Goal: Information Seeking & Learning: Learn about a topic

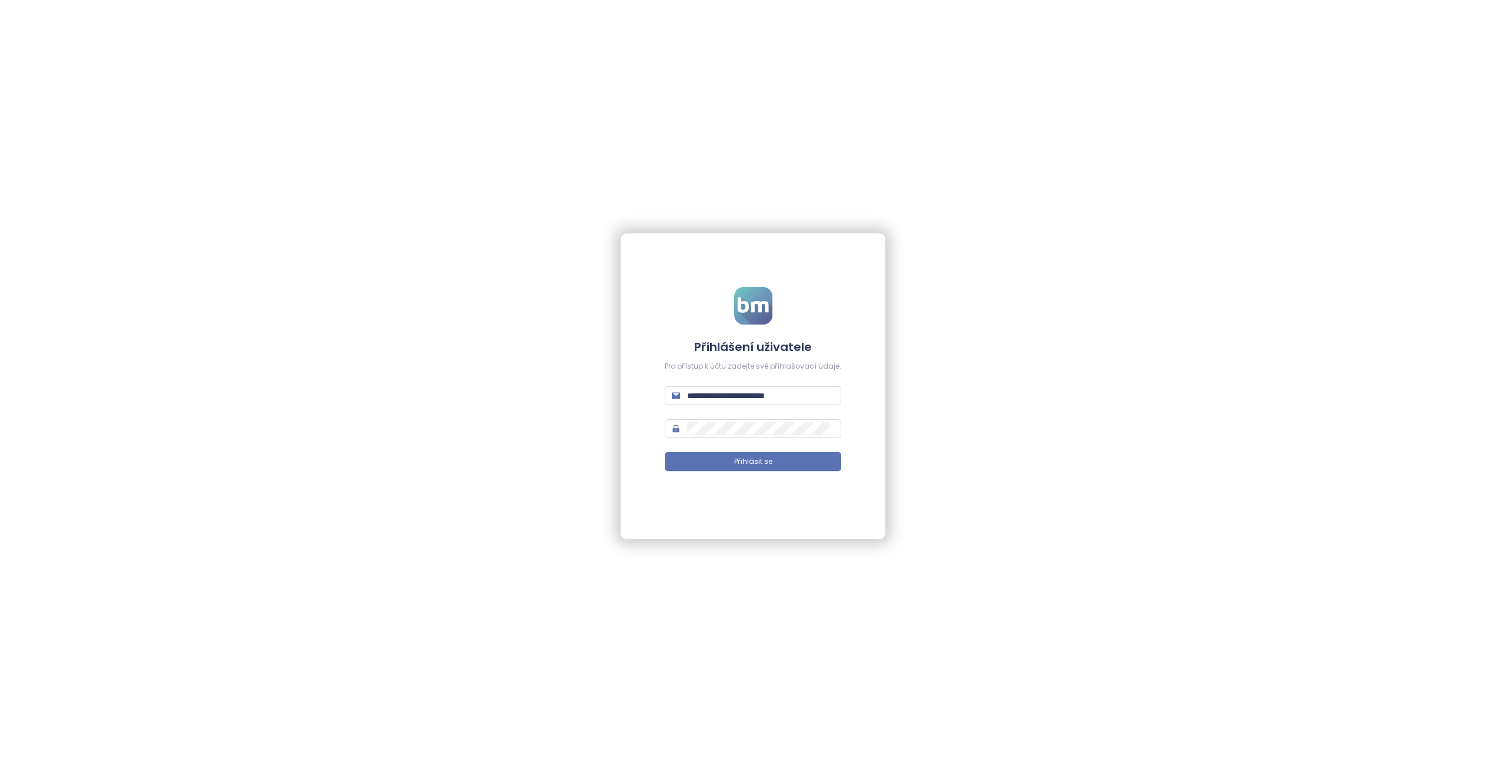
click at [699, 405] on div "**********" at bounding box center [753, 395] width 176 height 19
click at [702, 399] on input "**********" at bounding box center [760, 395] width 147 height 13
type input "*****"
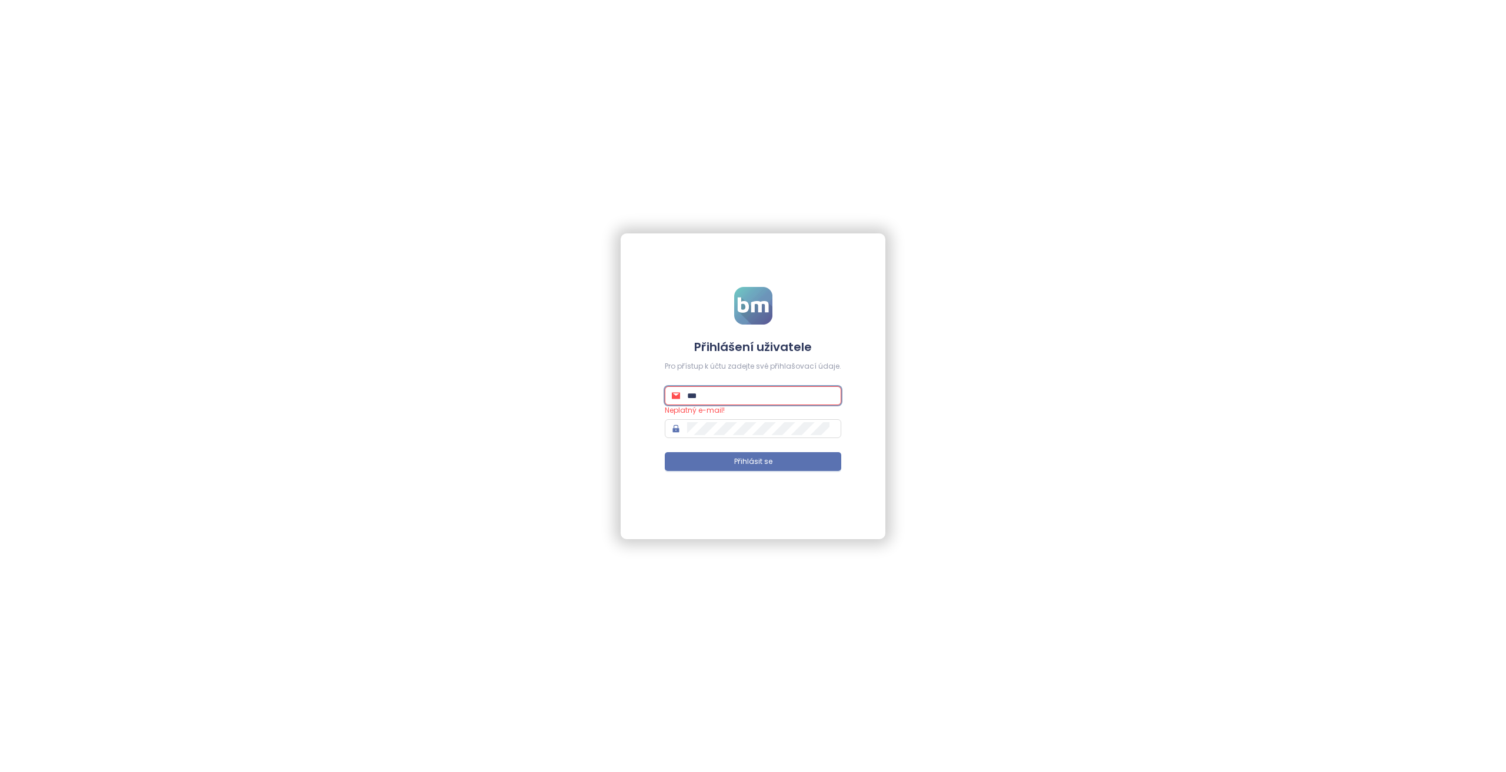
type input "****"
type input "*****"
type input "**"
type input "**********"
click at [665, 452] on button "Přihlásit se" at bounding box center [753, 461] width 176 height 19
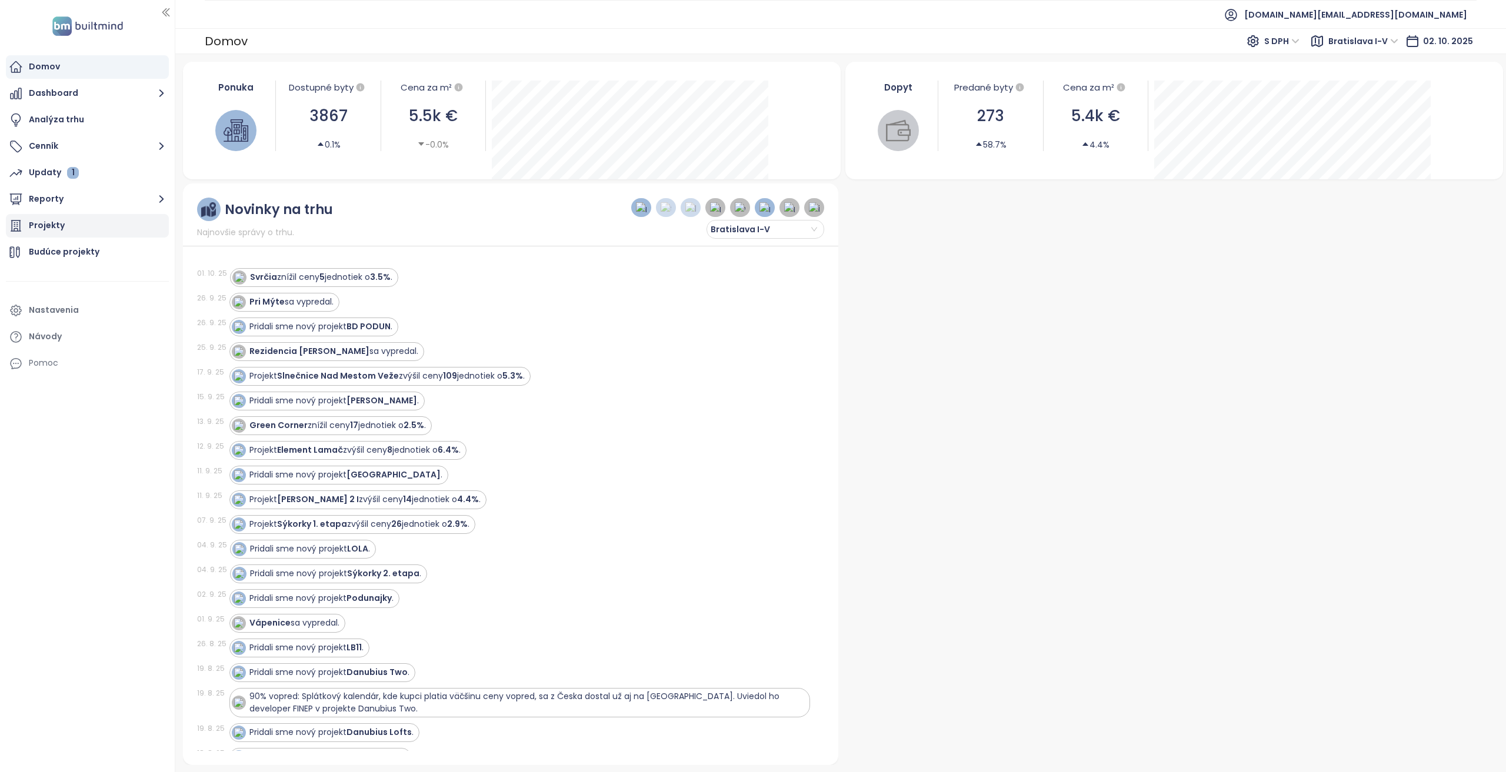
click at [112, 225] on div "Projekty" at bounding box center [87, 226] width 163 height 24
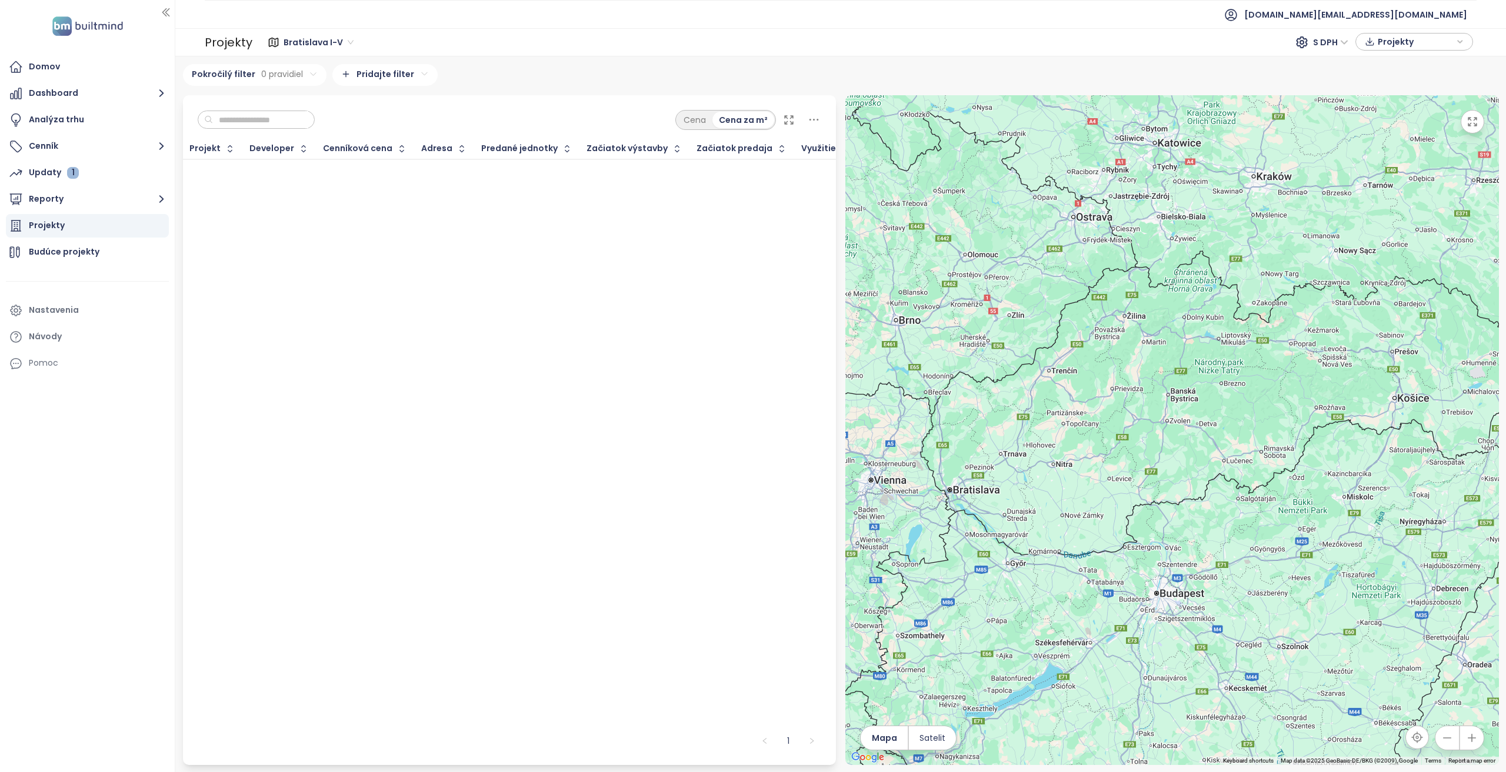
click at [280, 122] on input "text" at bounding box center [260, 120] width 95 height 18
type input "*****"
click at [294, 124] on input "*****" at bounding box center [260, 120] width 95 height 18
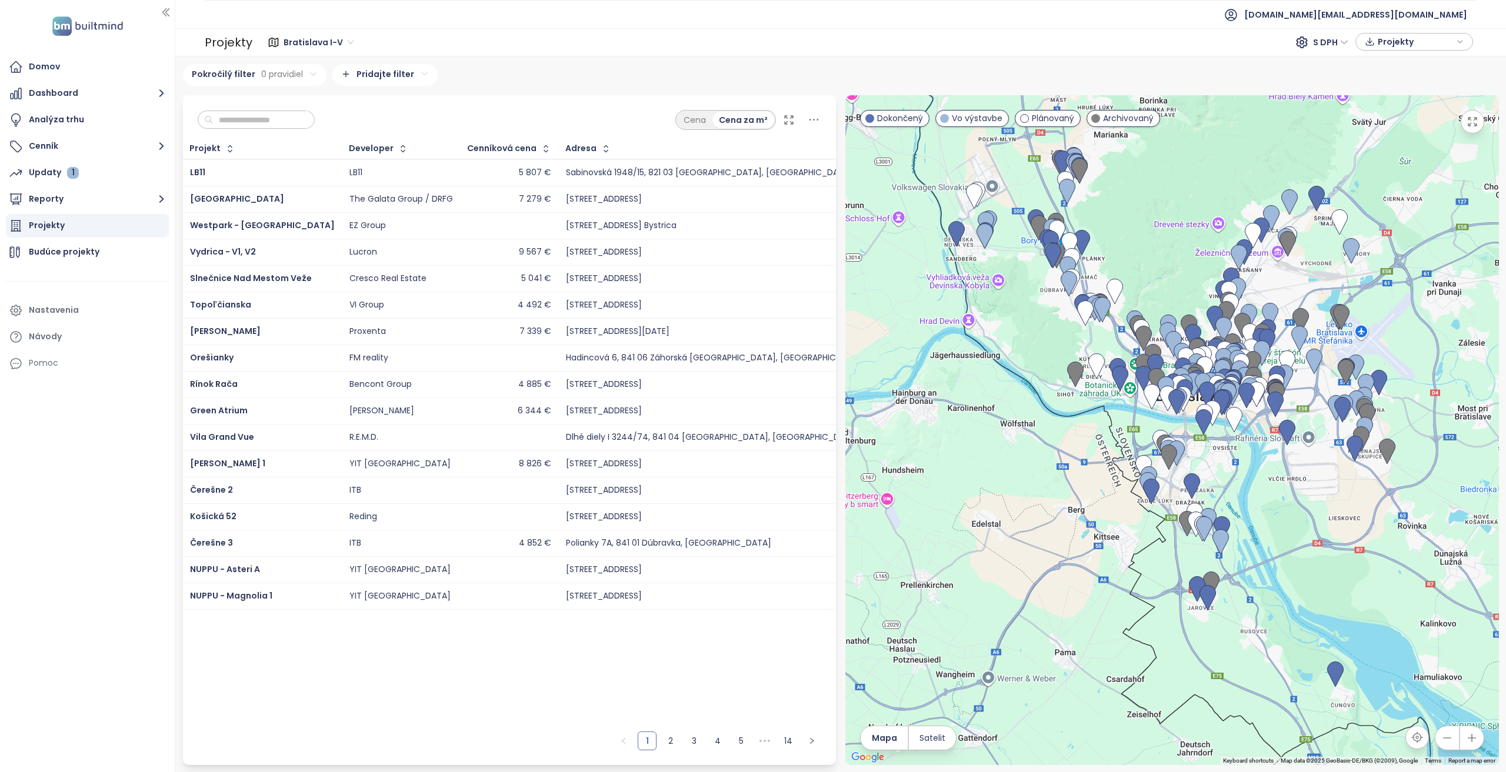
click at [294, 122] on input "text" at bounding box center [260, 120] width 95 height 18
click at [269, 124] on input "text" at bounding box center [260, 120] width 95 height 18
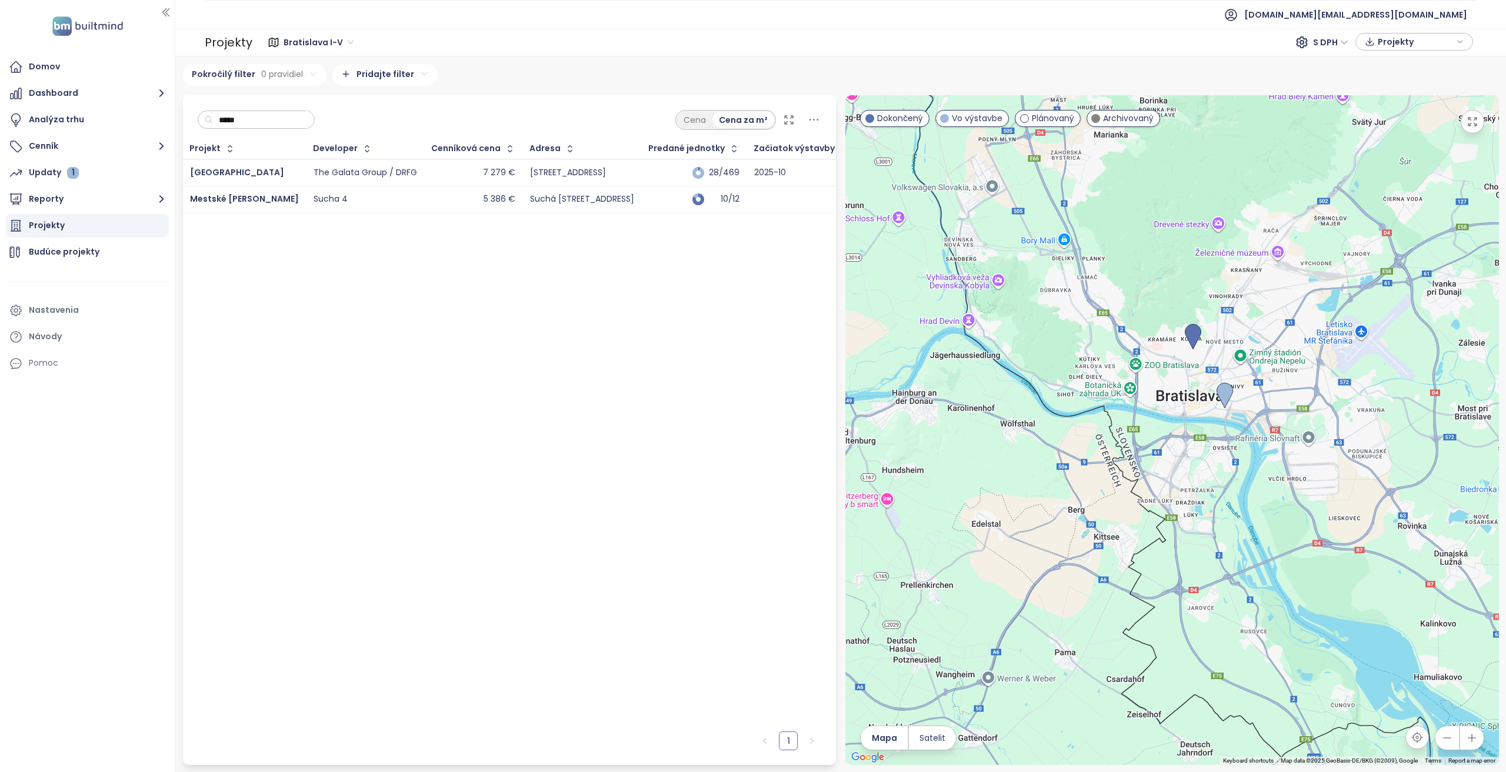
type input "*****"
click at [239, 171] on div "[GEOGRAPHIC_DATA]" at bounding box center [244, 173] width 109 height 14
click at [229, 172] on span "[GEOGRAPHIC_DATA]" at bounding box center [237, 172] width 94 height 12
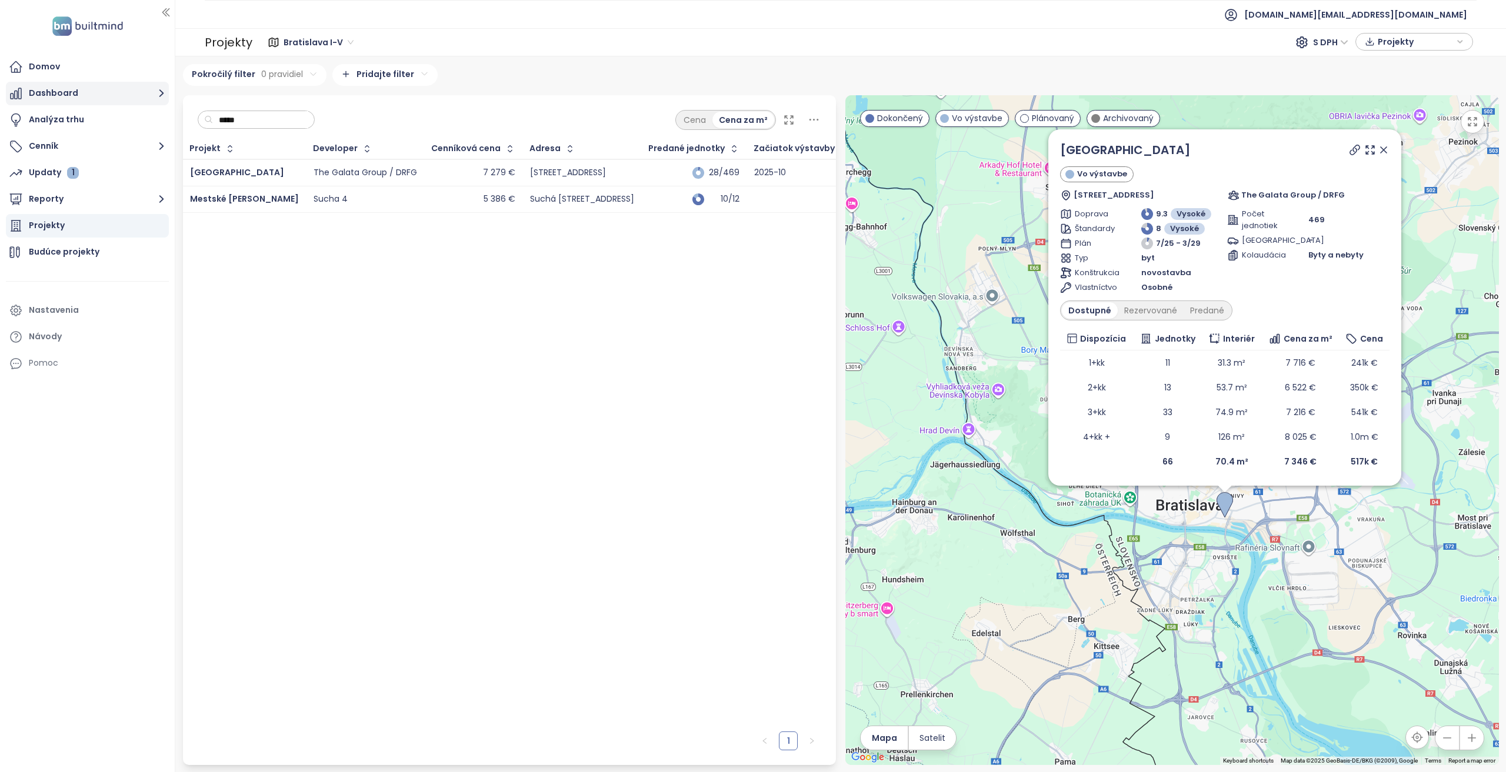
click at [106, 98] on button "Dashboard" at bounding box center [87, 94] width 163 height 24
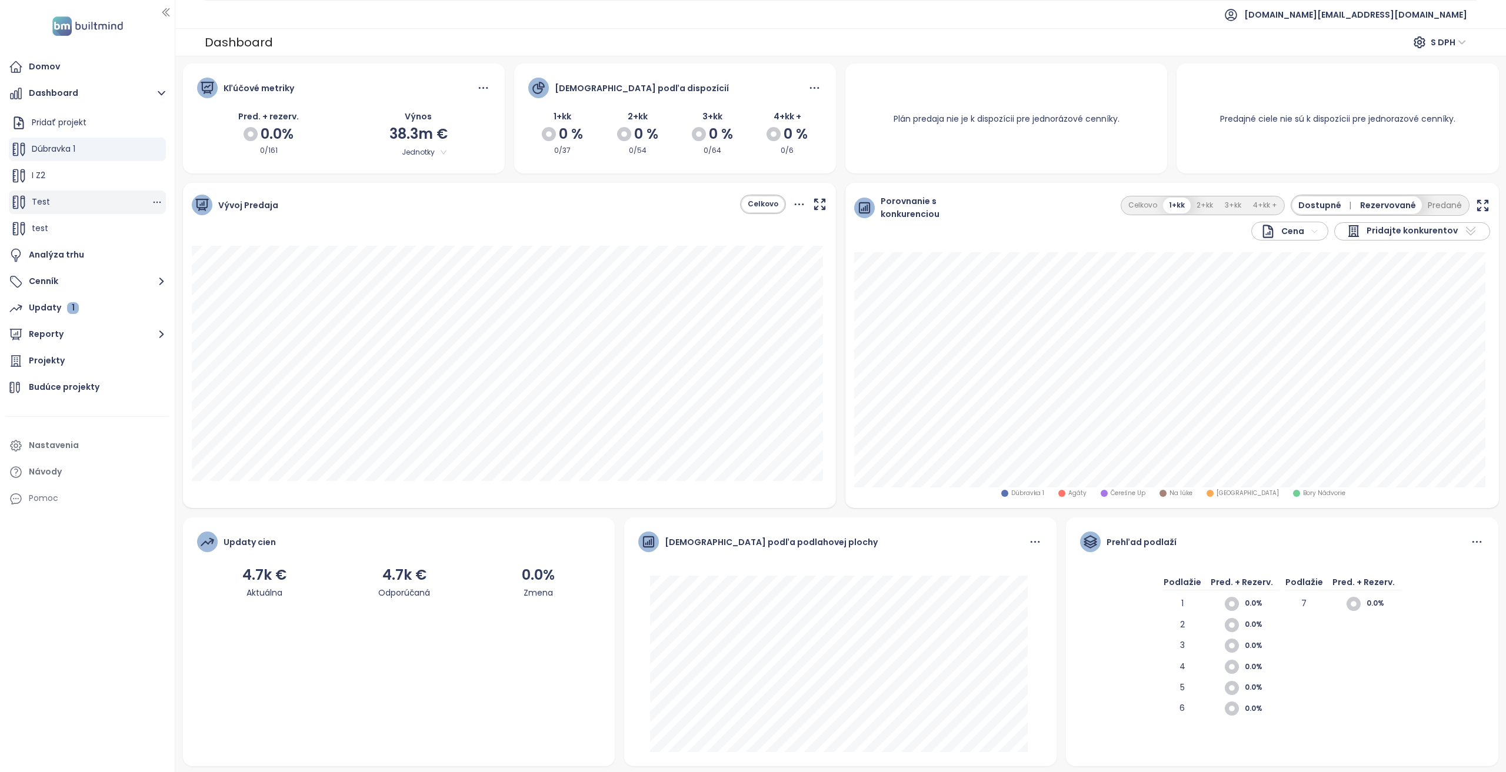
scroll to position [26, 0]
click at [69, 225] on span "Harmony Estates" at bounding box center [67, 228] width 70 height 12
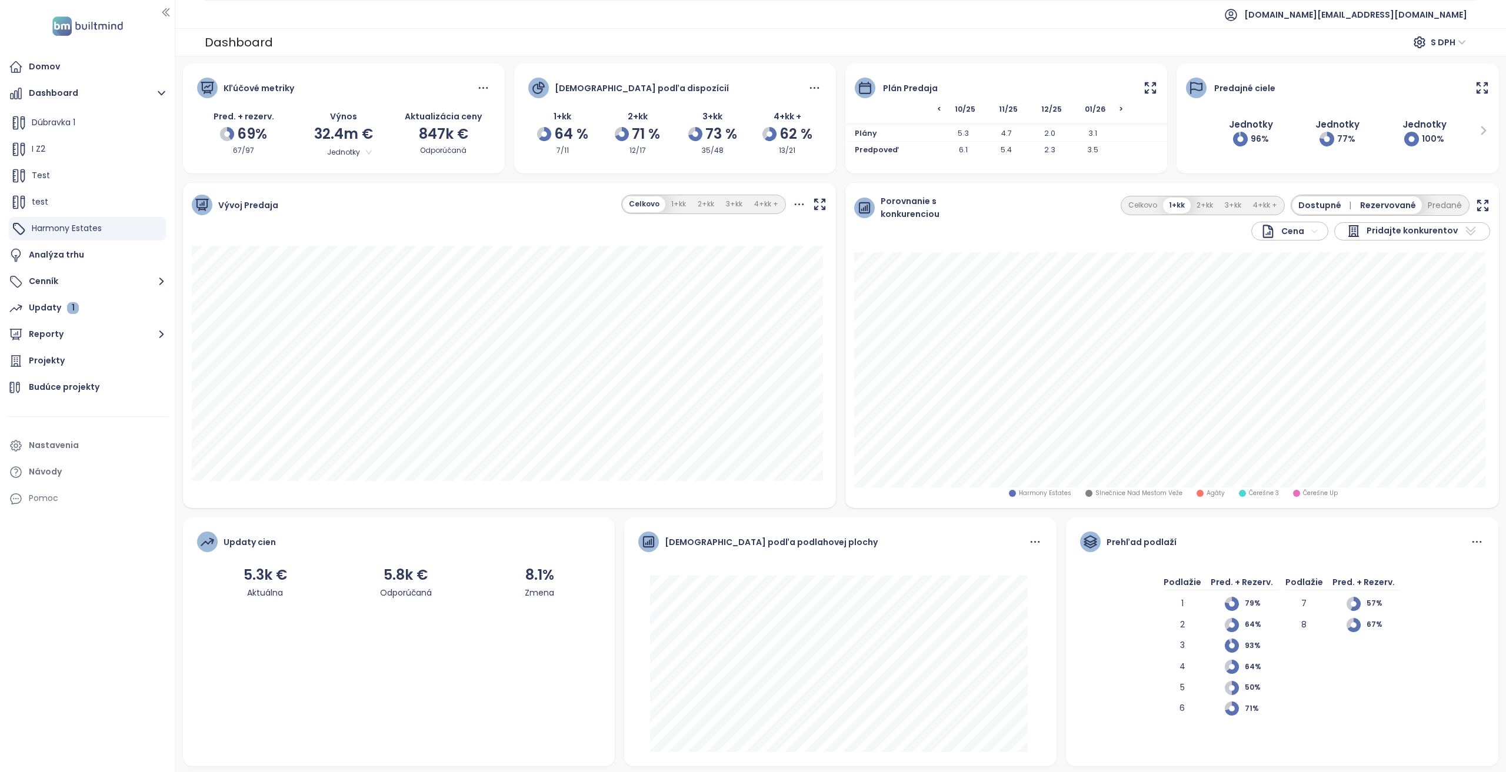
click at [1390, 232] on span "Pridajte konkurentov" at bounding box center [1411, 231] width 91 height 14
click at [1375, 258] on input "text" at bounding box center [1397, 251] width 95 height 18
click at [1372, 229] on span "Pridajte konkurentov" at bounding box center [1411, 231] width 91 height 14
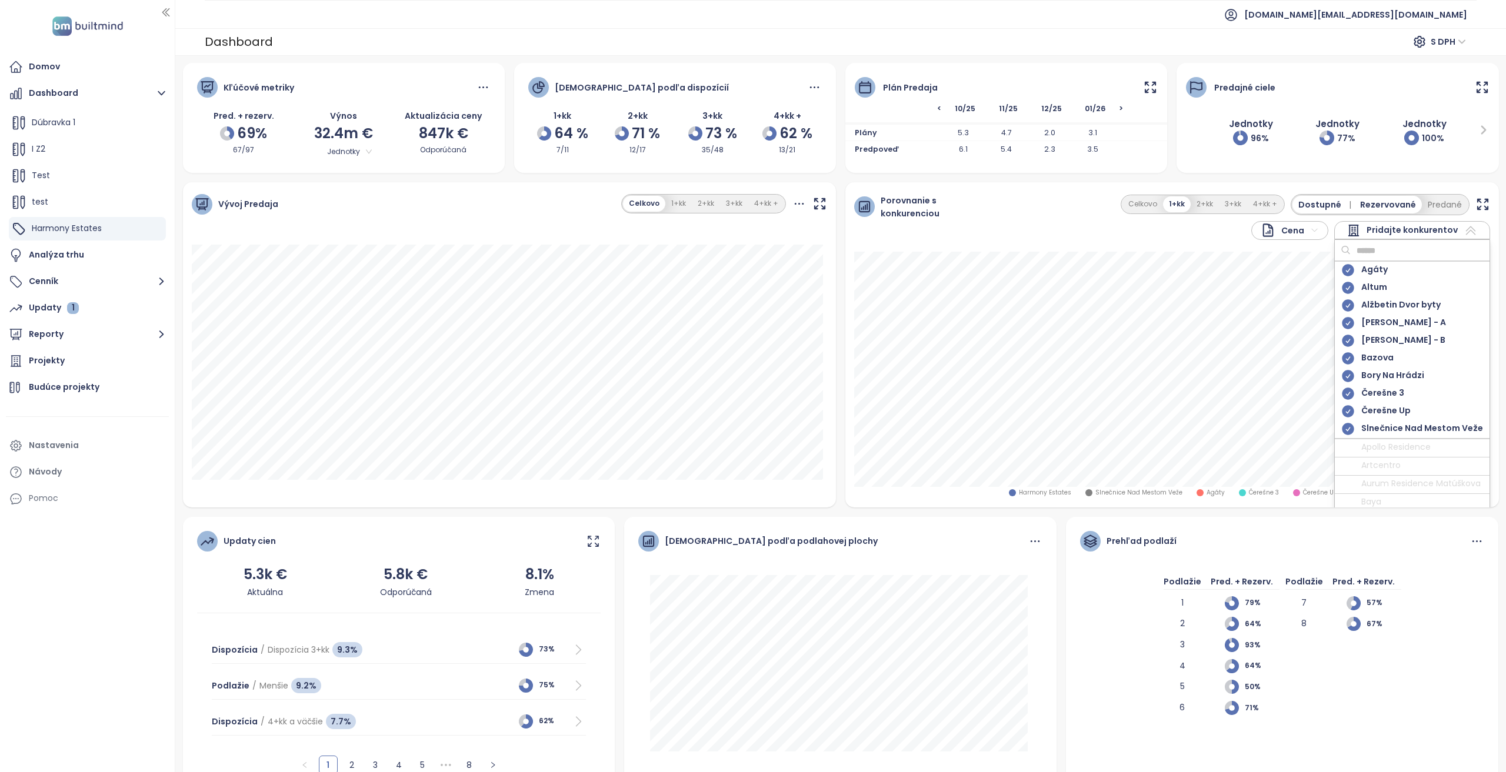
click at [1341, 305] on icon at bounding box center [1347, 305] width 15 height 15
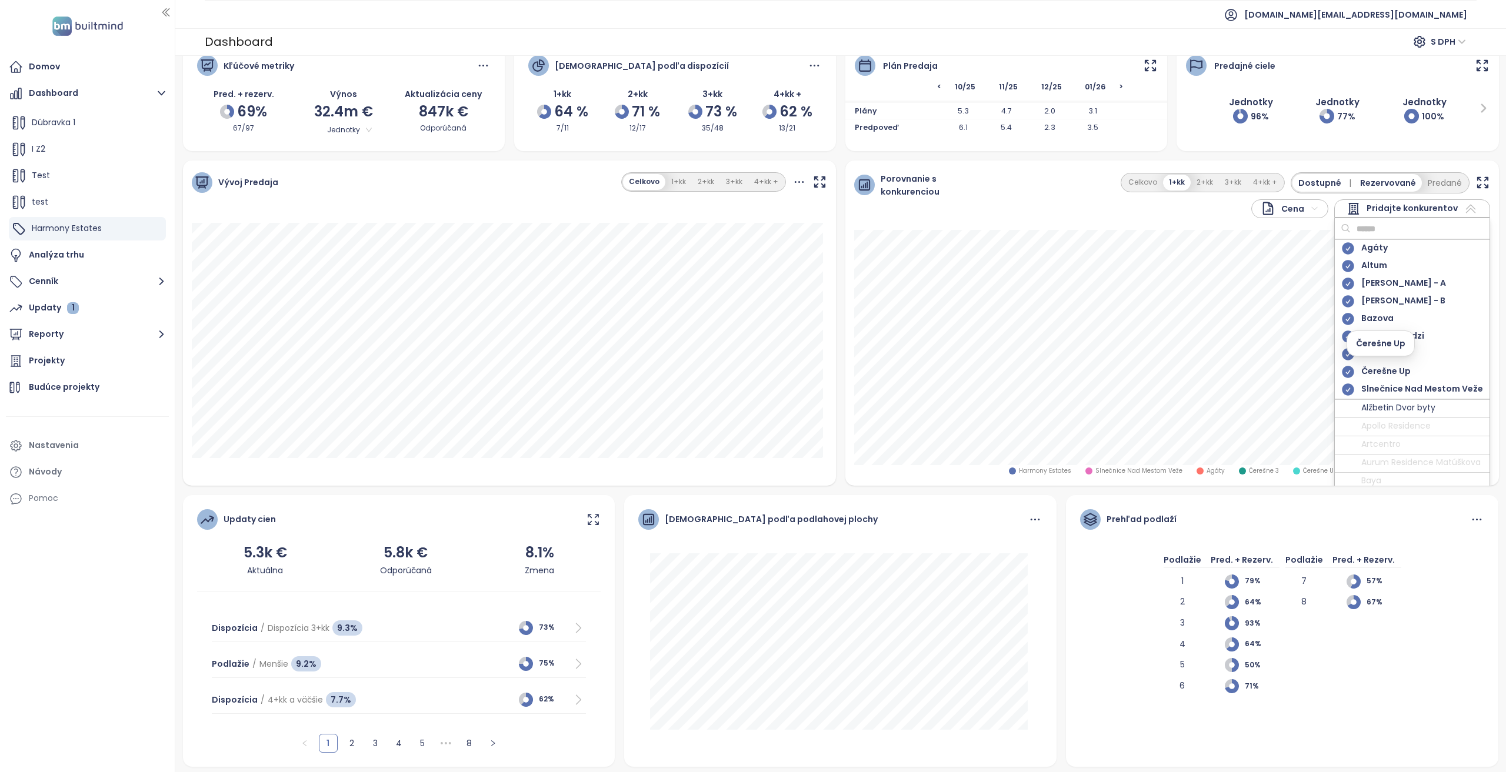
scroll to position [0, 0]
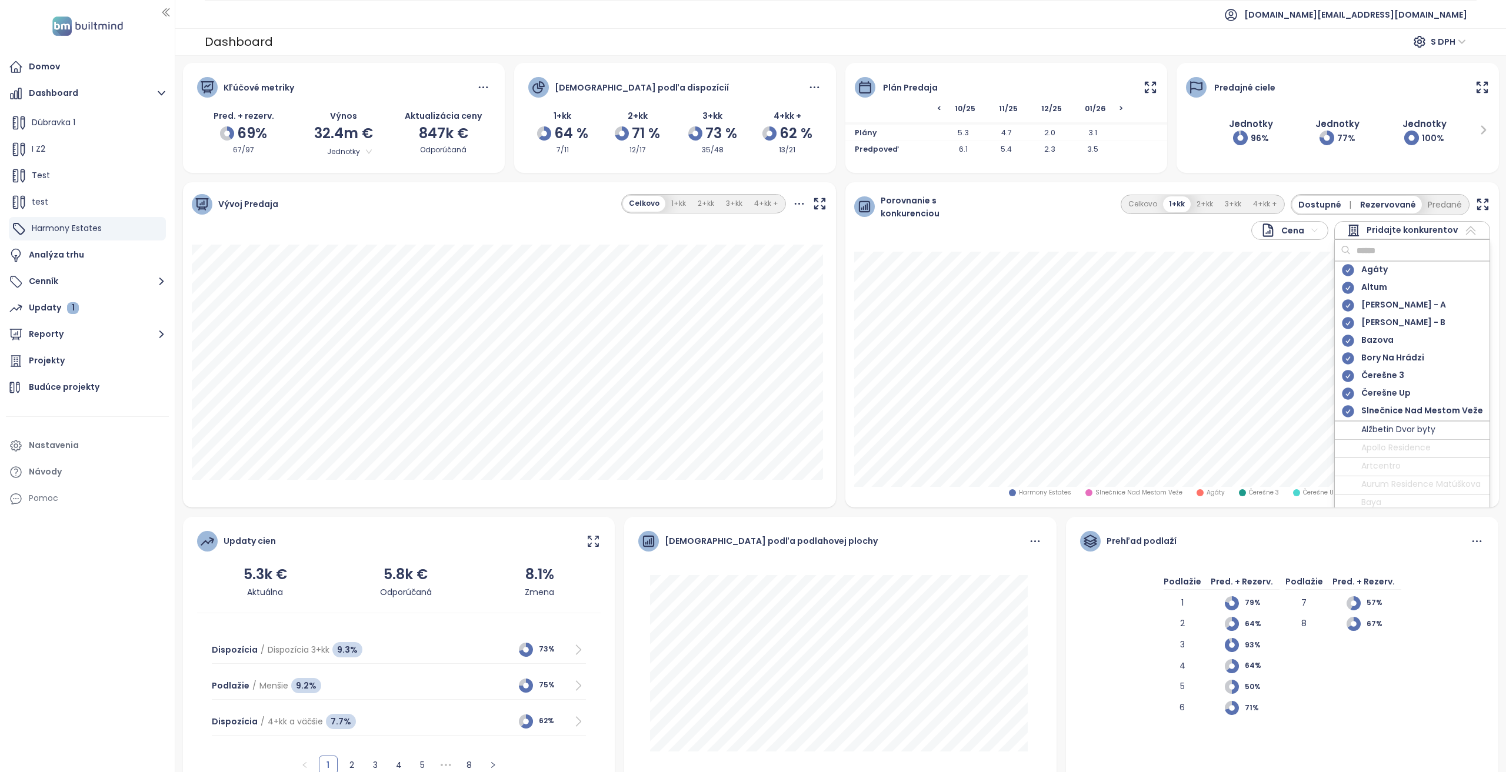
click at [1407, 246] on input "text" at bounding box center [1397, 251] width 95 height 18
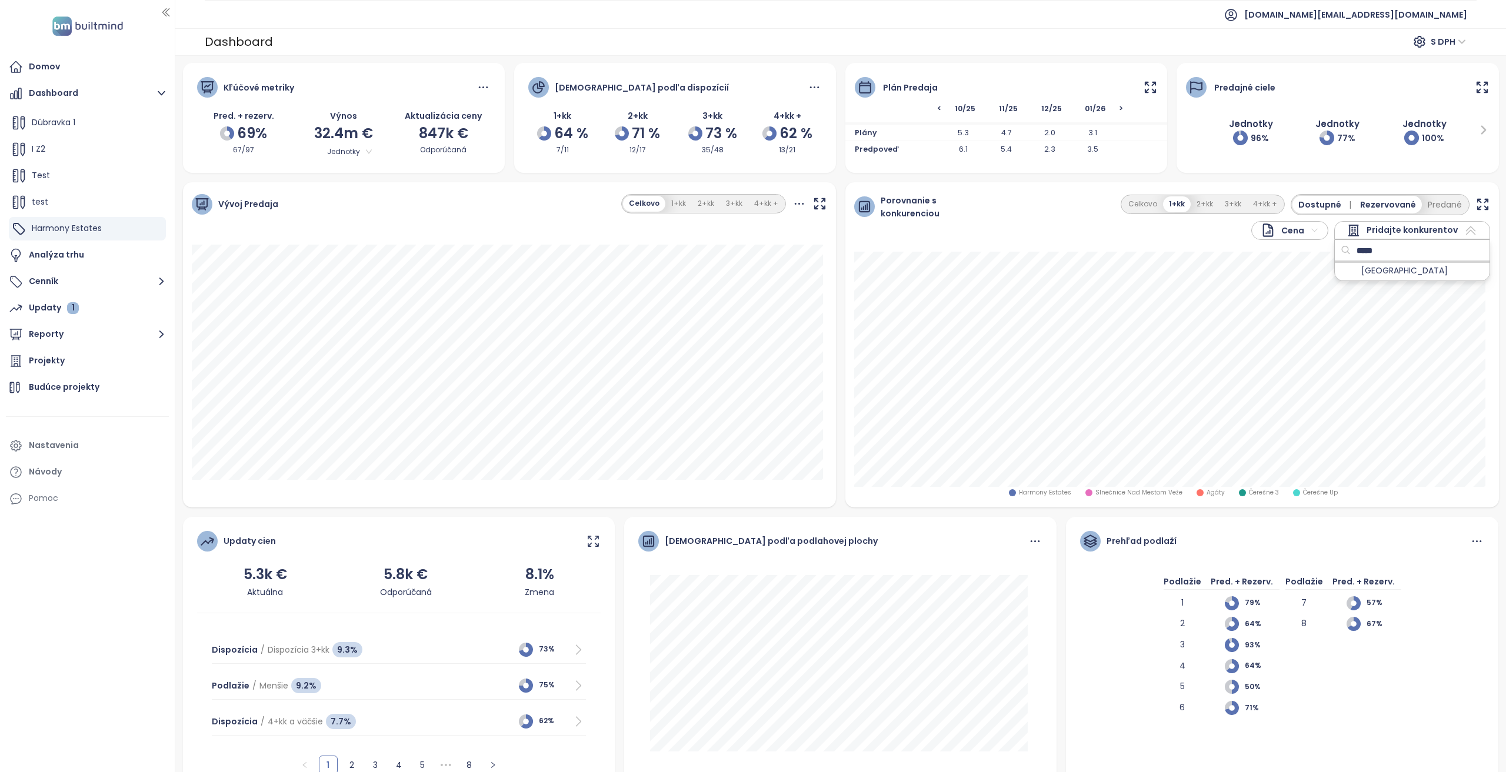
type input "*****"
click at [1436, 272] on div "Ister Tower" at bounding box center [1412, 271] width 155 height 18
click at [1155, 206] on button "Celkovo" at bounding box center [1142, 204] width 41 height 16
click at [1382, 226] on span "Pridajte konkurentov" at bounding box center [1411, 231] width 91 height 14
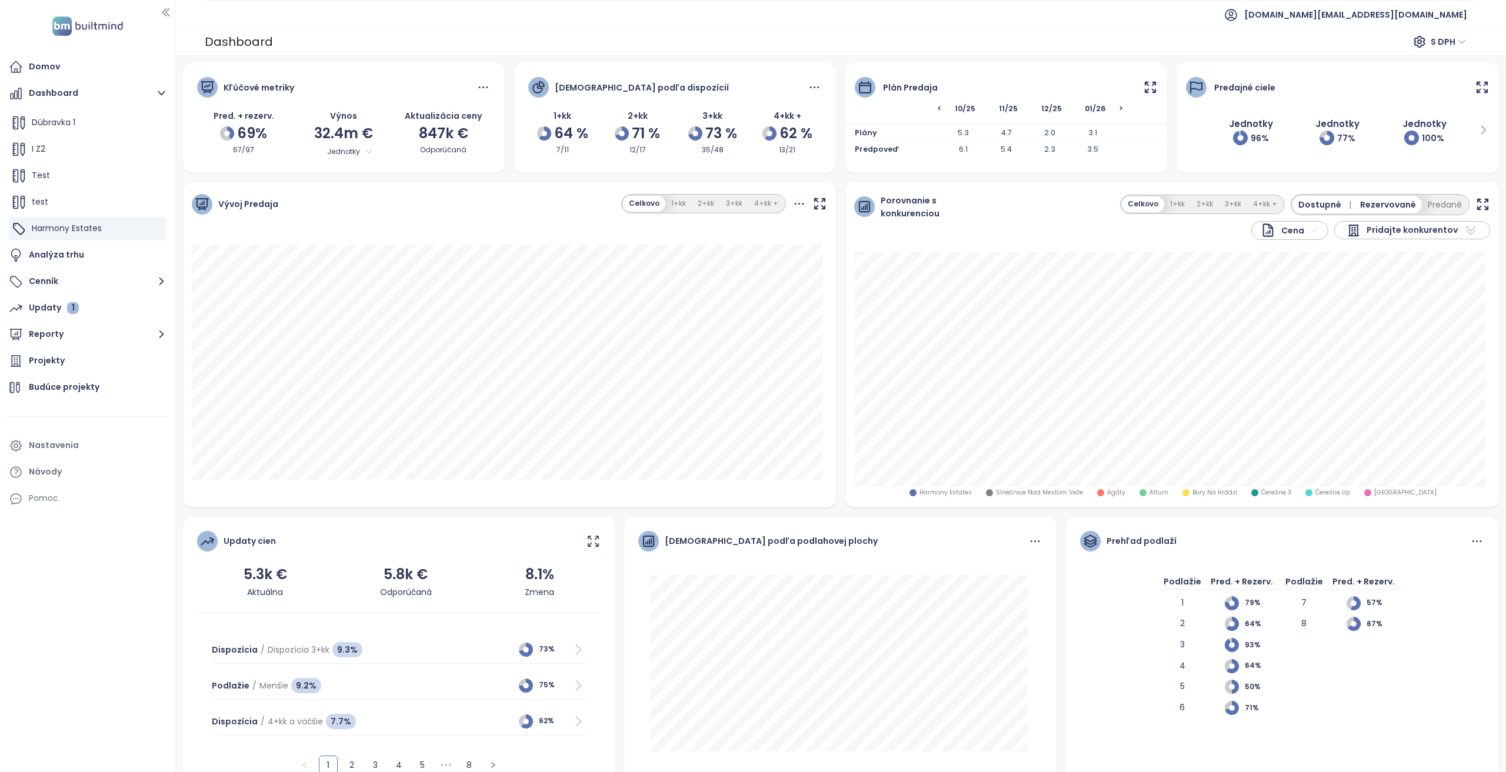
click at [1382, 226] on span "Pridajte konkurentov" at bounding box center [1411, 231] width 91 height 14
click at [1380, 245] on input "text" at bounding box center [1397, 251] width 95 height 18
click at [1371, 216] on div "Cena Pridajte konkurentov Celkovo 1+kk 2+kk 3+kk 4+kk + Dostupné | Rezervované …" at bounding box center [1232, 217] width 516 height 46
click at [1372, 225] on span "Pridajte konkurentov" at bounding box center [1411, 231] width 91 height 14
click at [1372, 249] on input "text" at bounding box center [1397, 251] width 95 height 18
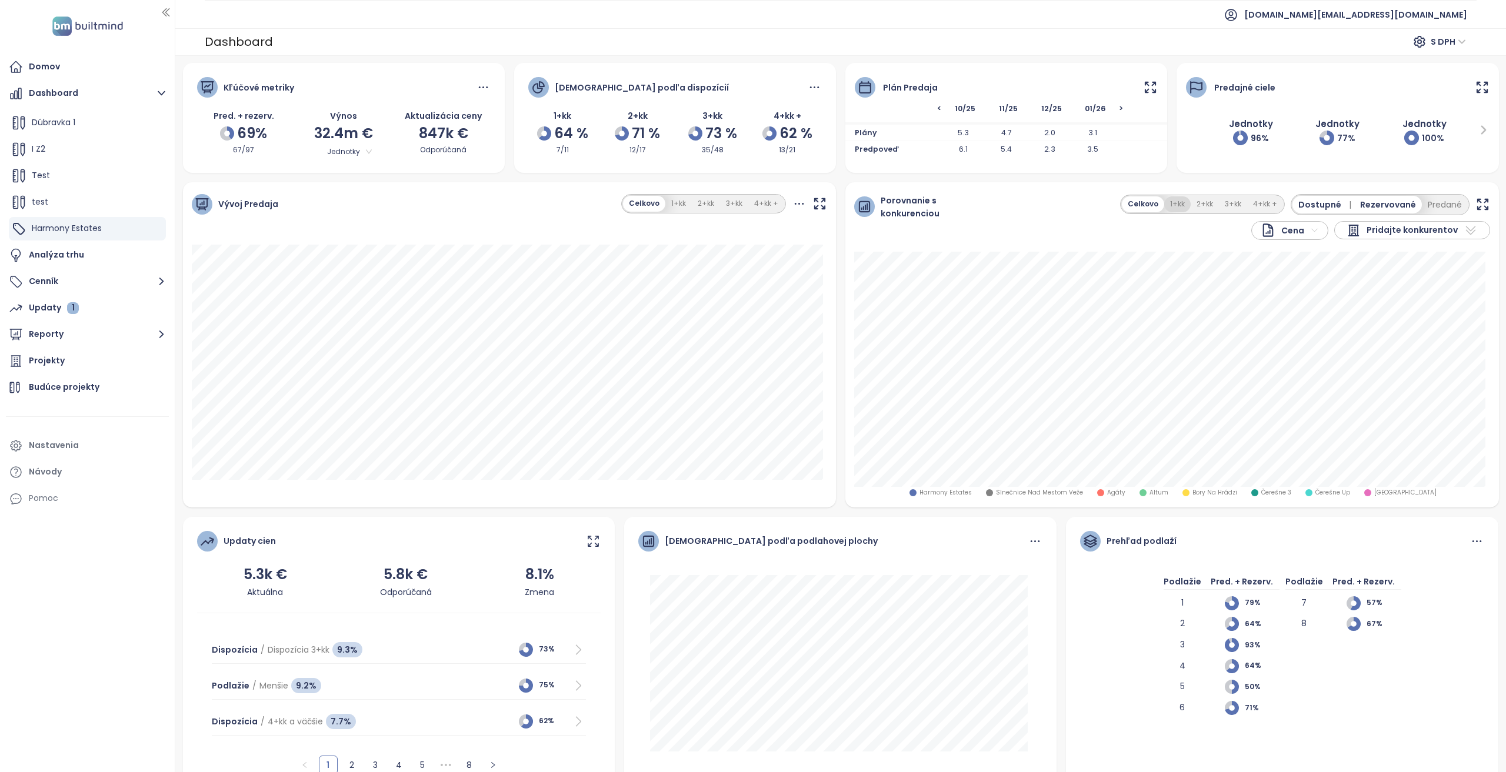
click at [1173, 208] on button "1+kk" at bounding box center [1177, 204] width 26 height 16
click at [1428, 234] on span "Pridajte konkurentov" at bounding box center [1411, 231] width 91 height 14
click at [1414, 246] on input "text" at bounding box center [1397, 251] width 95 height 18
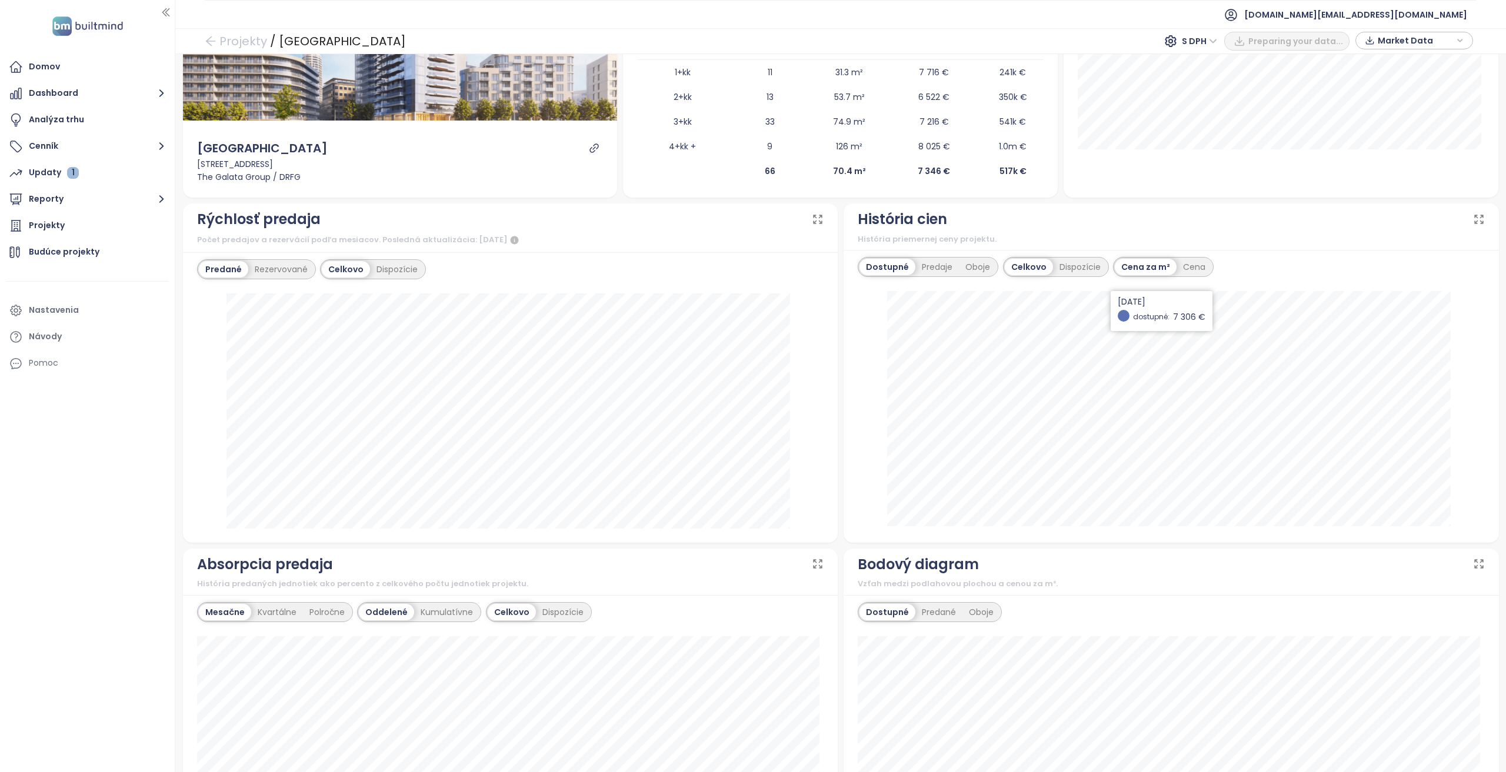
scroll to position [59, 0]
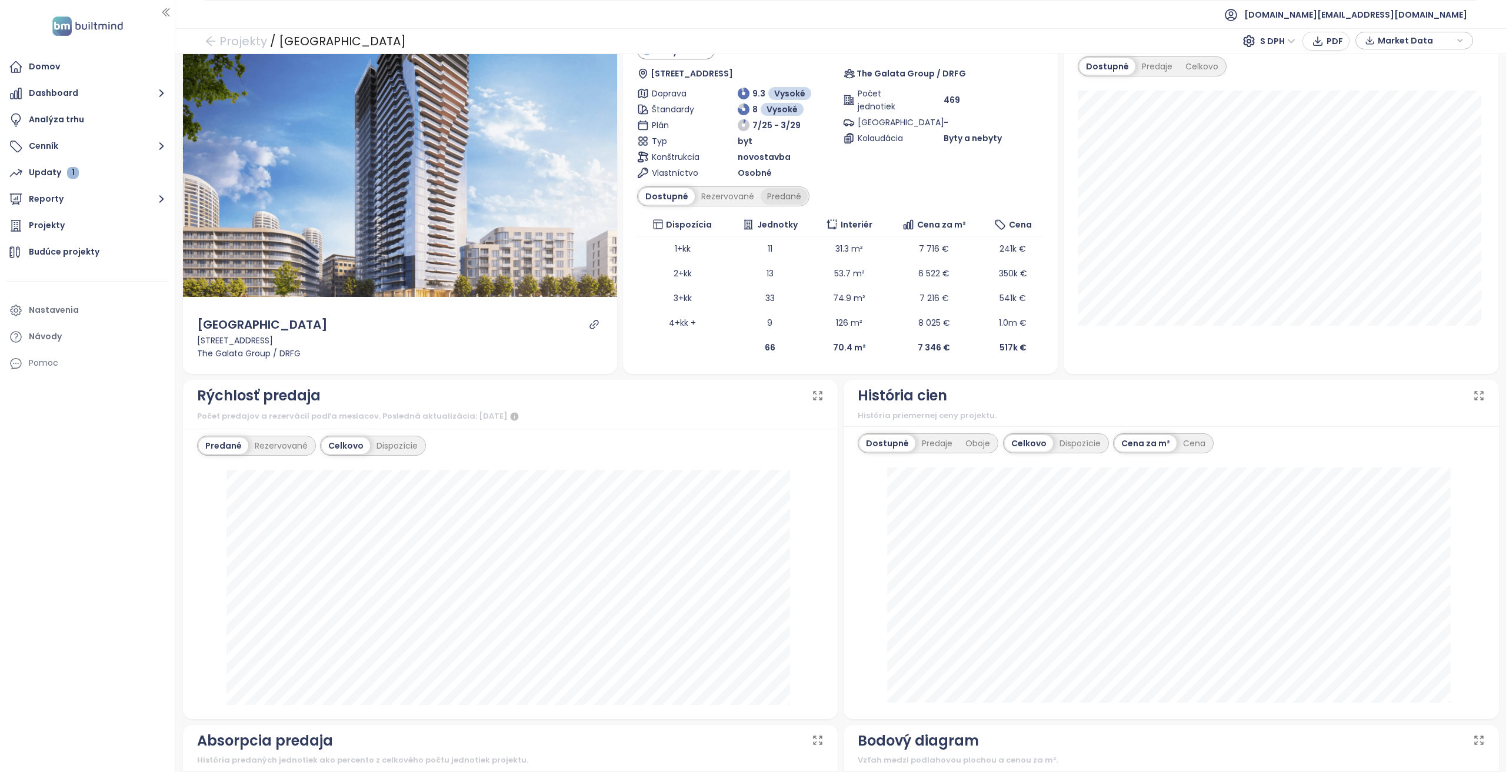
click at [768, 199] on div "Predané" at bounding box center [784, 196] width 47 height 16
click at [771, 199] on div "Predané" at bounding box center [782, 196] width 49 height 16
click at [653, 195] on div "Dostupné" at bounding box center [665, 196] width 53 height 16
click at [768, 195] on div "Predané" at bounding box center [784, 196] width 47 height 16
click at [738, 197] on div "Rezervované" at bounding box center [725, 196] width 66 height 16
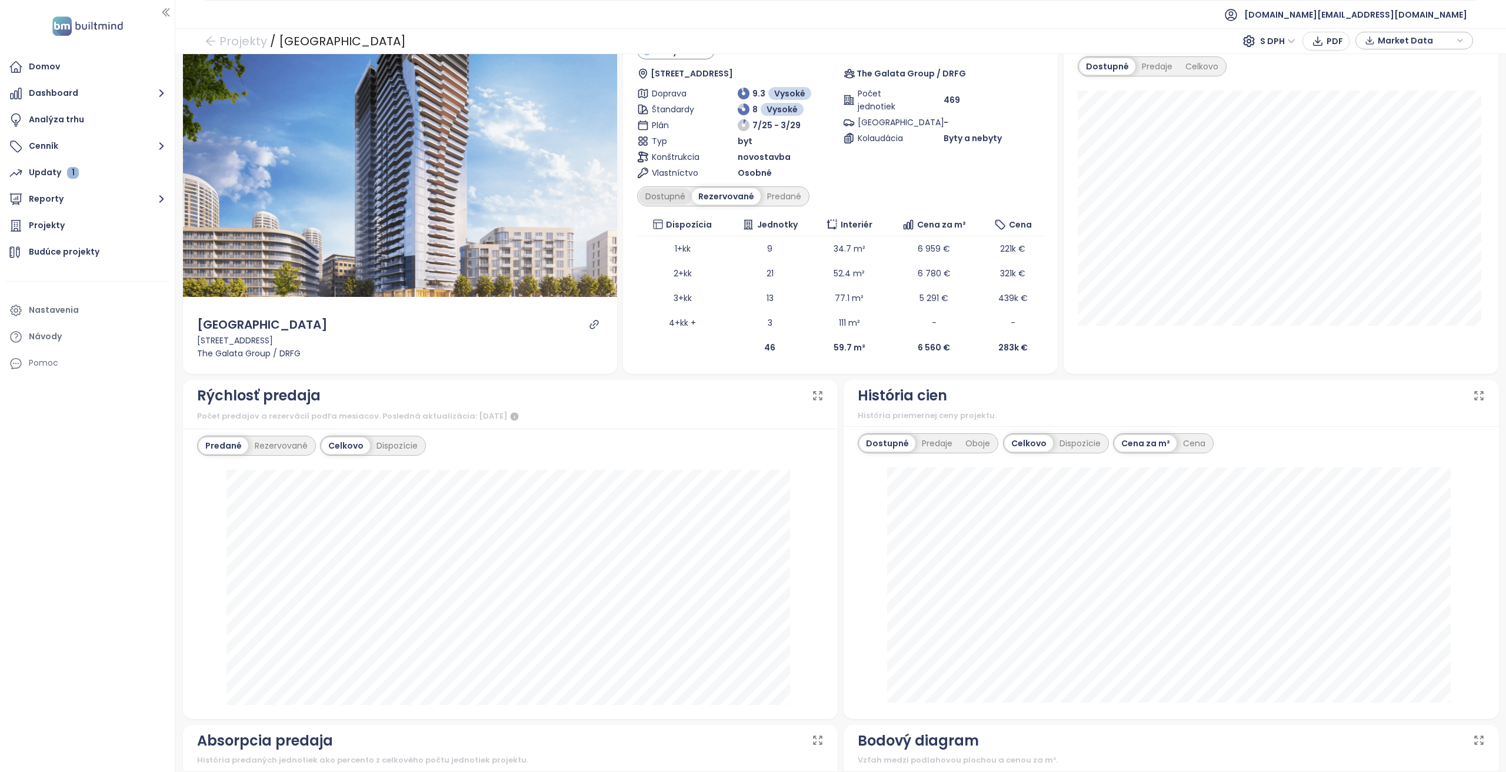
click at [675, 192] on div "Dostupné" at bounding box center [665, 196] width 53 height 16
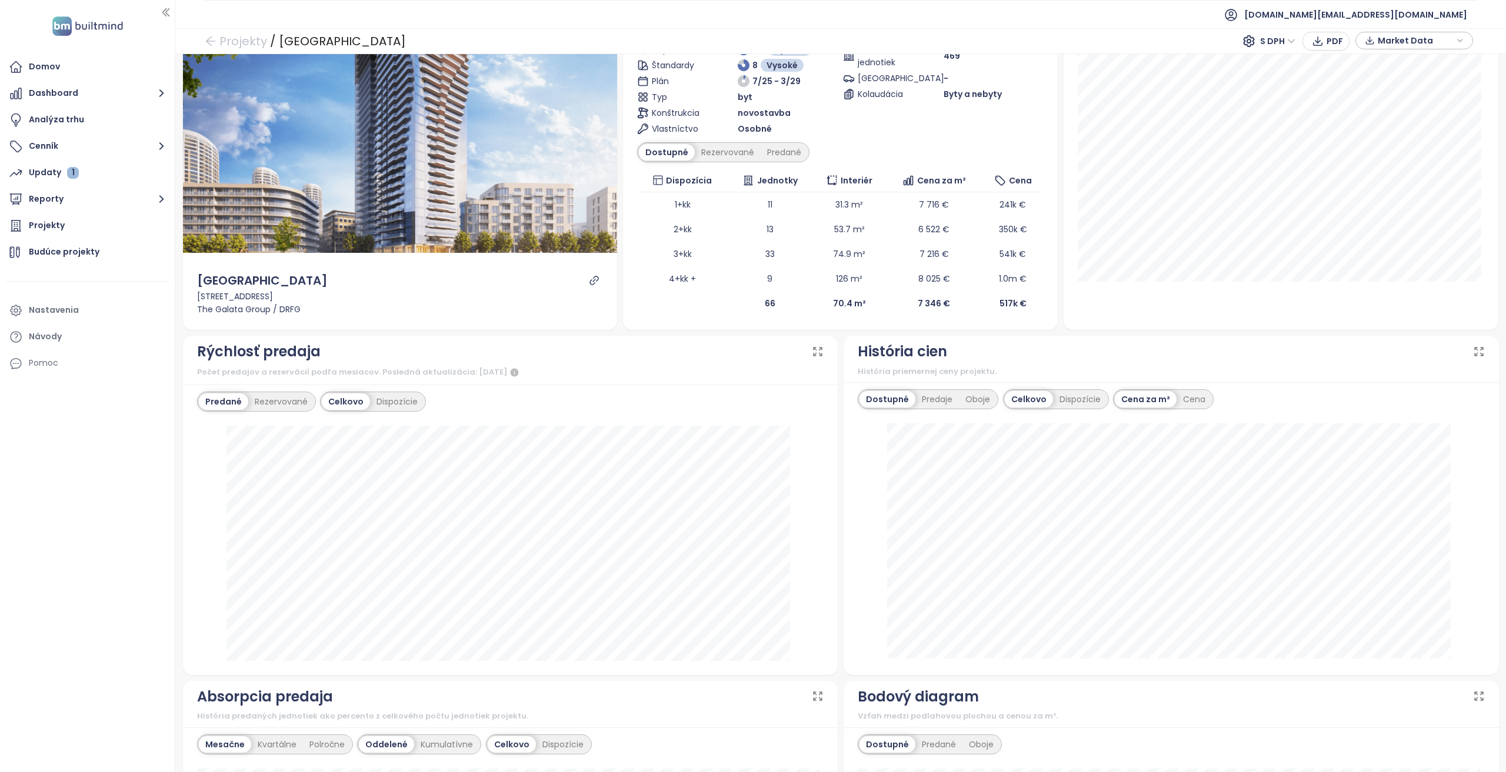
scroll to position [0, 0]
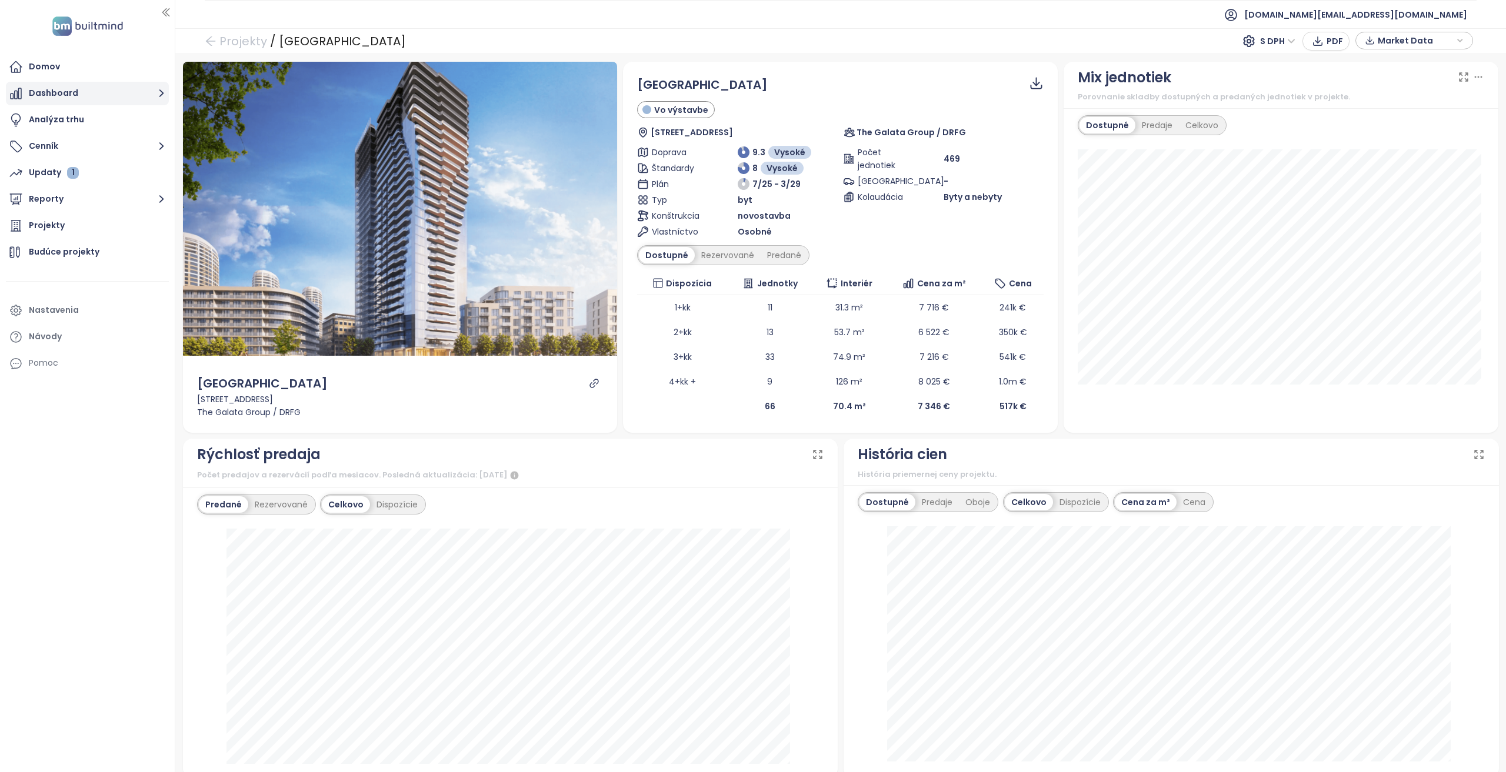
click at [80, 92] on button "Dashboard" at bounding box center [87, 94] width 163 height 24
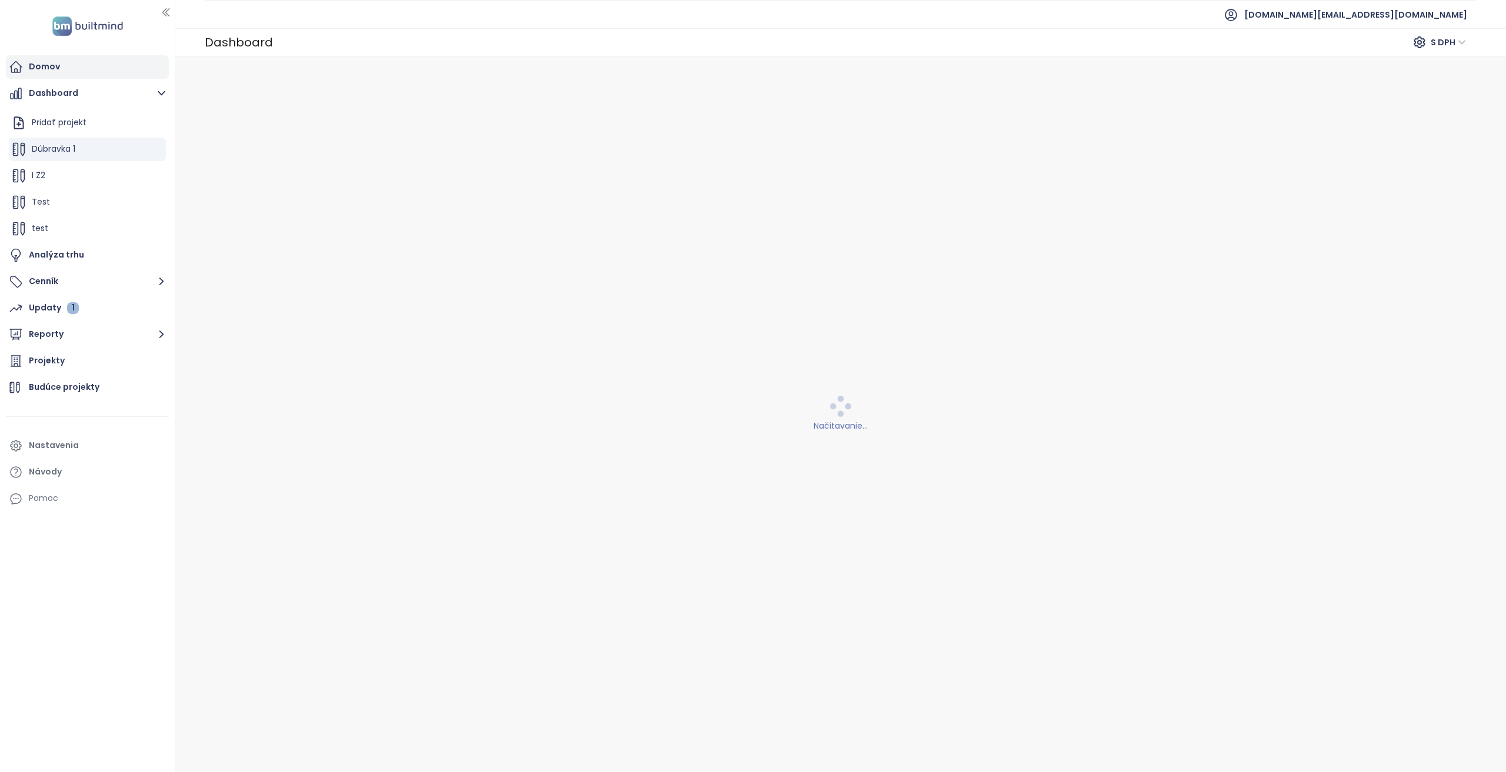
click at [75, 75] on div "Domov" at bounding box center [87, 67] width 163 height 24
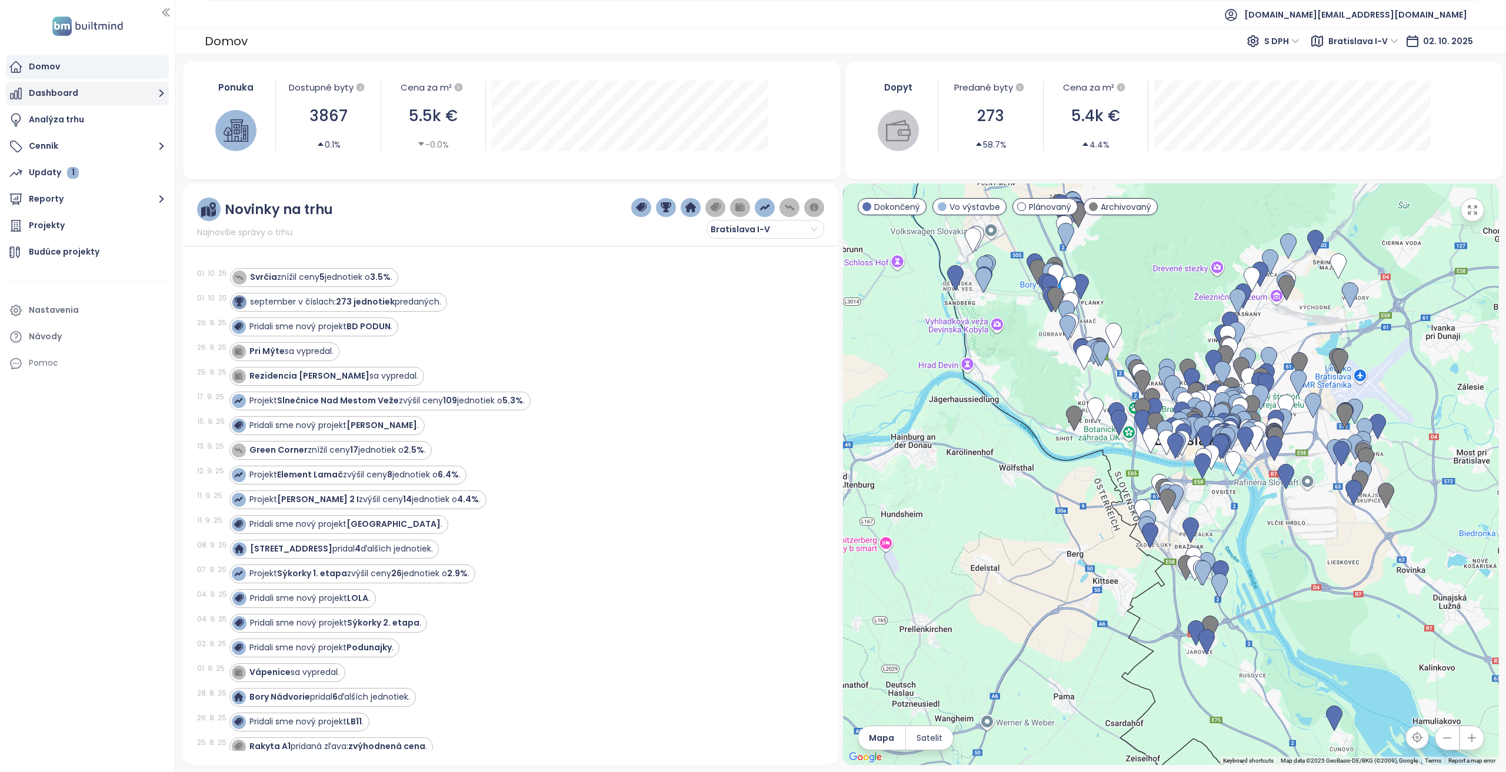
click at [114, 93] on button "Dashboard" at bounding box center [87, 94] width 163 height 24
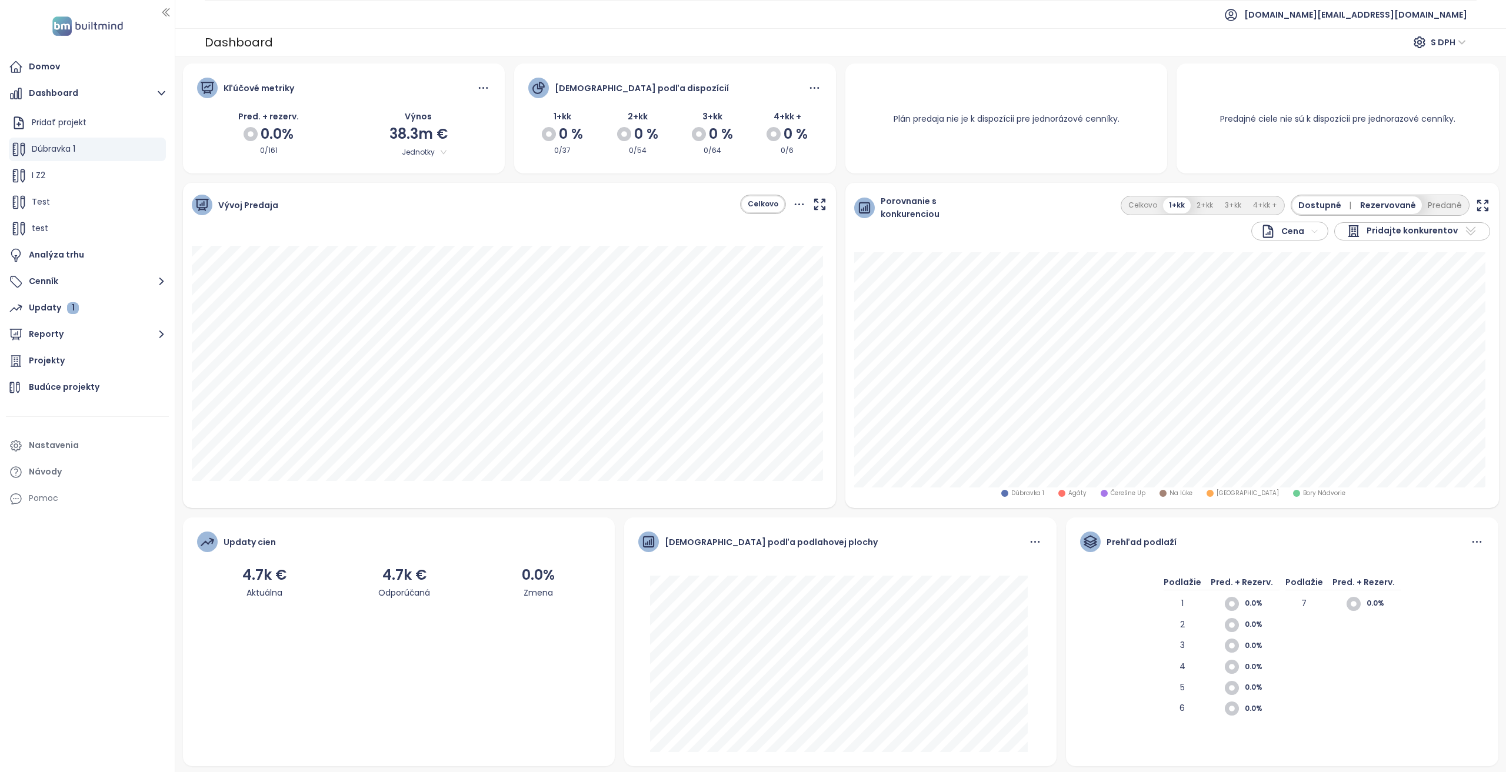
click at [1380, 232] on span "Pridajte konkurentov" at bounding box center [1411, 231] width 91 height 14
click at [1373, 255] on input "text" at bounding box center [1397, 251] width 95 height 18
click at [1367, 255] on input "text" at bounding box center [1397, 251] width 95 height 18
click at [1363, 244] on div "Porovnanie s konkurenciou Cena Pridajte konkurentov Celkovo 1+kk 2+kk 3+kk 4+kk…" at bounding box center [1171, 217] width 653 height 69
click at [1366, 239] on div "Pridajte konkurentov" at bounding box center [1412, 231] width 156 height 18
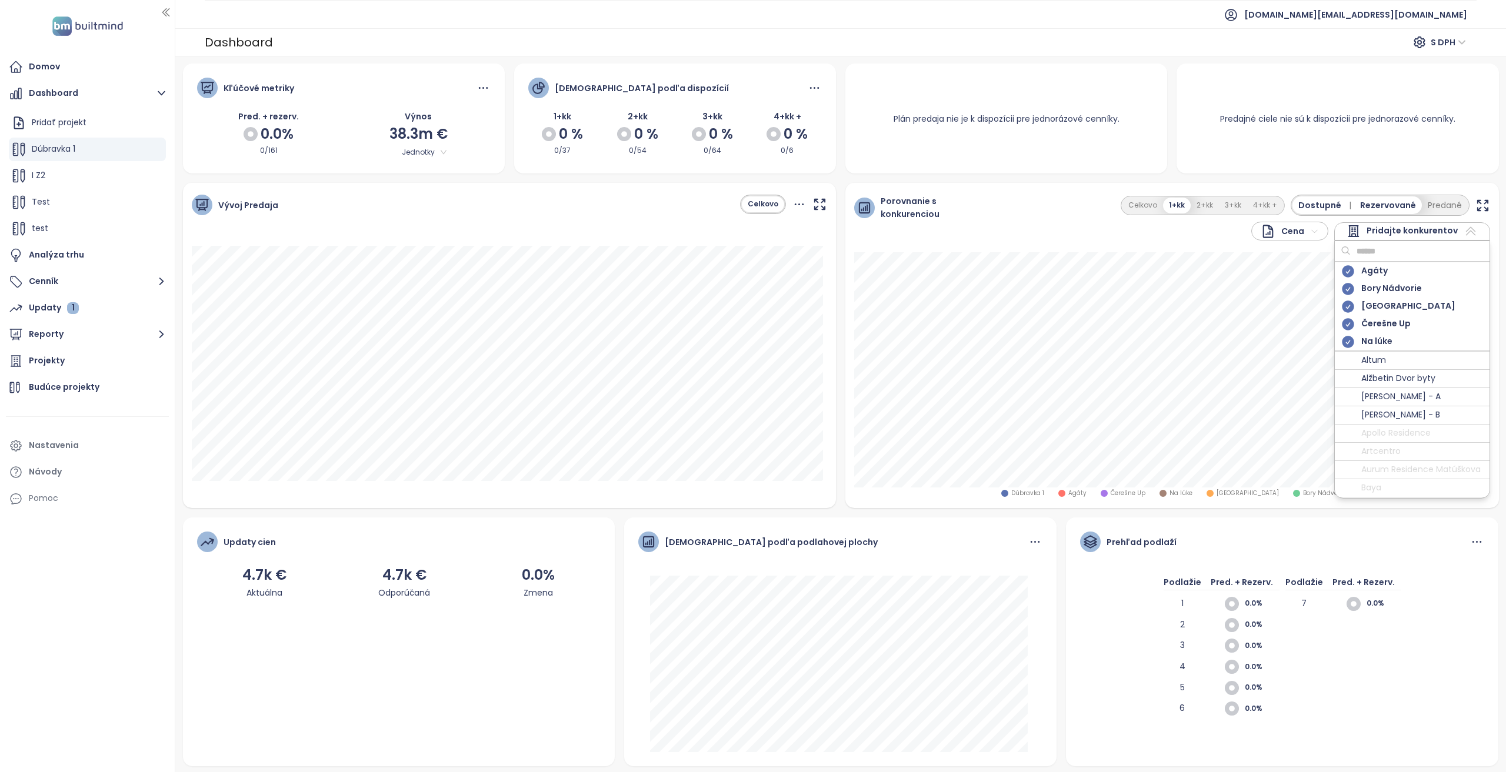
click at [1371, 249] on input "text" at bounding box center [1397, 251] width 95 height 18
click at [1201, 206] on button "2+kk" at bounding box center [1204, 205] width 28 height 16
click at [1206, 202] on button "2+kk" at bounding box center [1204, 205] width 29 height 16
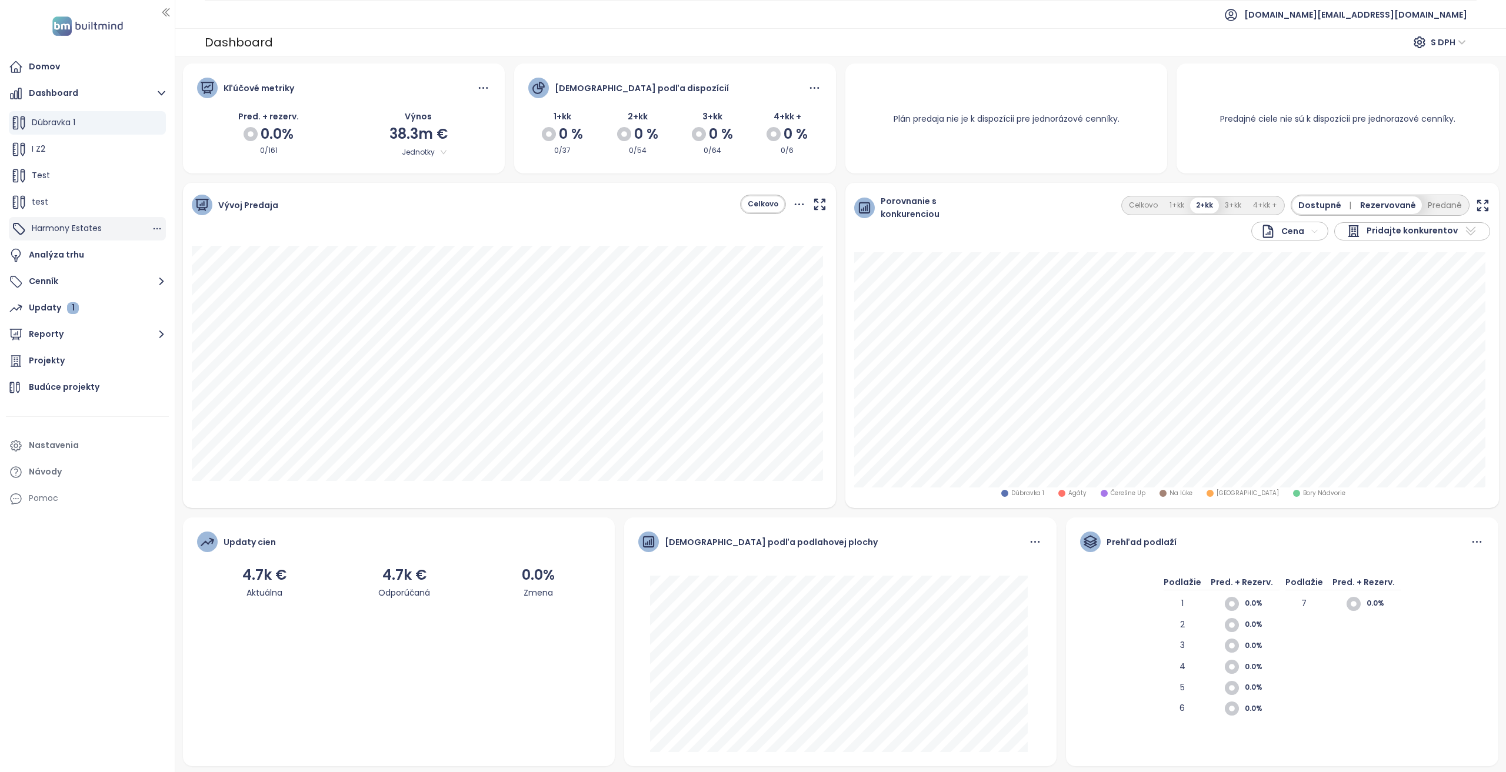
click at [86, 231] on span "Harmony Estates" at bounding box center [67, 228] width 70 height 12
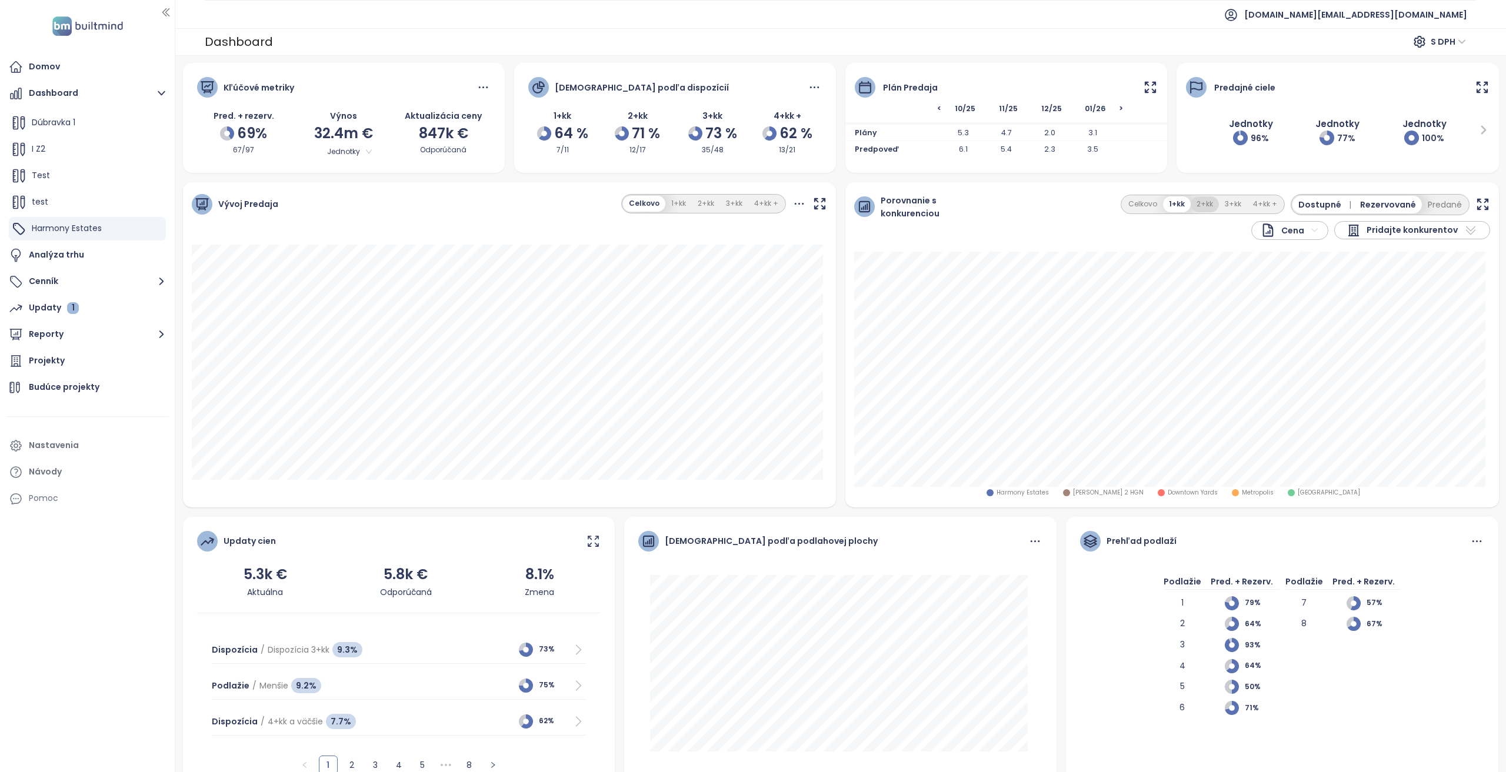
click at [1203, 201] on button "2+kk" at bounding box center [1204, 204] width 28 height 16
click at [1174, 206] on button "1+kk" at bounding box center [1176, 204] width 26 height 16
click at [1210, 201] on button "2+kk" at bounding box center [1204, 204] width 28 height 16
click at [1232, 206] on button "3+kk" at bounding box center [1233, 204] width 28 height 16
click at [1120, 493] on span "Downtown Yards" at bounding box center [1108, 492] width 50 height 9
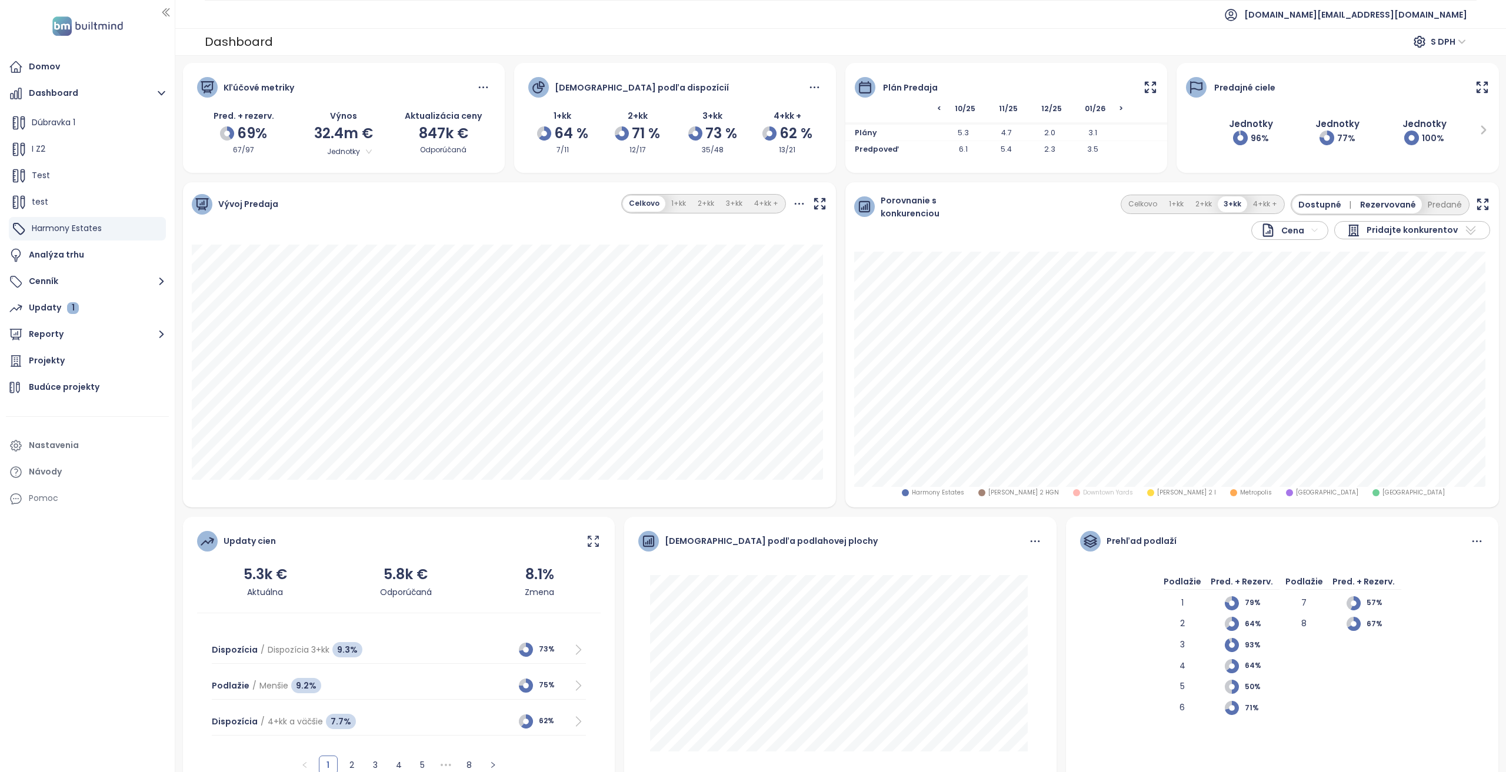
click at [1059, 494] on span "Zwirn 2 HGN" at bounding box center [1023, 492] width 71 height 9
click at [1403, 198] on span "Rezervované" at bounding box center [1388, 204] width 56 height 13
click at [1399, 201] on button "Rezervované" at bounding box center [1389, 205] width 65 height 18
click at [1296, 490] on span "SkyPark Tower" at bounding box center [1327, 492] width 62 height 9
click at [1240, 496] on span "Metropolis" at bounding box center [1256, 492] width 32 height 9
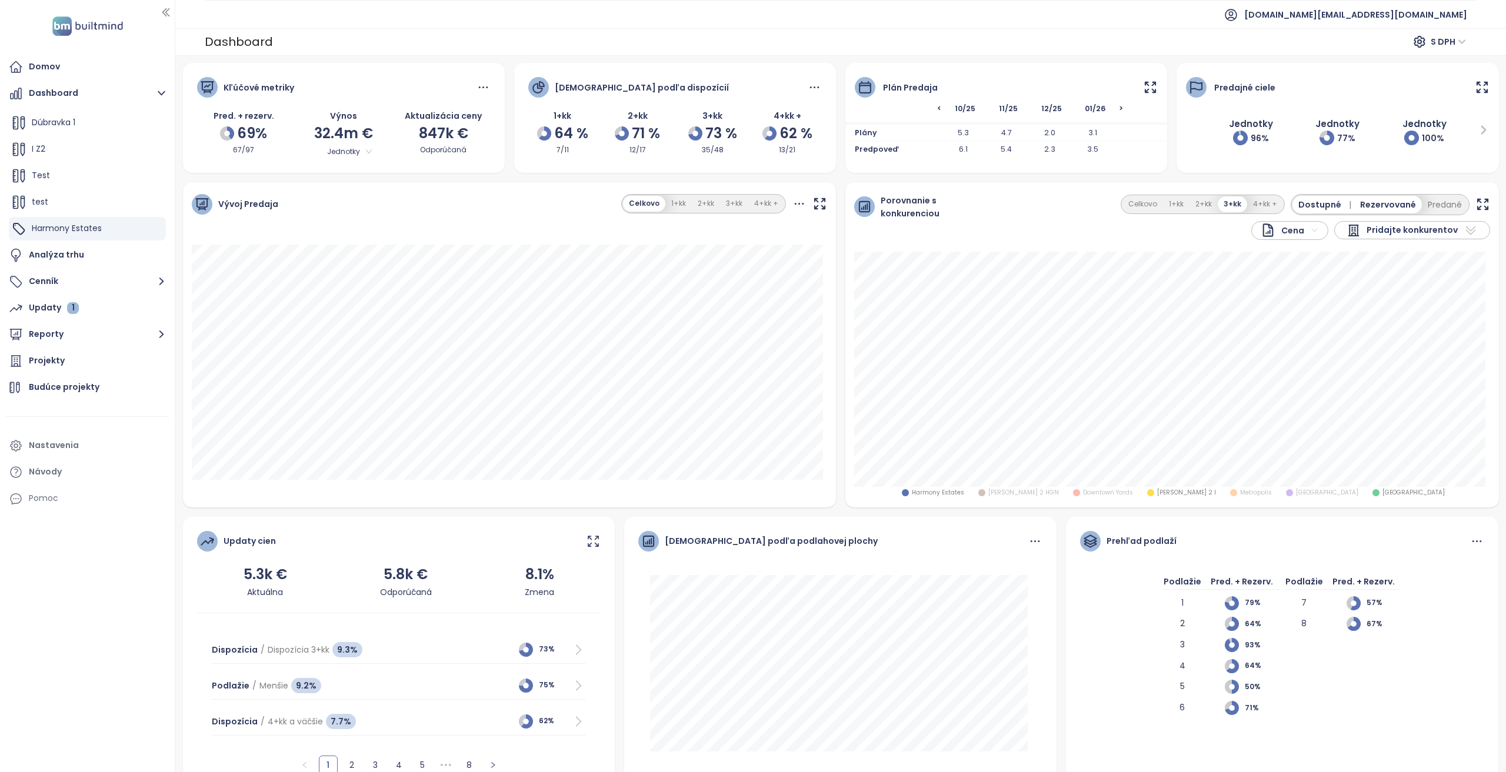
click at [1167, 496] on div "Zwirn 2 I" at bounding box center [1180, 493] width 71 height 12
click at [964, 497] on div "Harmony Estates" at bounding box center [931, 493] width 65 height 12
click at [1423, 229] on span "Pridajte konkurentov" at bounding box center [1411, 231] width 91 height 14
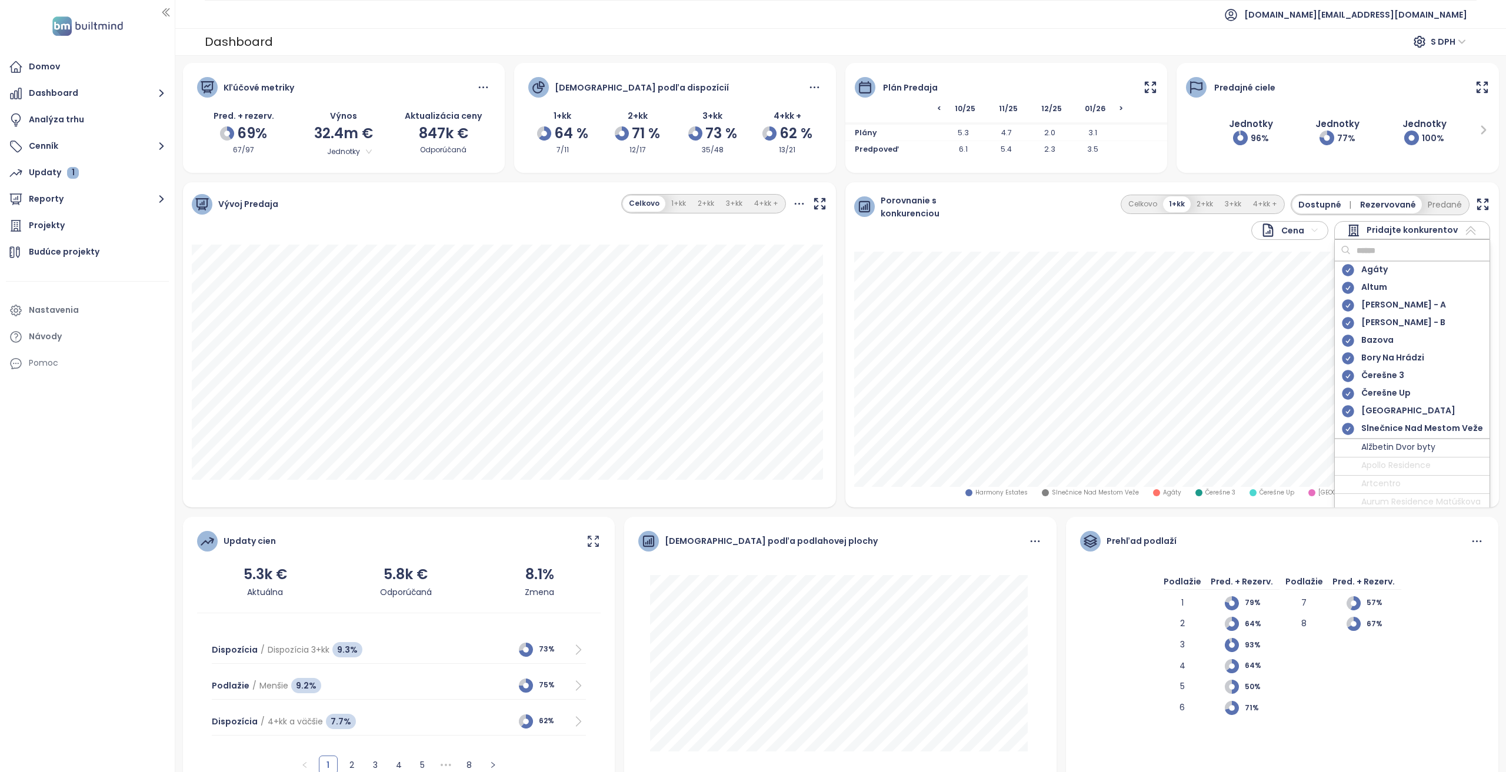
click at [1342, 270] on icon at bounding box center [1348, 271] width 12 height 12
click at [1343, 285] on div "Agáty Altum ANNA Park - A ANNA Park - B Bazova Bory Na Hrádzi Čerešne 3 Čerešne…" at bounding box center [1412, 350] width 155 height 178
click at [1343, 290] on icon at bounding box center [1348, 288] width 12 height 12
click at [1342, 301] on icon at bounding box center [1348, 306] width 12 height 12
click at [1343, 288] on icon at bounding box center [1347, 288] width 15 height 15
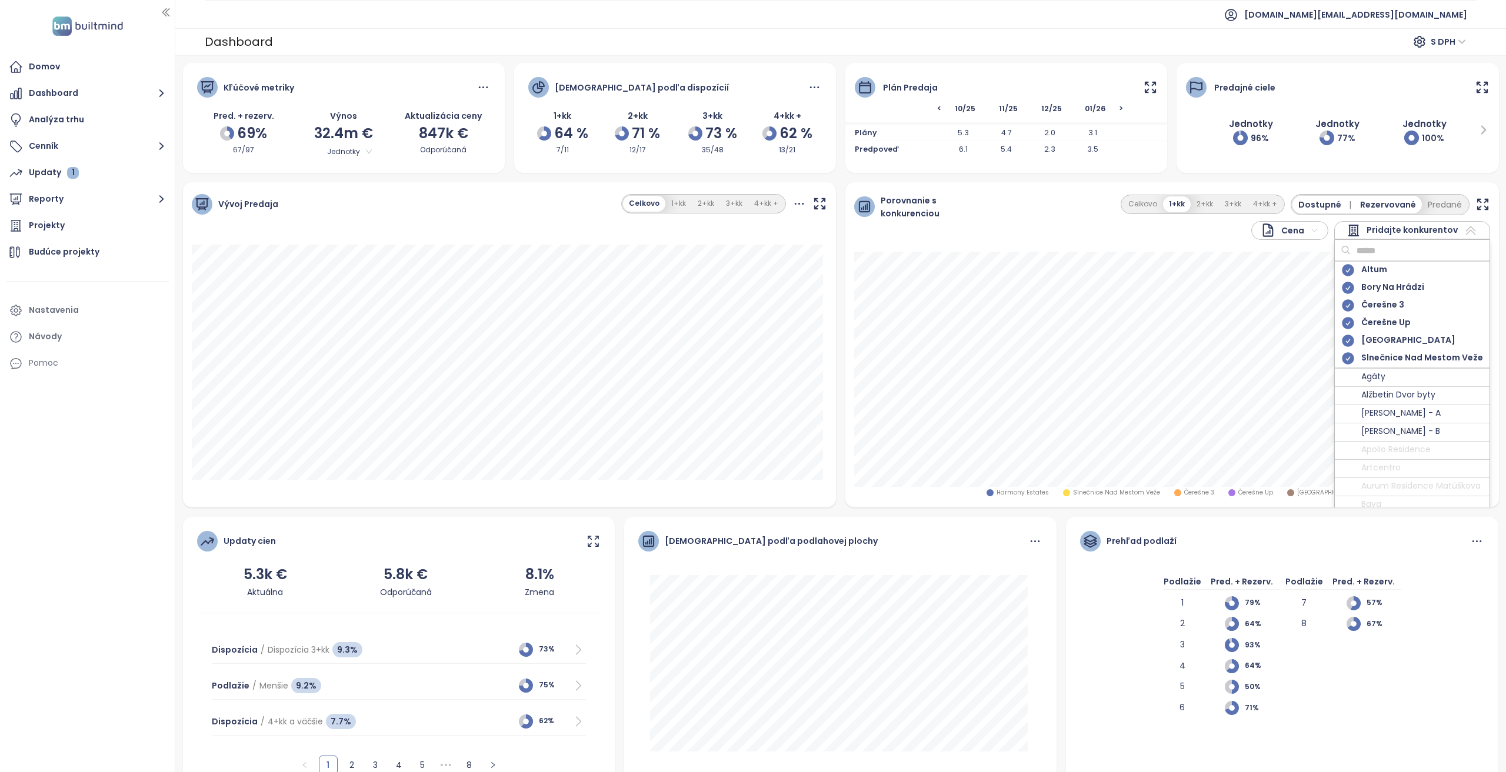
click at [1342, 270] on icon at bounding box center [1347, 270] width 15 height 15
click at [1345, 305] on icon at bounding box center [1348, 306] width 12 height 12
click at [1344, 289] on icon at bounding box center [1348, 288] width 12 height 12
click at [1343, 269] on icon at bounding box center [1348, 271] width 12 height 12
click at [1342, 288] on icon at bounding box center [1348, 288] width 12 height 12
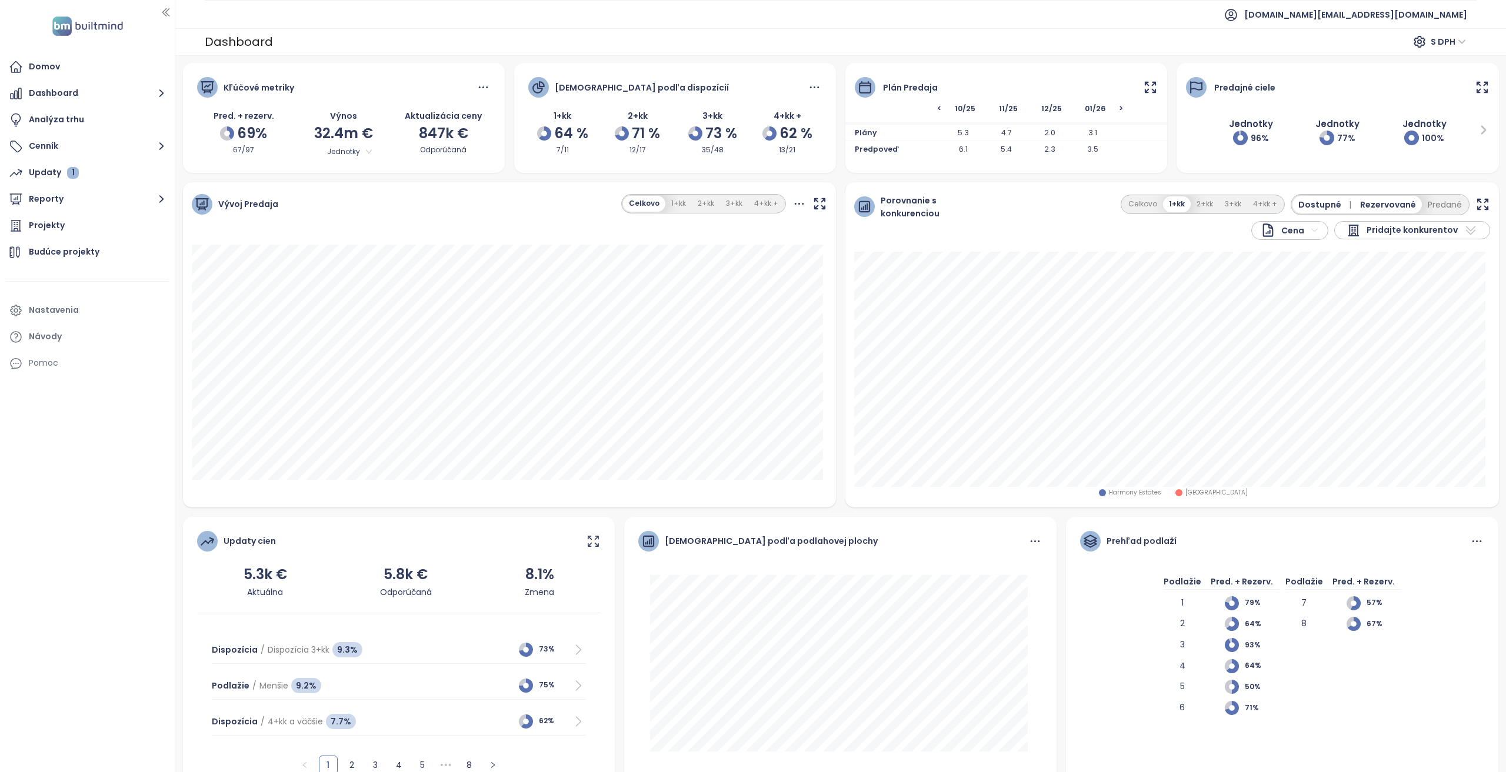
click at [1379, 236] on span "Pridajte konkurentov" at bounding box center [1411, 231] width 91 height 14
click at [1378, 250] on input "text" at bounding box center [1397, 251] width 95 height 18
click at [1340, 340] on div at bounding box center [1347, 344] width 15 height 15
click at [1341, 320] on div at bounding box center [1347, 325] width 15 height 15
click at [1342, 324] on div at bounding box center [1347, 325] width 15 height 15
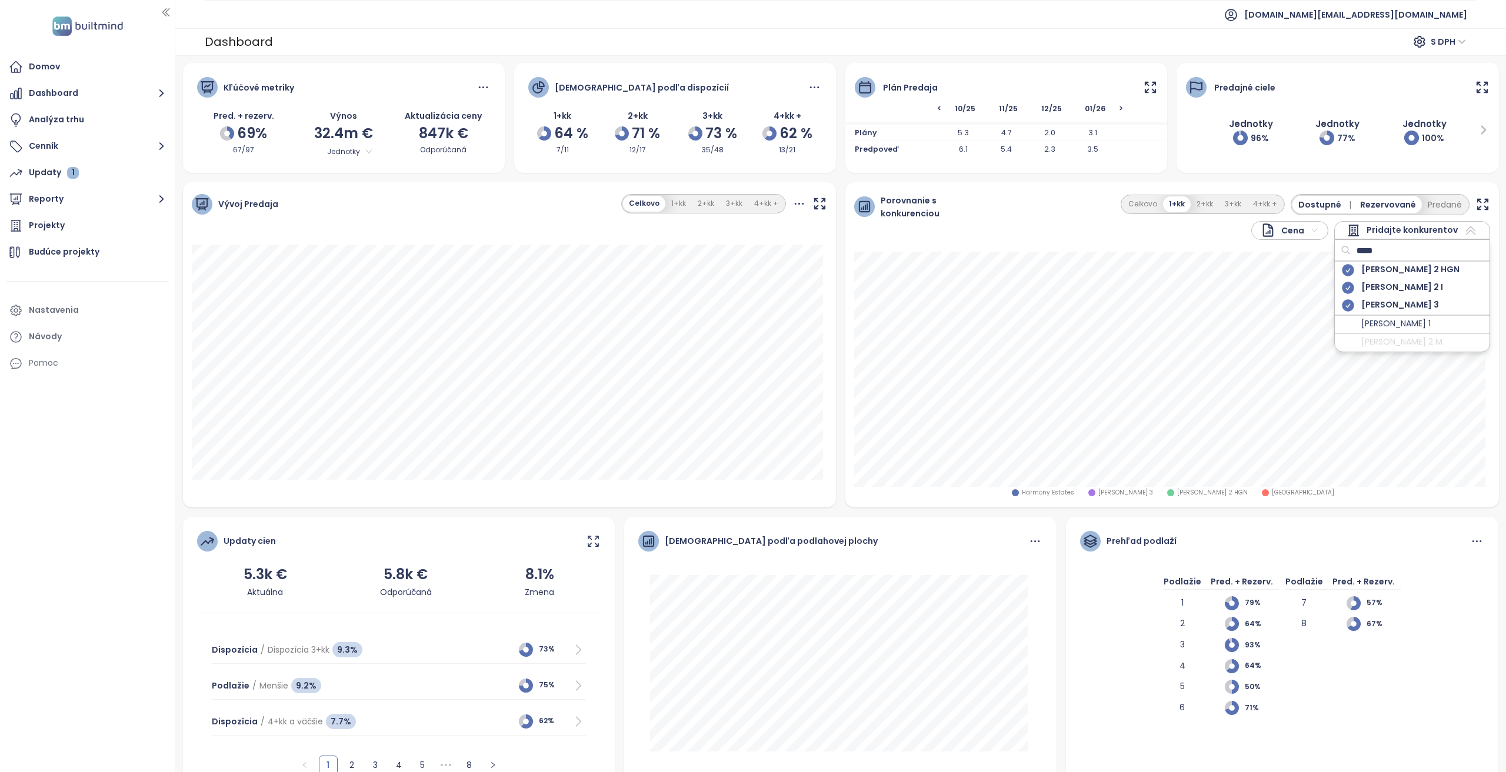
click at [1342, 301] on icon at bounding box center [1348, 306] width 12 height 12
click at [1371, 249] on input "*****" at bounding box center [1397, 251] width 95 height 18
type input "*****"
click at [1346, 269] on div at bounding box center [1347, 271] width 15 height 15
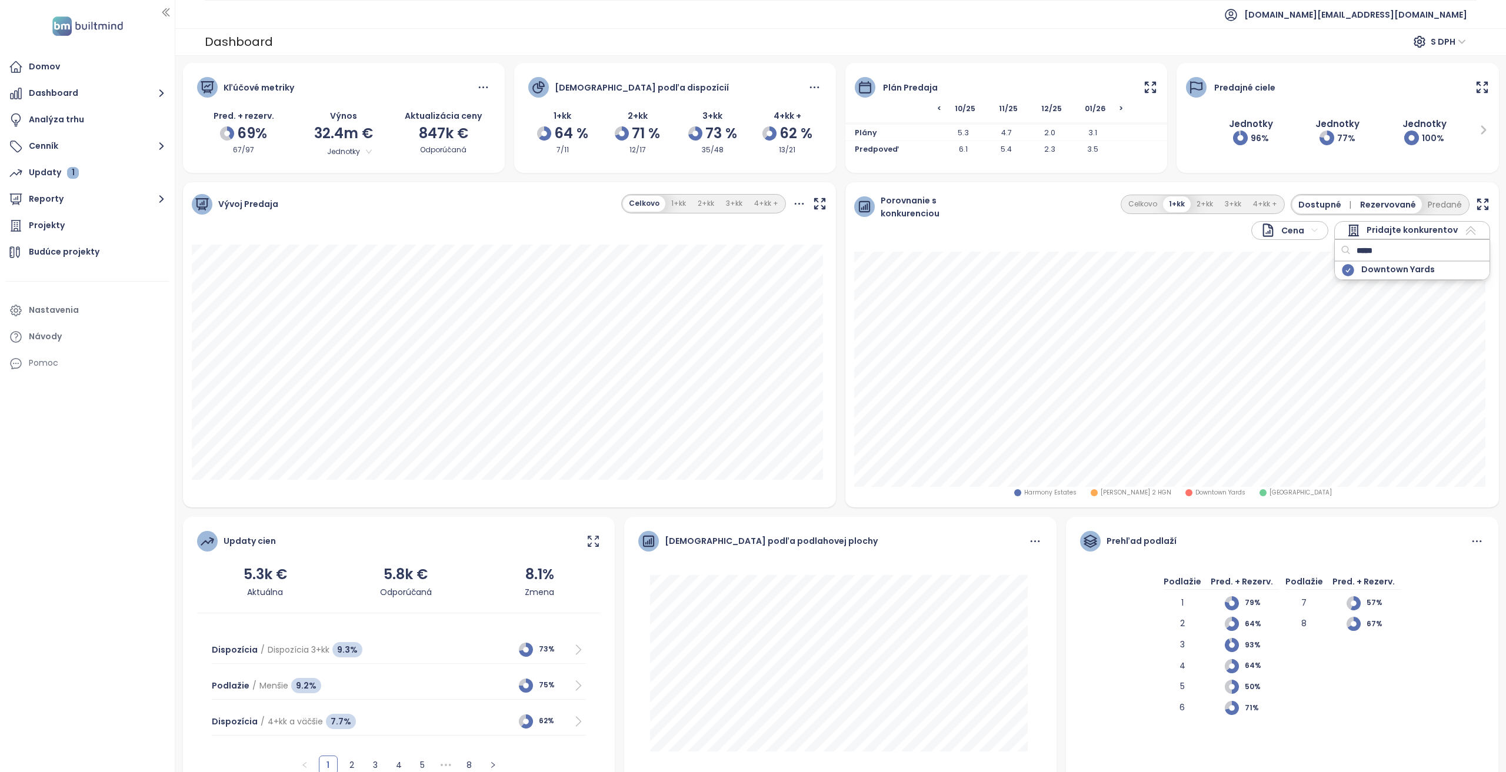
click at [1380, 250] on input "*****" at bounding box center [1397, 251] width 95 height 18
type input "***"
click at [1342, 341] on div at bounding box center [1347, 344] width 15 height 15
click at [1368, 249] on input "***" at bounding box center [1397, 251] width 95 height 18
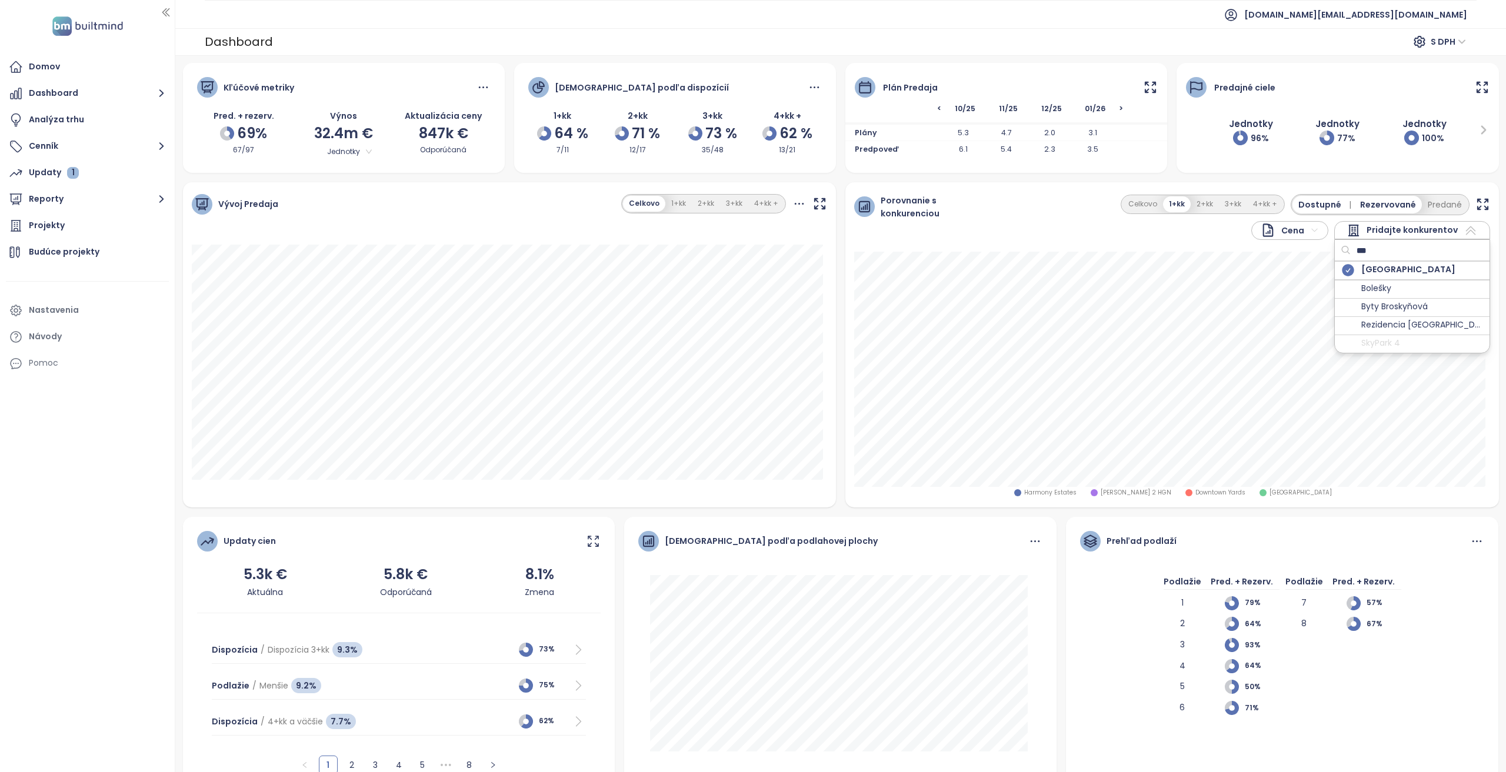
click at [1368, 249] on input "***" at bounding box center [1397, 251] width 95 height 18
click at [1371, 244] on input "text" at bounding box center [1397, 251] width 95 height 18
click at [1386, 232] on span "Pridajte konkurentov" at bounding box center [1411, 231] width 91 height 14
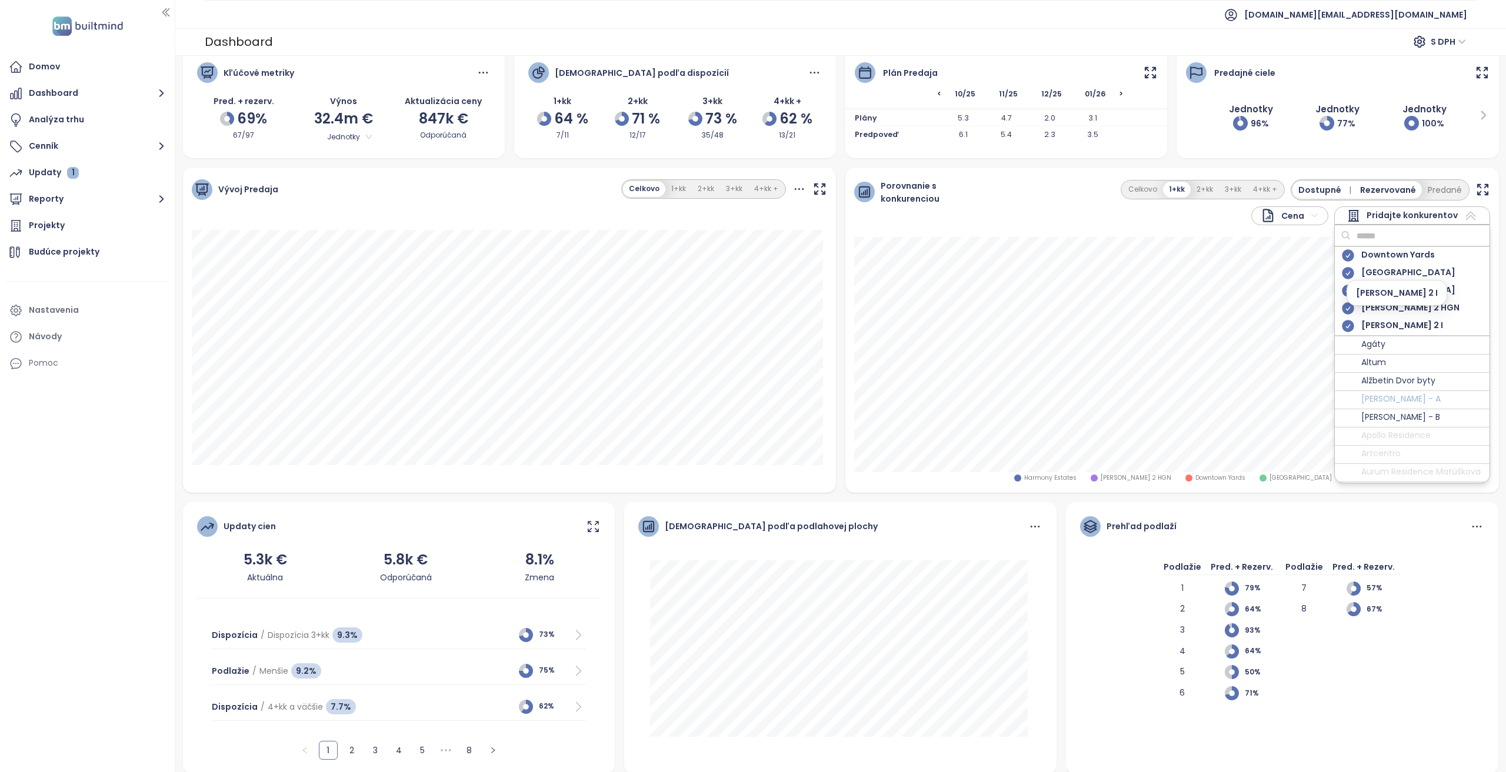
scroll to position [22, 0]
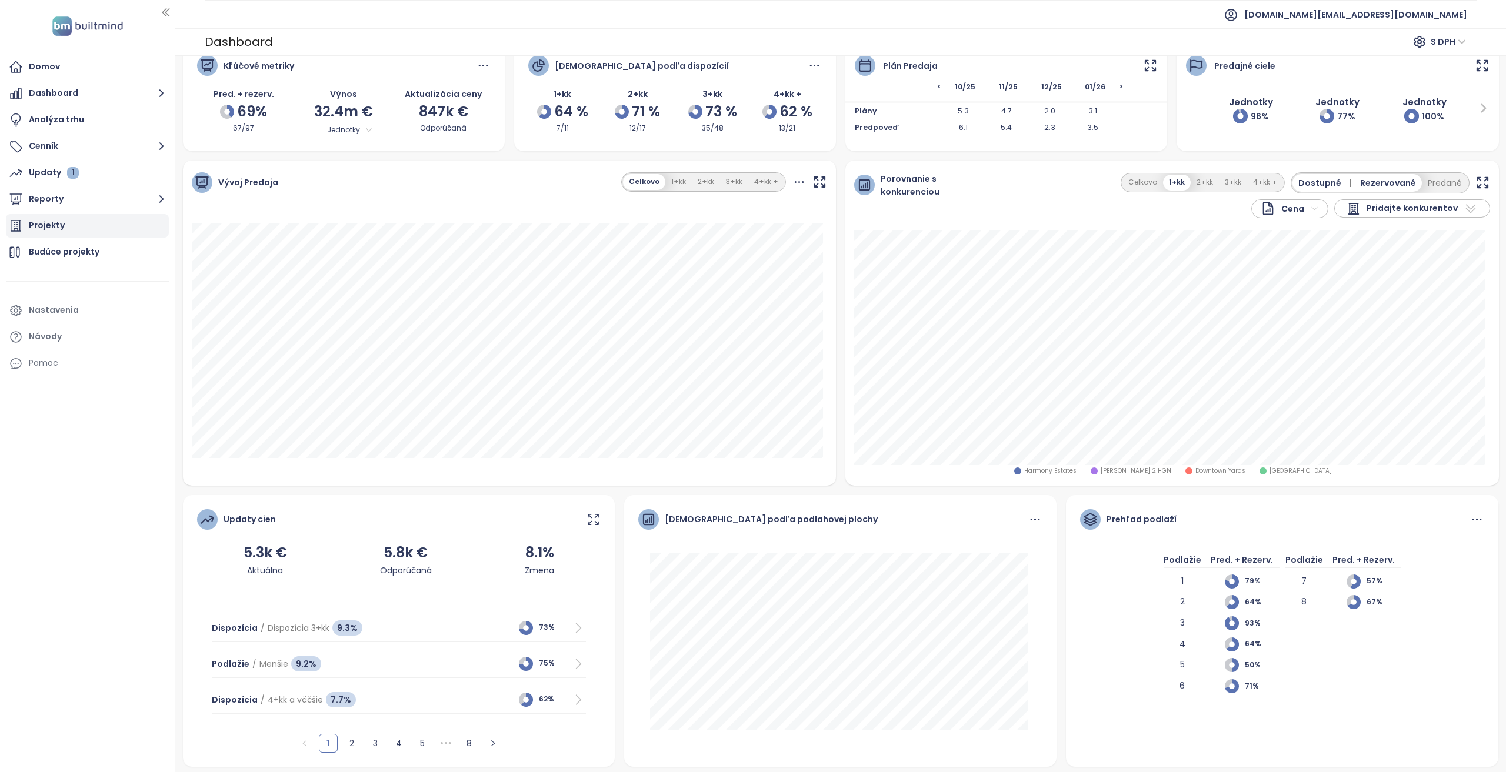
click at [71, 224] on div "Projekty" at bounding box center [87, 226] width 163 height 24
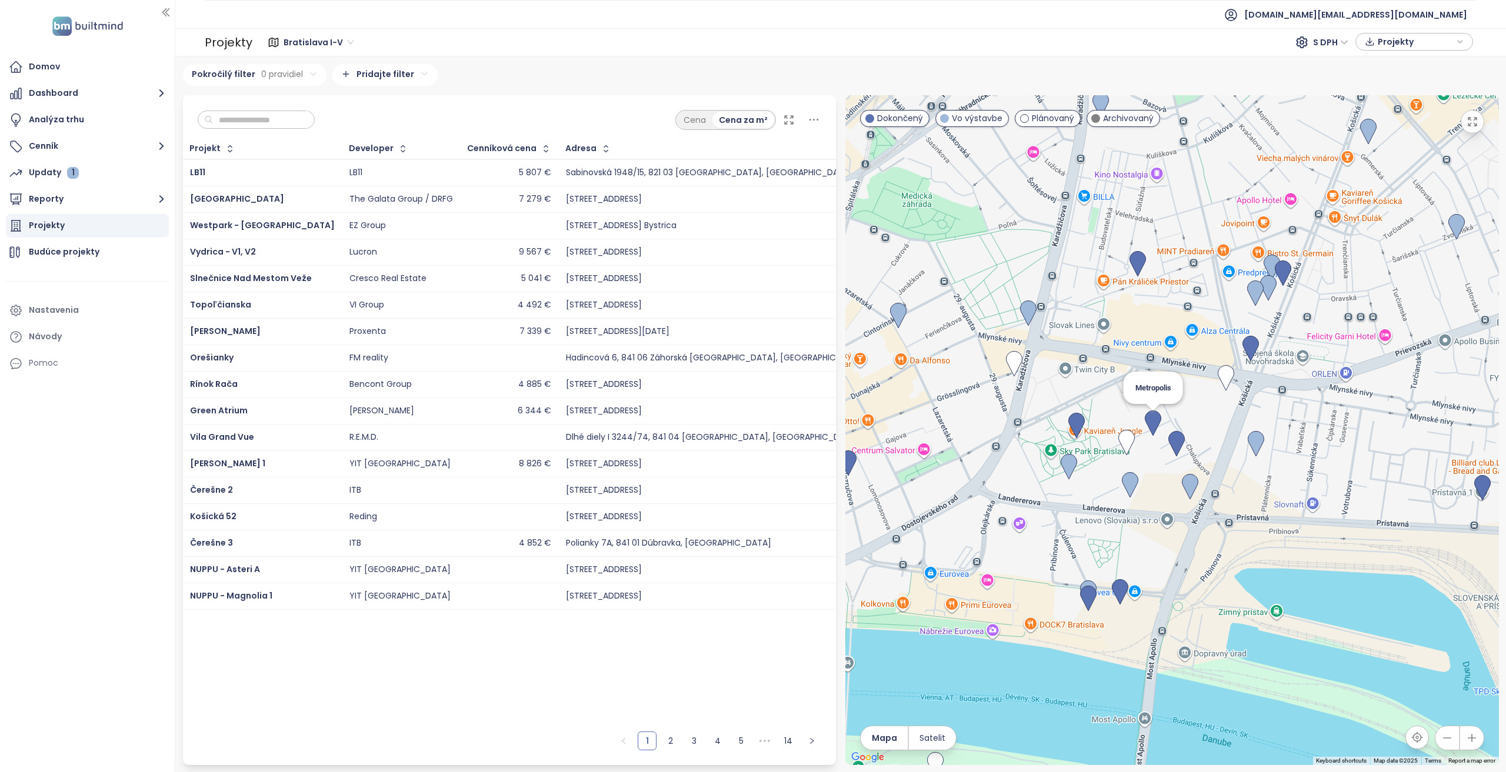
click at [1156, 418] on img at bounding box center [1153, 424] width 16 height 26
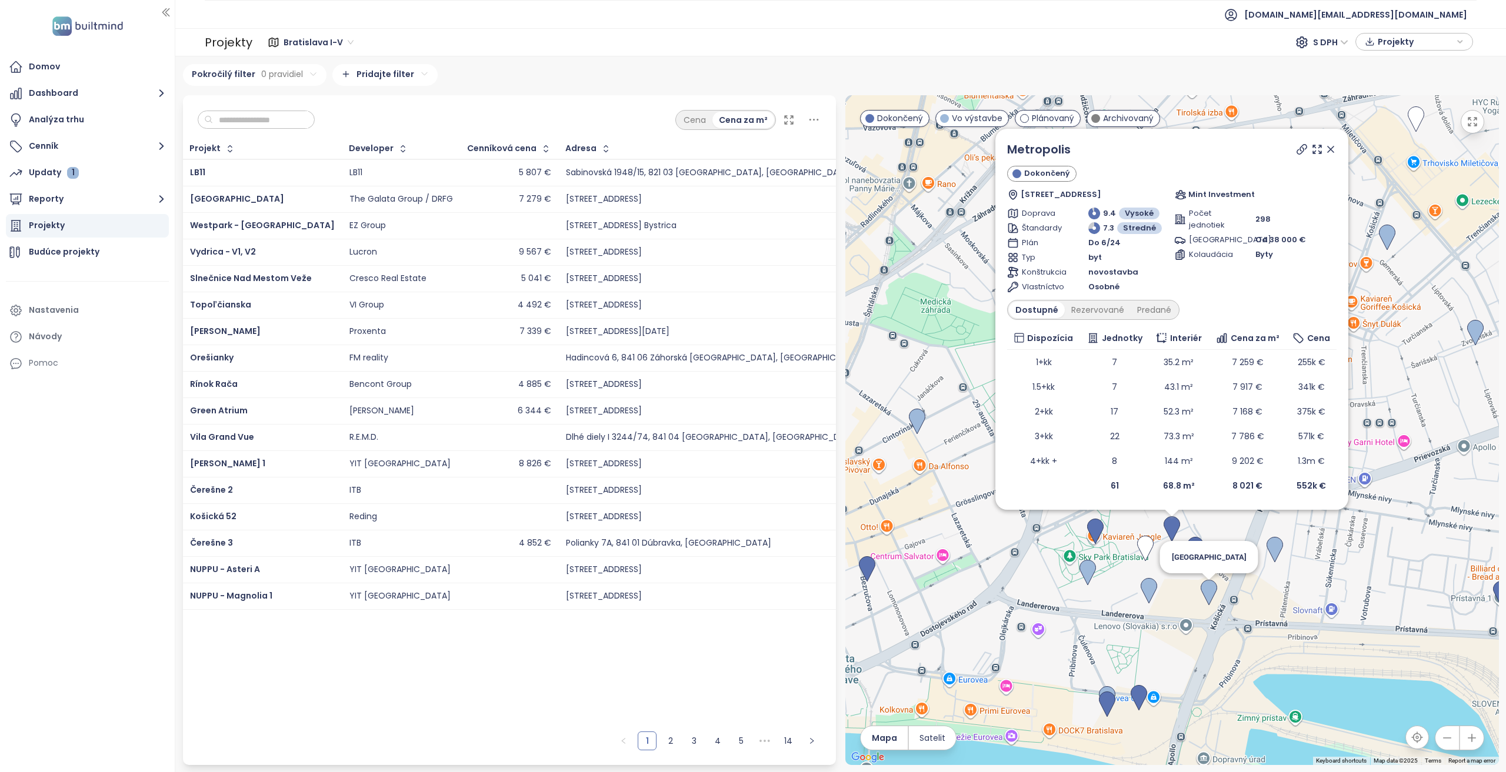
click at [1206, 591] on img at bounding box center [1208, 593] width 16 height 26
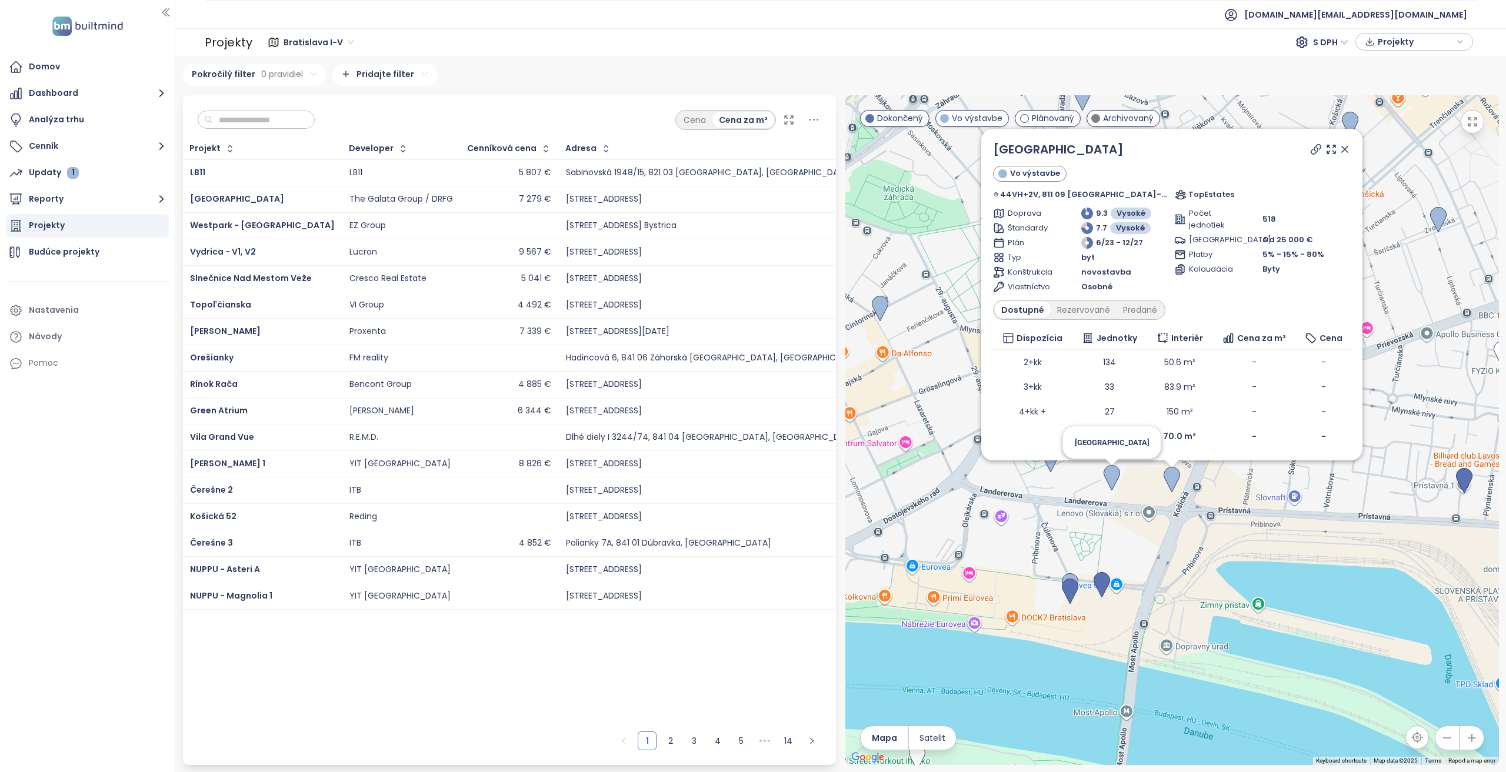
click at [1118, 479] on img at bounding box center [1111, 478] width 16 height 26
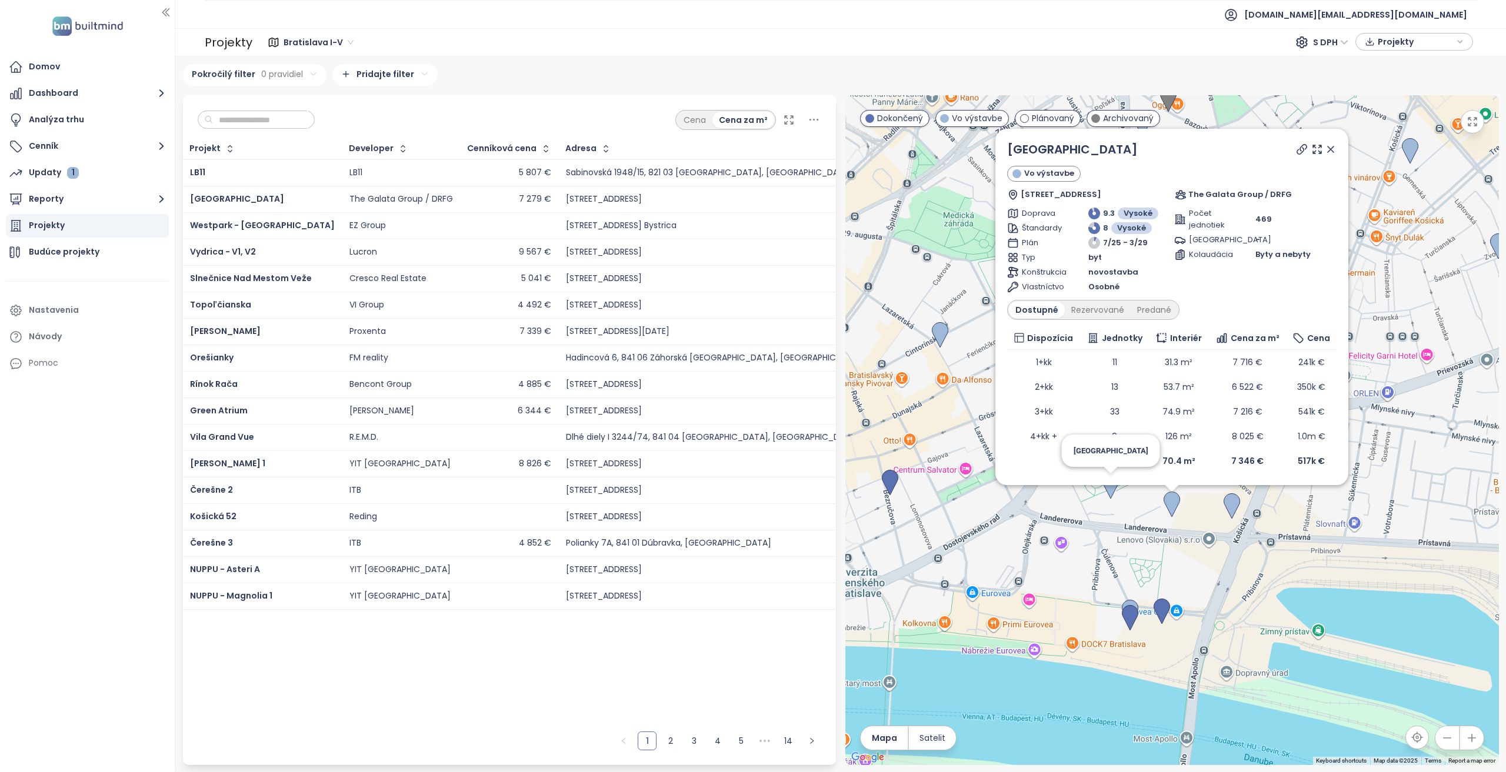
click at [1110, 488] on img at bounding box center [1110, 486] width 16 height 26
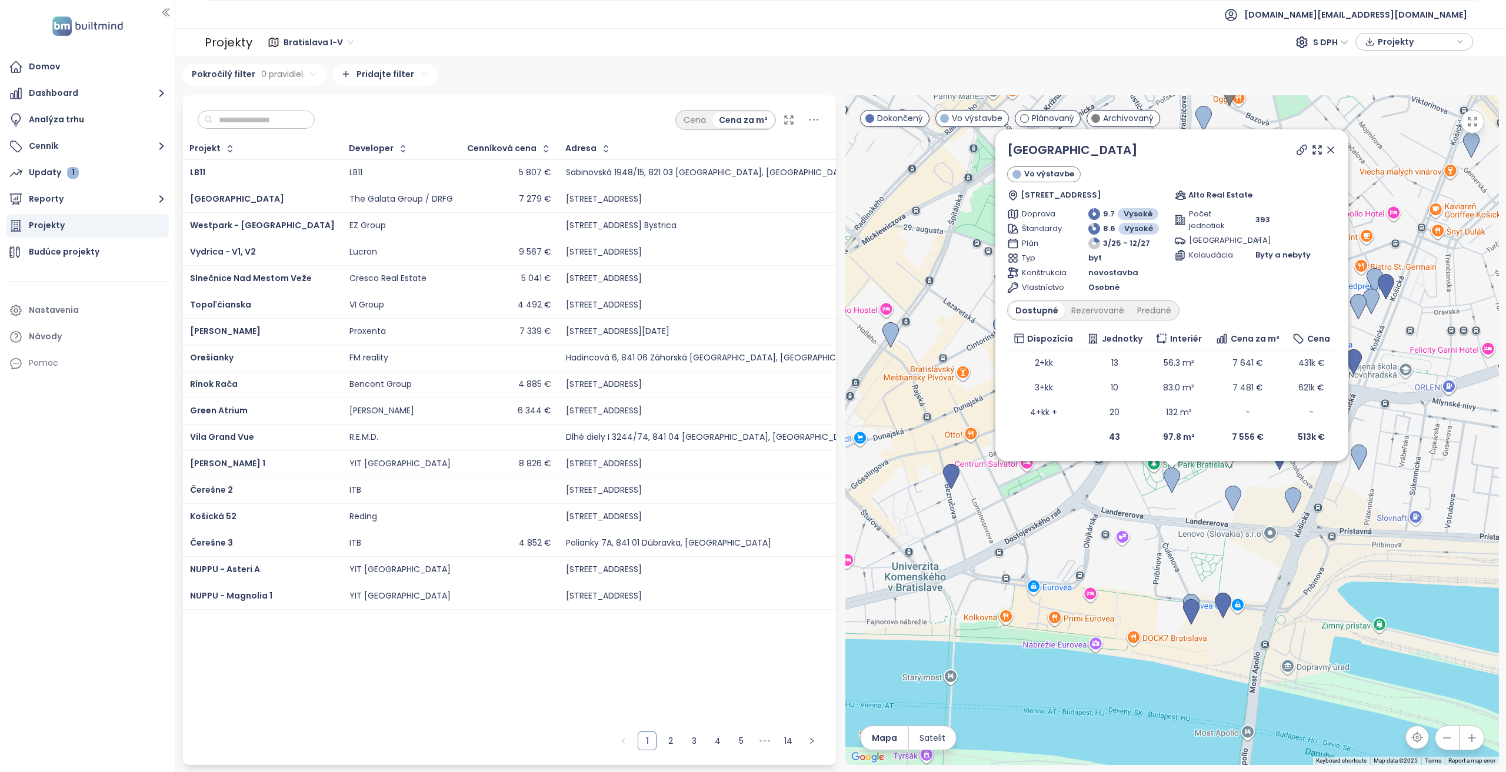
click at [1186, 543] on div "SkyPark Tower Vo výstavbe Bottova 1, 811 09 Bratislava-Staré Mesto, Slovakia Al…" at bounding box center [1171, 430] width 653 height 670
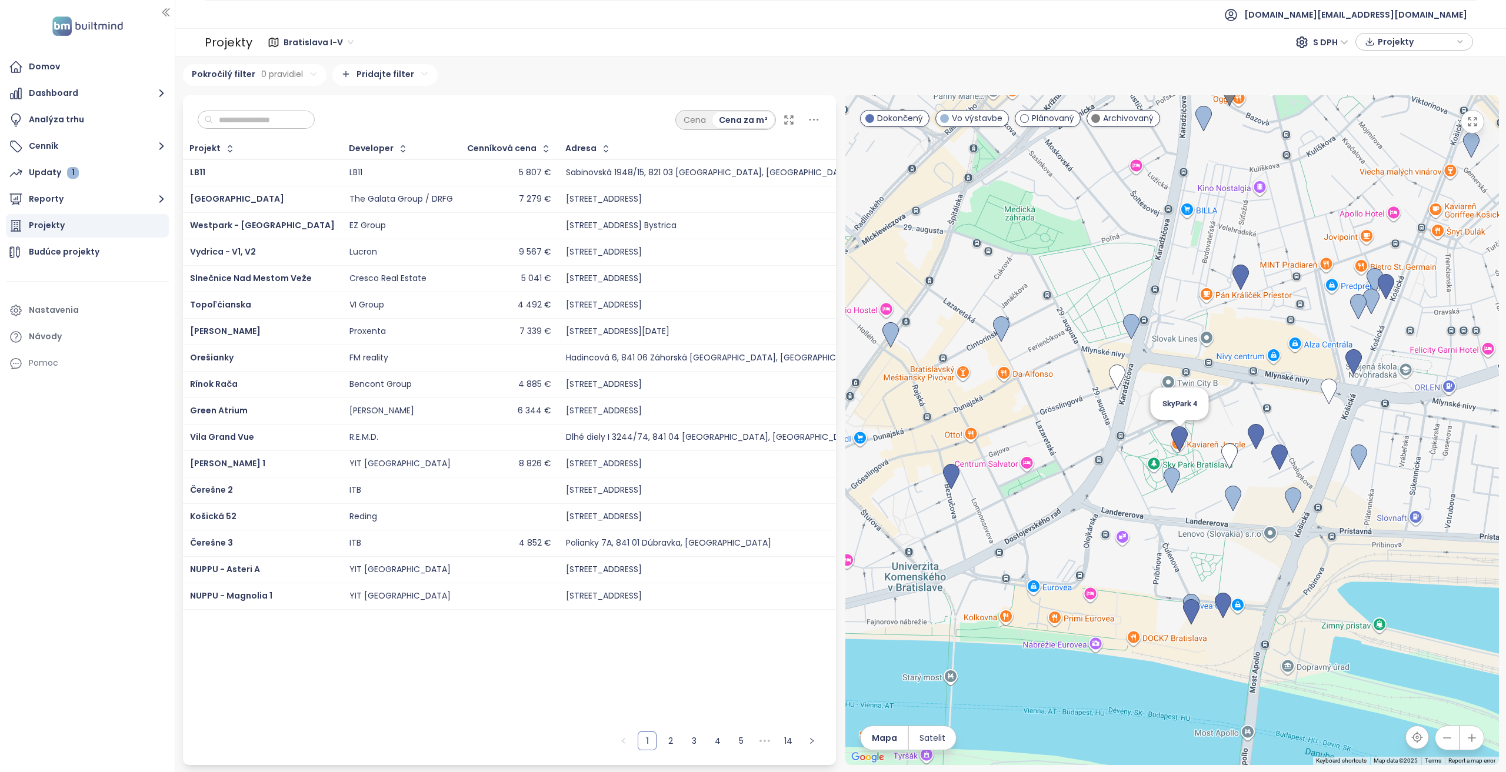
click at [1175, 442] on img at bounding box center [1179, 439] width 16 height 26
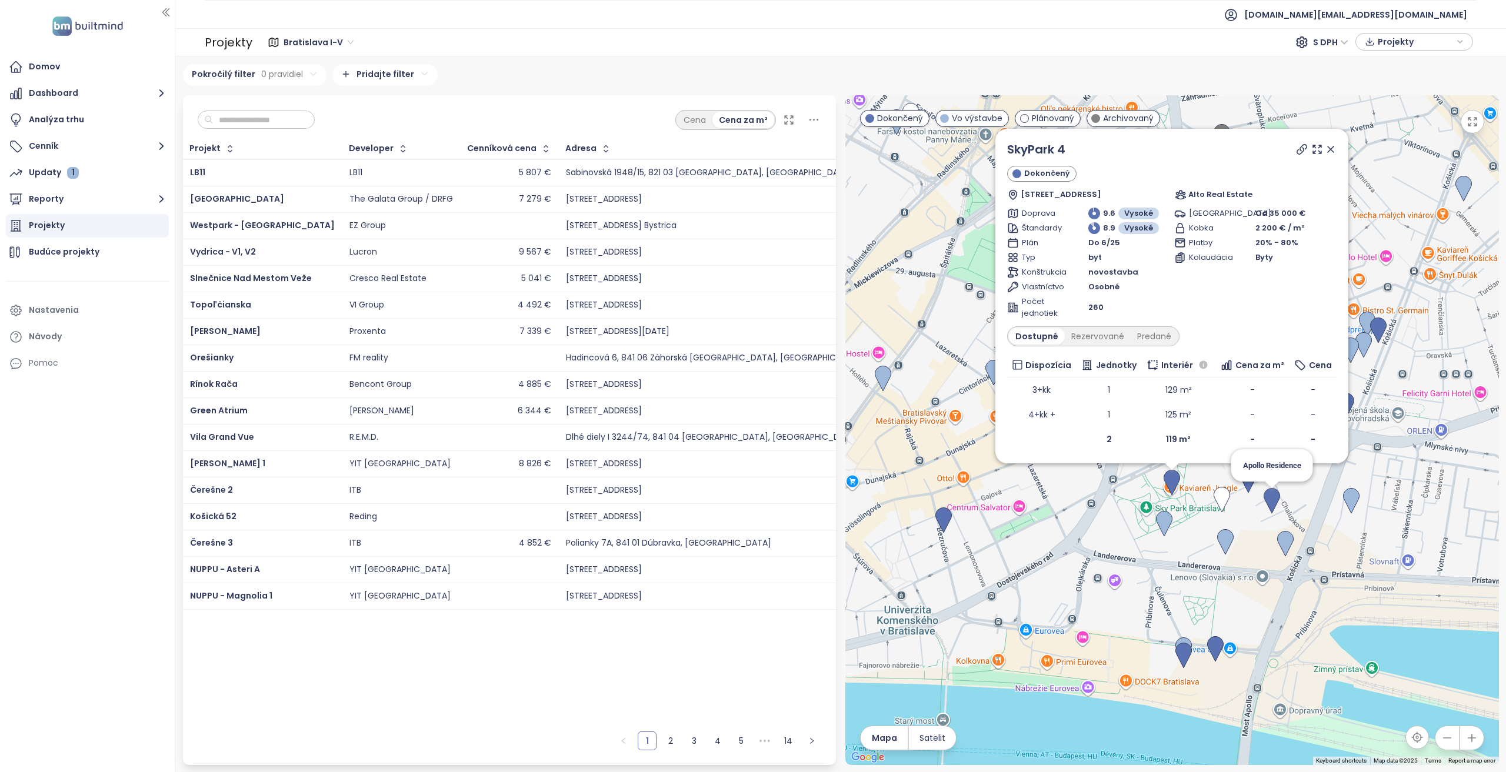
click at [1266, 500] on img at bounding box center [1271, 501] width 16 height 26
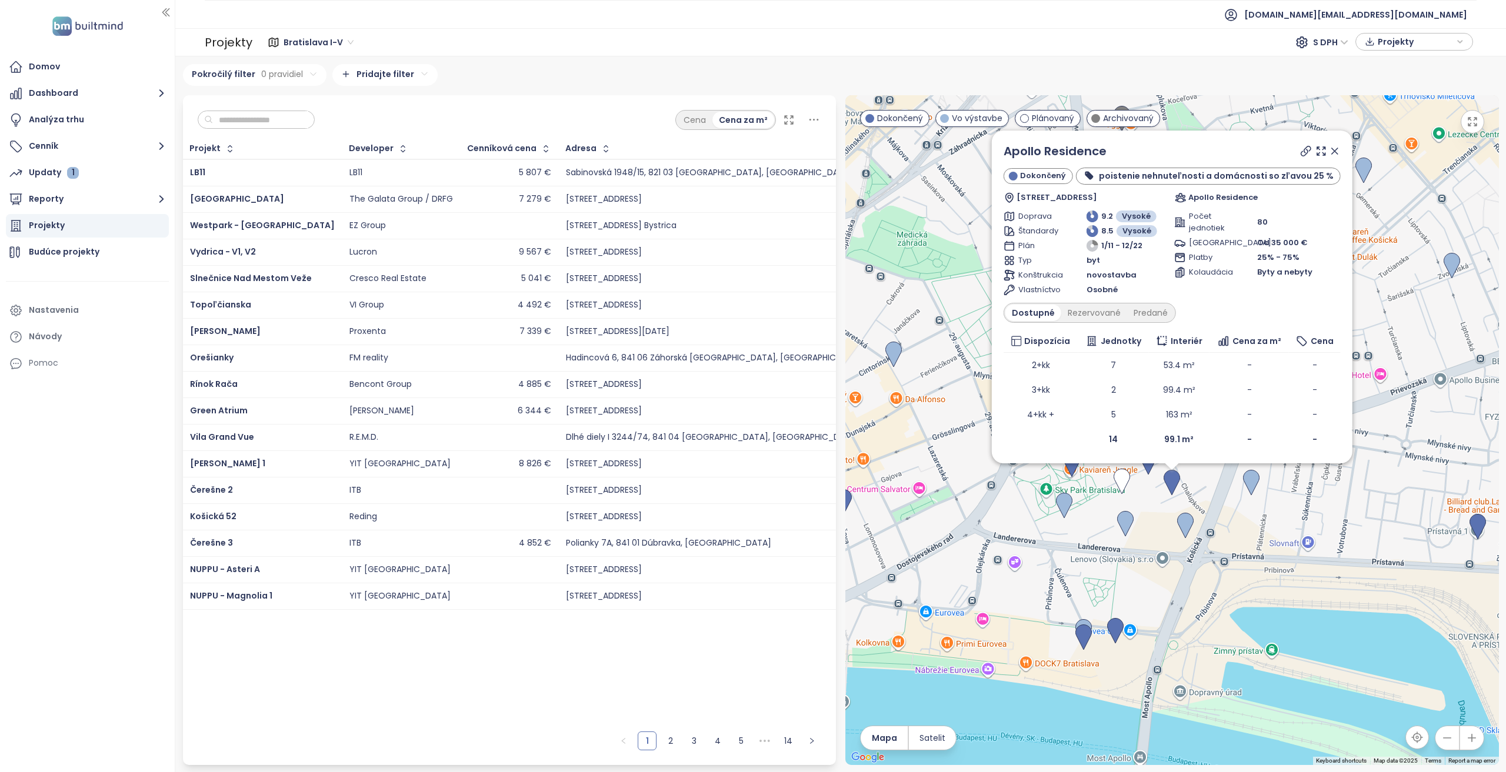
click at [1241, 510] on div "Apollo Residence Dokončený poistenie nehnuteľnosti a domácnosti so zľavou 25 % …" at bounding box center [1171, 430] width 653 height 670
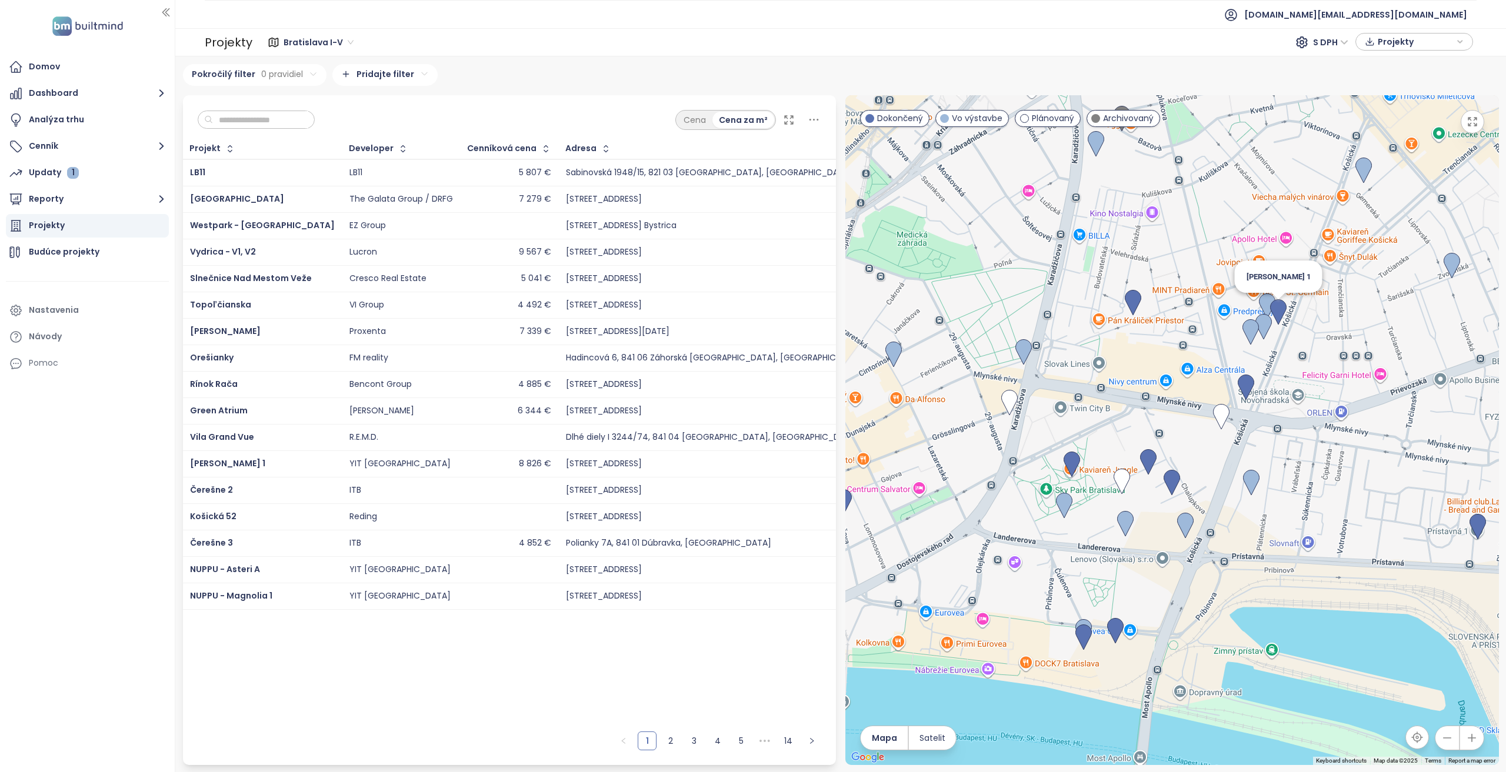
click at [1274, 312] on img at bounding box center [1278, 312] width 16 height 26
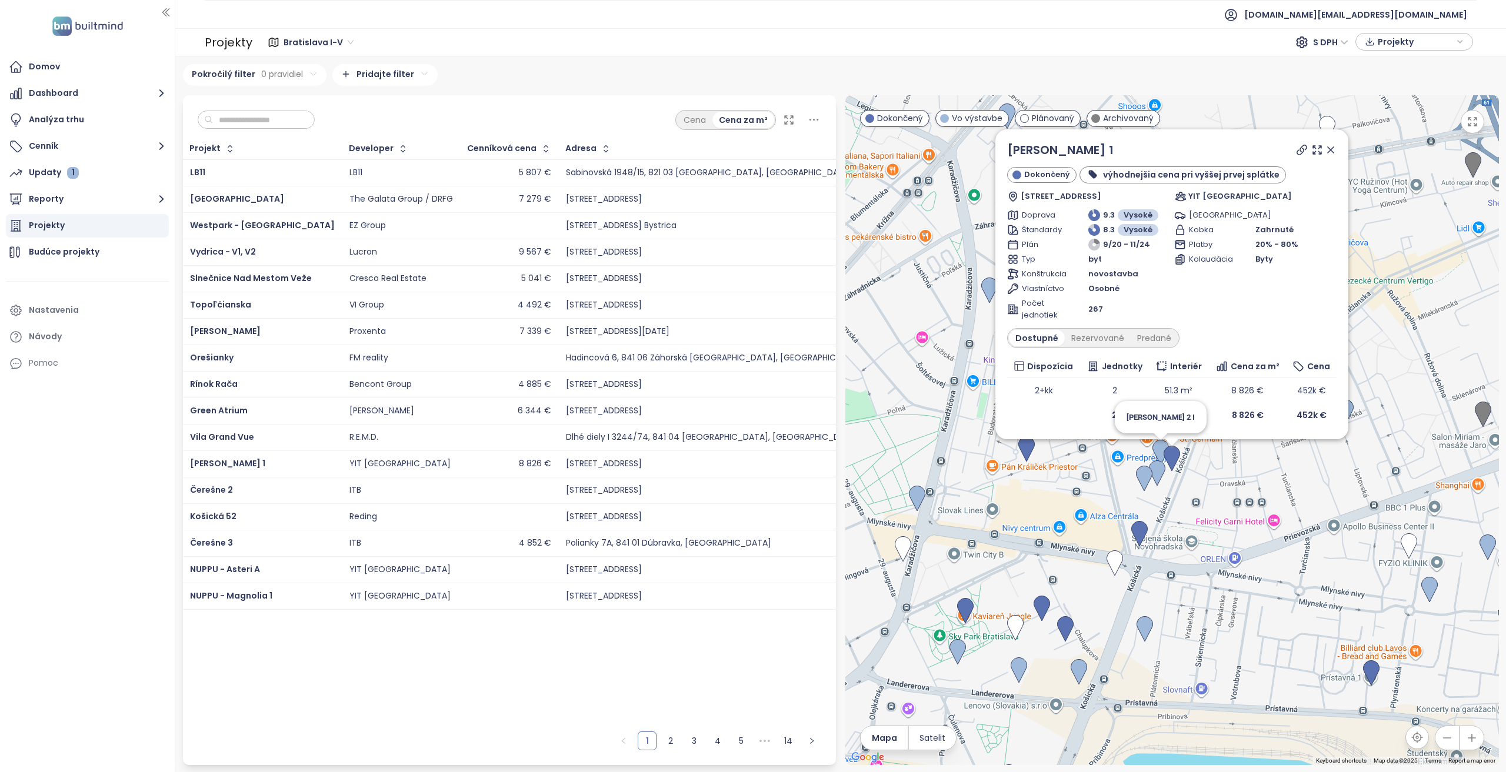
click at [1157, 452] on img at bounding box center [1160, 453] width 16 height 26
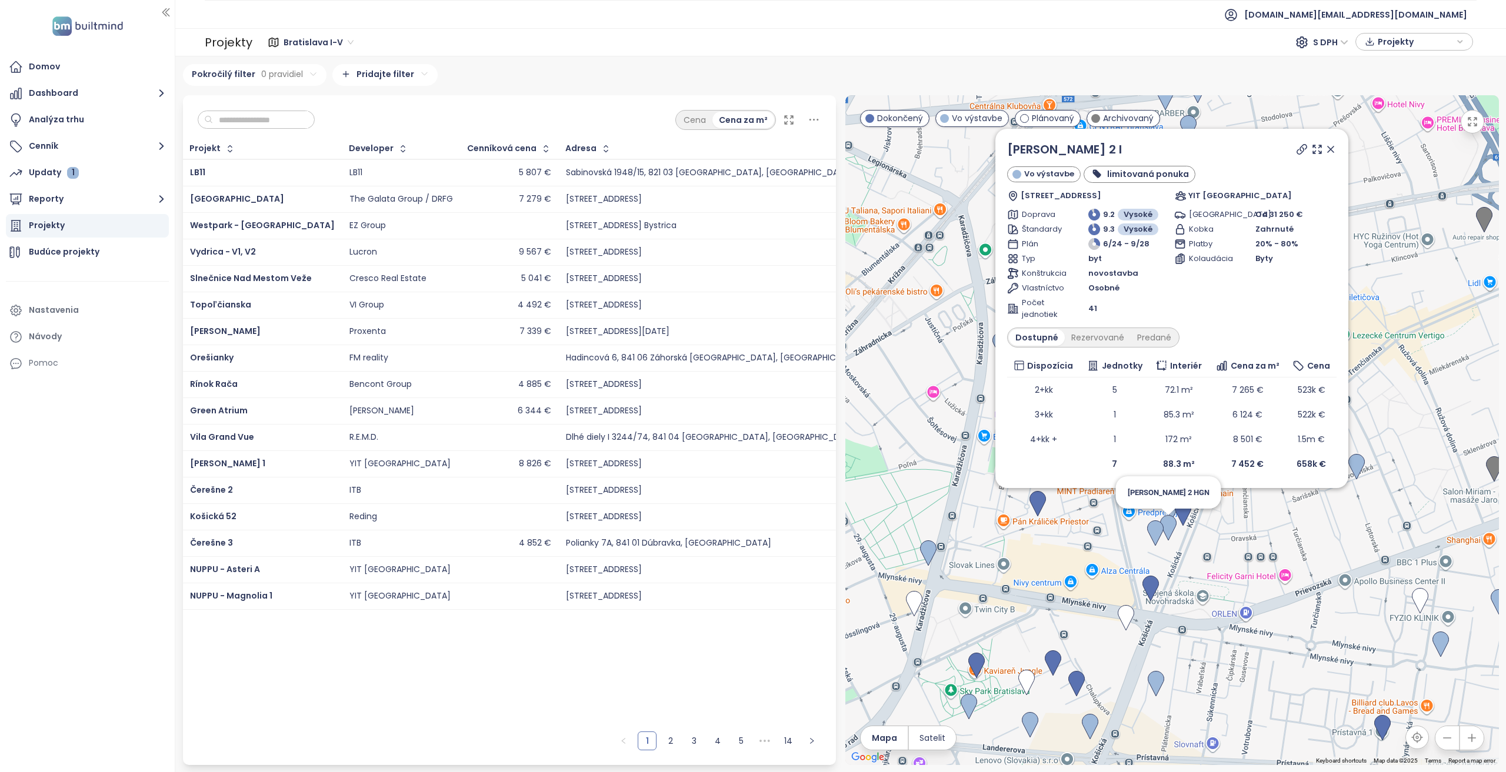
click at [1168, 525] on img at bounding box center [1168, 528] width 16 height 26
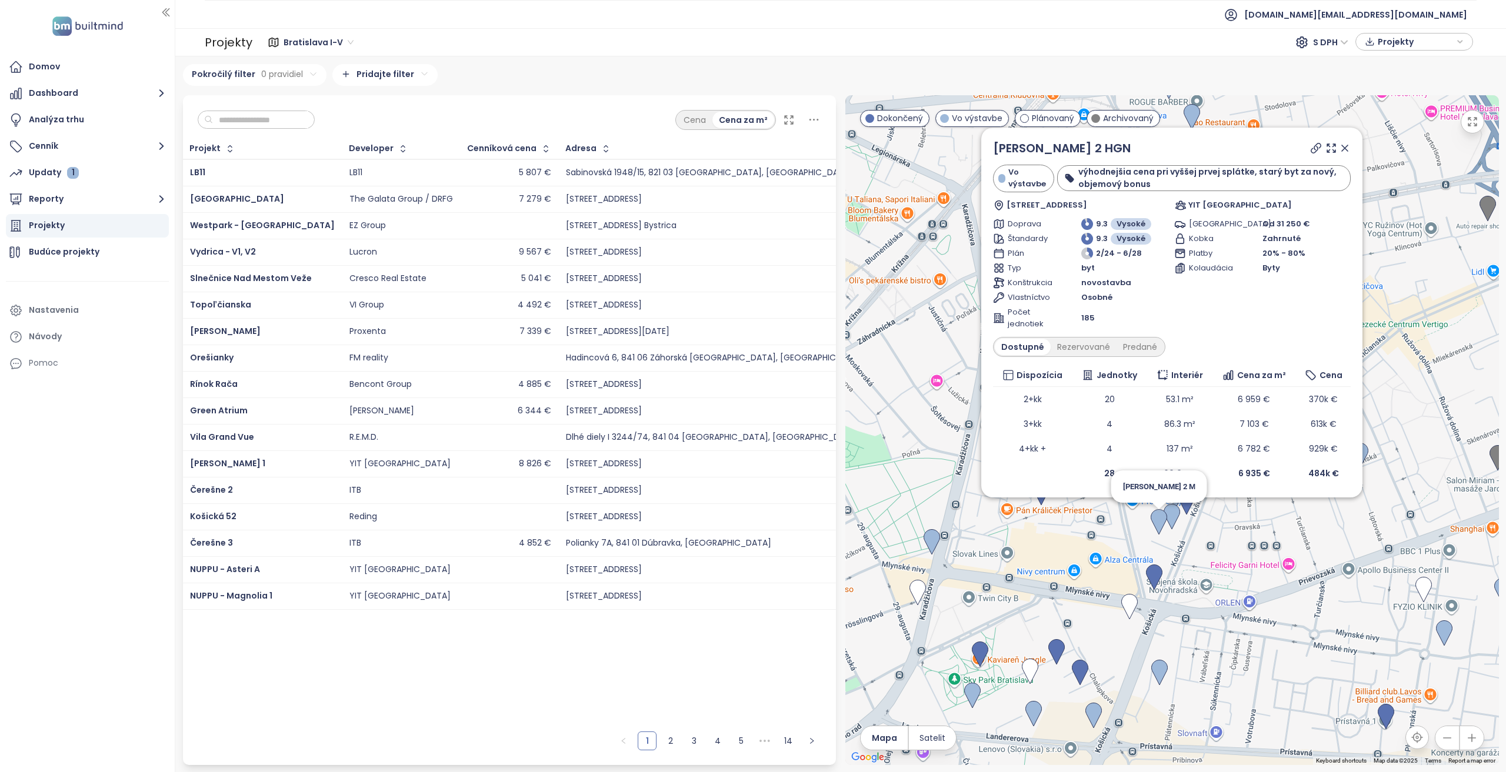
click at [1156, 519] on img at bounding box center [1158, 522] width 16 height 26
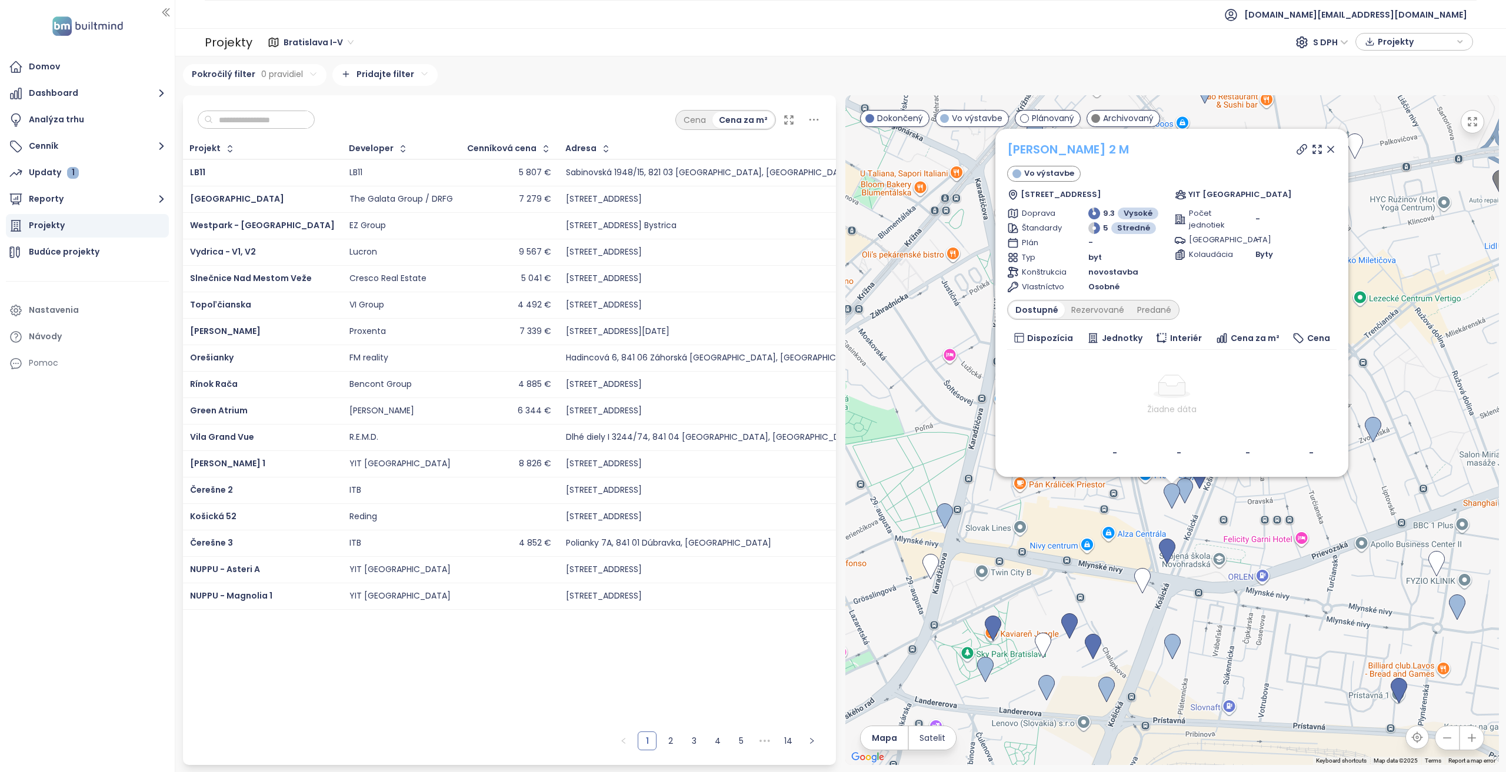
click at [1058, 151] on link "Zwirn 2 M" at bounding box center [1068, 149] width 122 height 16
click at [1332, 148] on icon at bounding box center [1331, 150] width 12 height 12
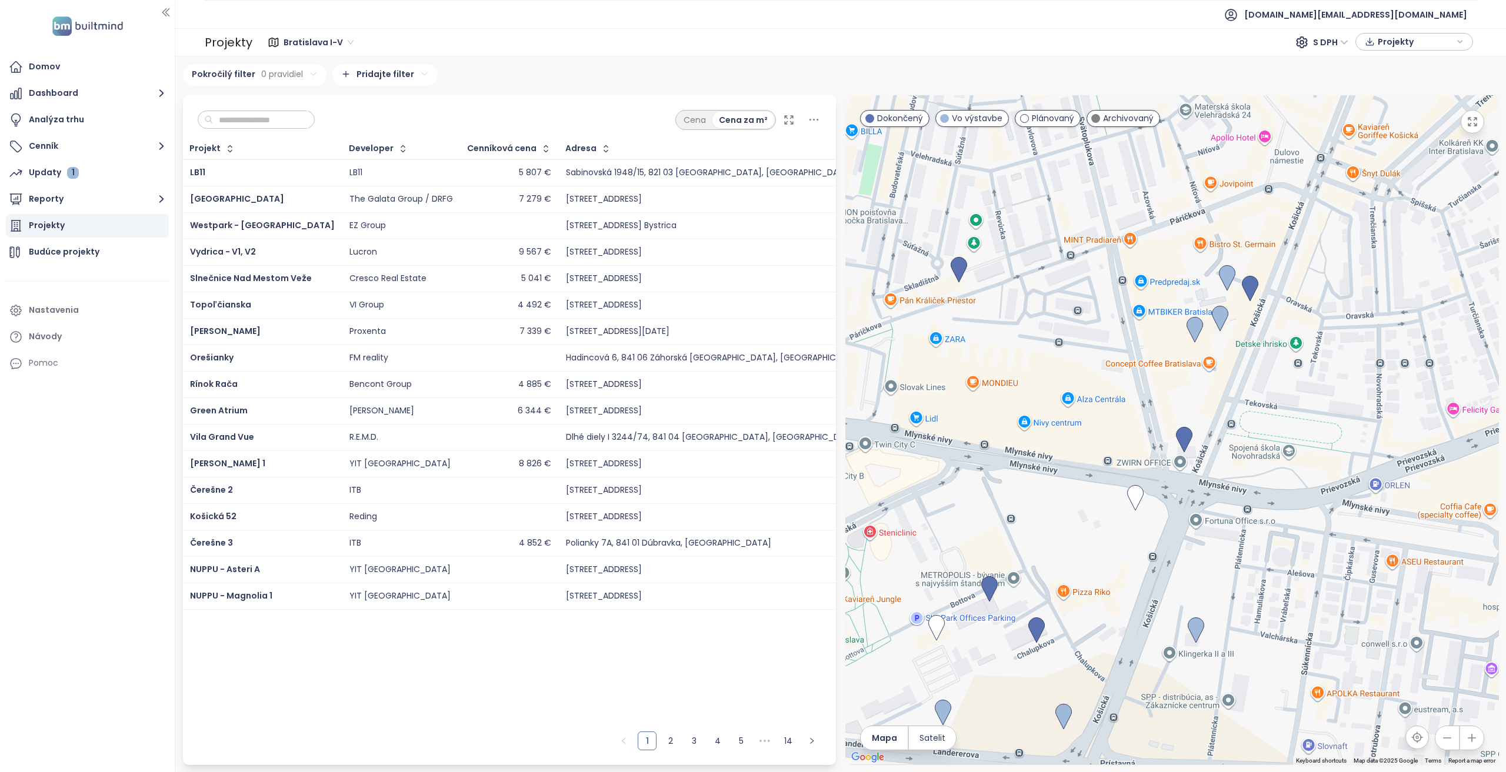
drag, startPoint x: 1126, startPoint y: 681, endPoint x: 1159, endPoint y: 604, distance: 83.8
click at [1159, 604] on div at bounding box center [1171, 430] width 653 height 670
click at [53, 96] on button "Dashboard" at bounding box center [87, 94] width 163 height 24
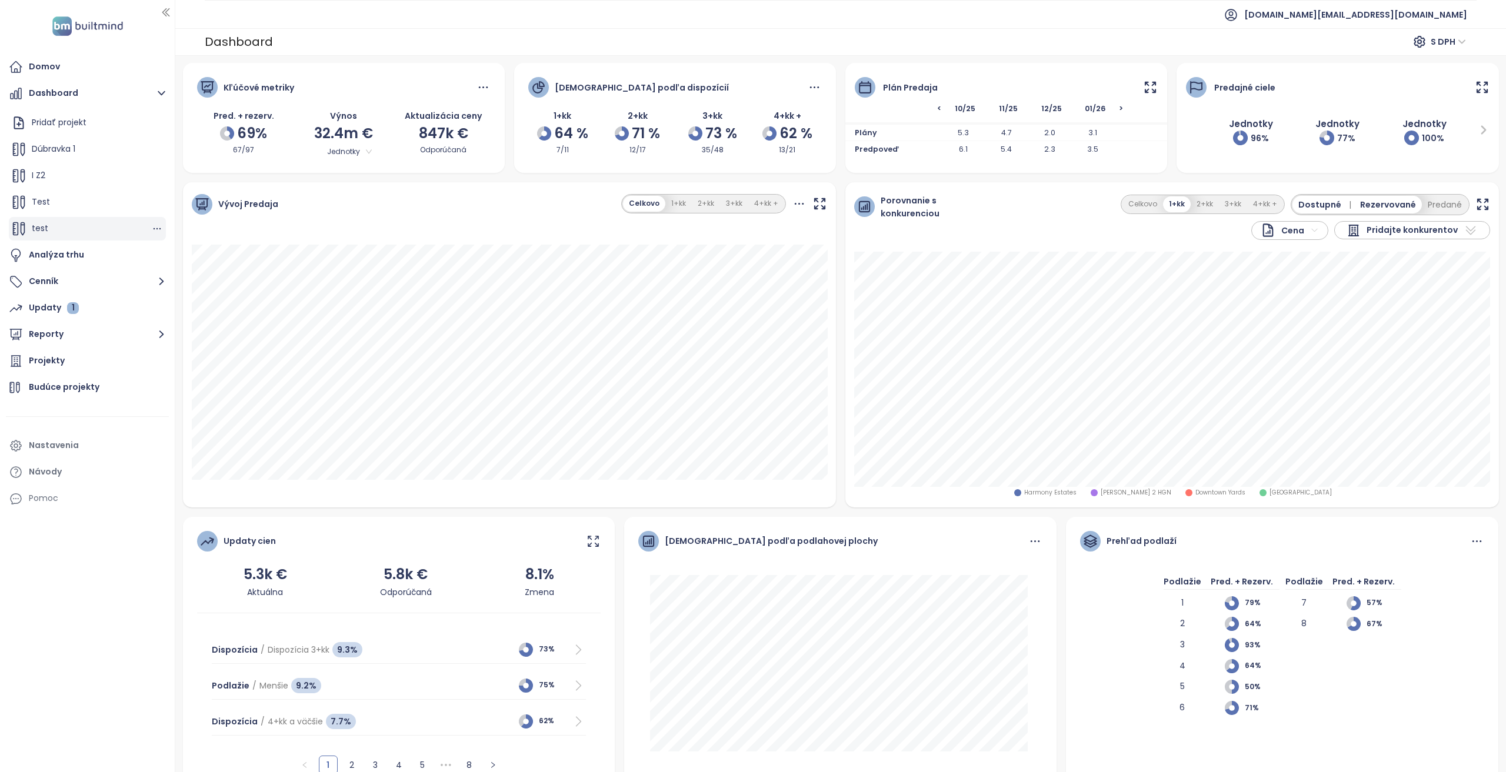
scroll to position [26, 0]
click at [1392, 225] on span "Pridajte konkurentov" at bounding box center [1411, 231] width 91 height 14
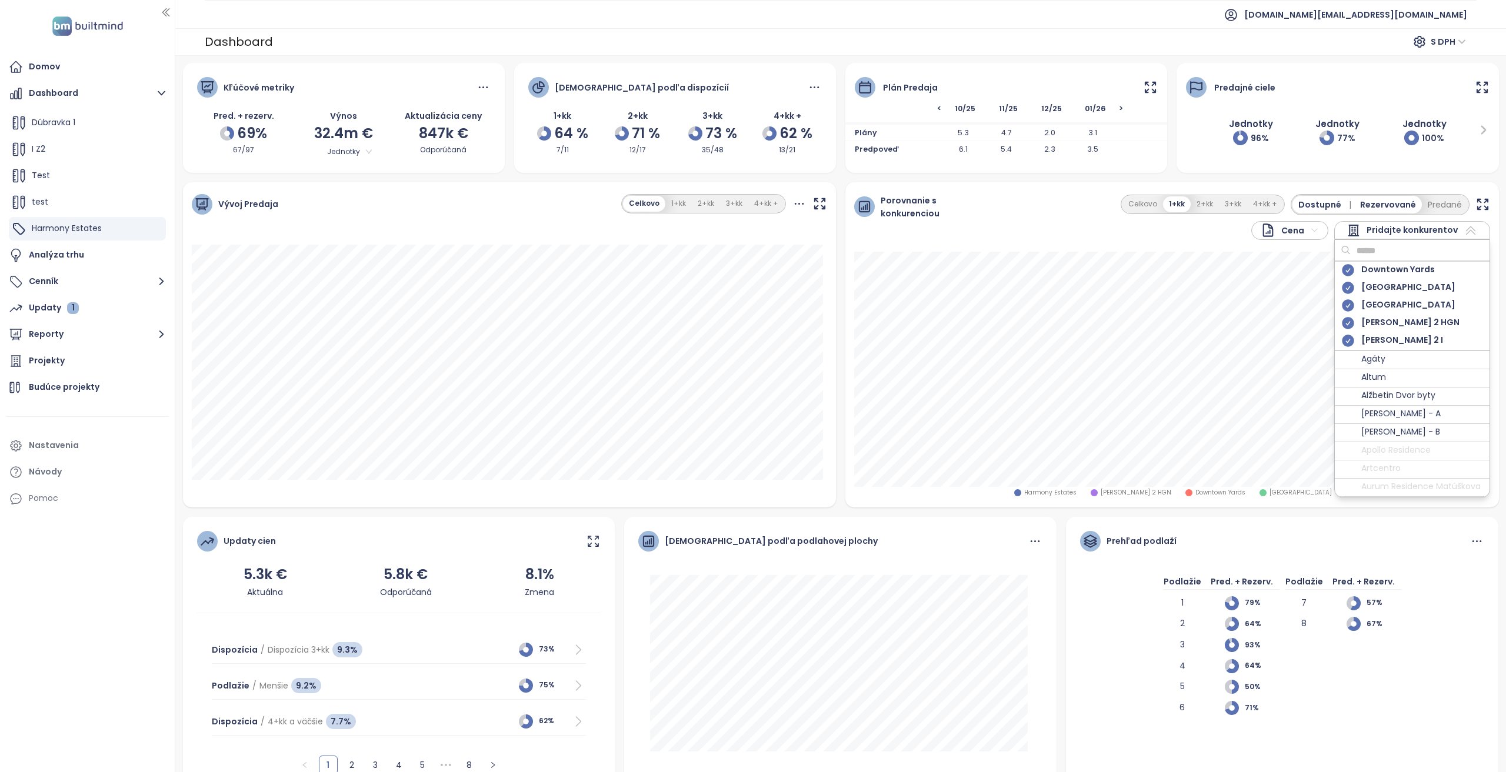
click at [1376, 251] on input "text" at bounding box center [1397, 251] width 95 height 18
click at [1372, 249] on input "text" at bounding box center [1397, 251] width 95 height 18
type input "**"
type input "***"
click at [1393, 225] on span "Pridajte konkurentov" at bounding box center [1411, 231] width 91 height 14
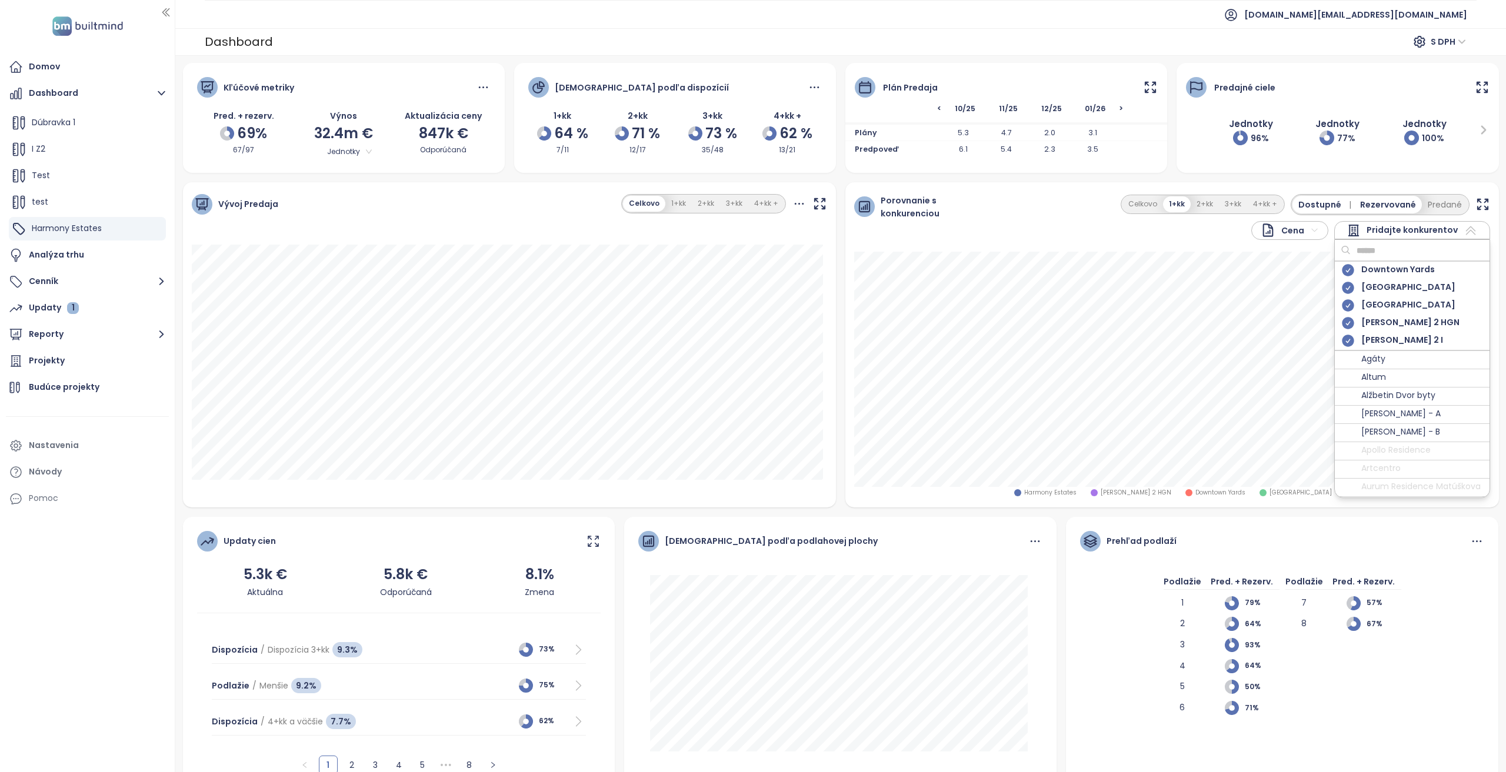
drag, startPoint x: 1387, startPoint y: 252, endPoint x: 1394, endPoint y: 256, distance: 8.2
click at [1387, 252] on input "text" at bounding box center [1397, 251] width 95 height 18
type input "*****"
click at [1341, 268] on div at bounding box center [1347, 271] width 15 height 15
click at [1372, 250] on input "*****" at bounding box center [1397, 251] width 95 height 18
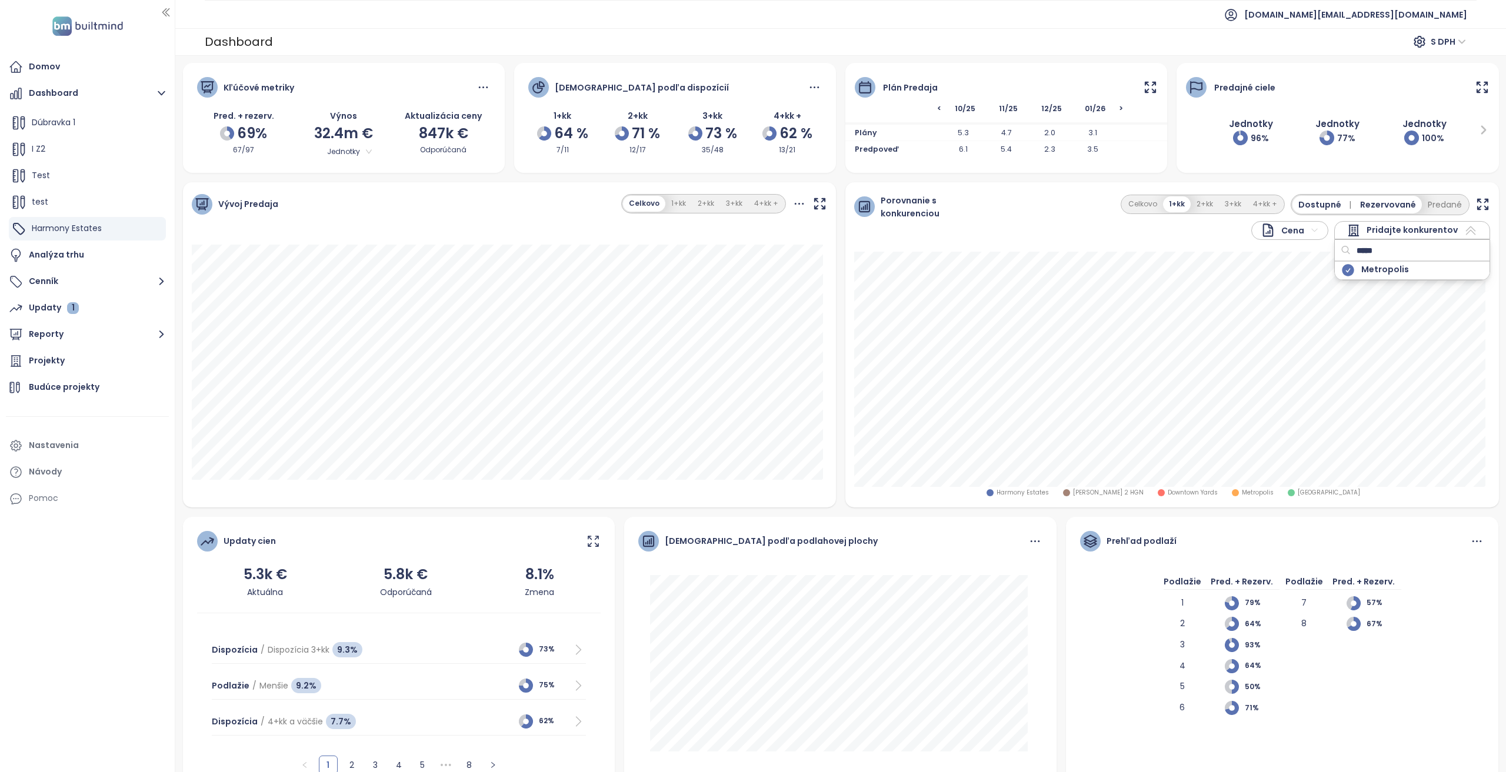
click at [1372, 250] on input "*****" at bounding box center [1397, 251] width 95 height 18
click at [1033, 491] on span "Harmony Estates" at bounding box center [1022, 492] width 52 height 9
click at [1477, 202] on icon "button" at bounding box center [1482, 204] width 10 height 10
click at [1196, 211] on button "2+kk" at bounding box center [1204, 204] width 28 height 16
click at [1477, 202] on icon "button" at bounding box center [1482, 204] width 10 height 10
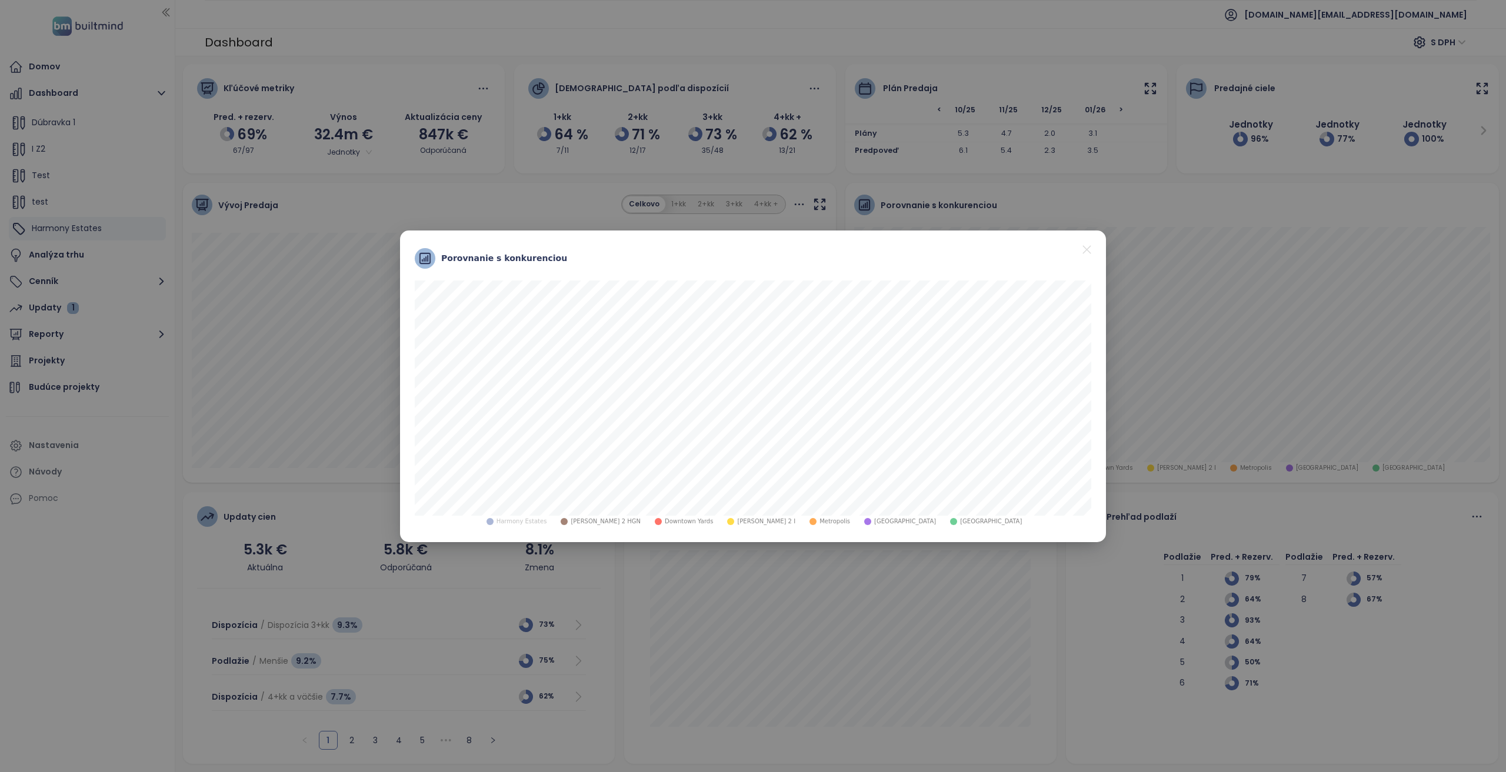
click at [1088, 252] on icon "close" at bounding box center [1086, 249] width 15 height 15
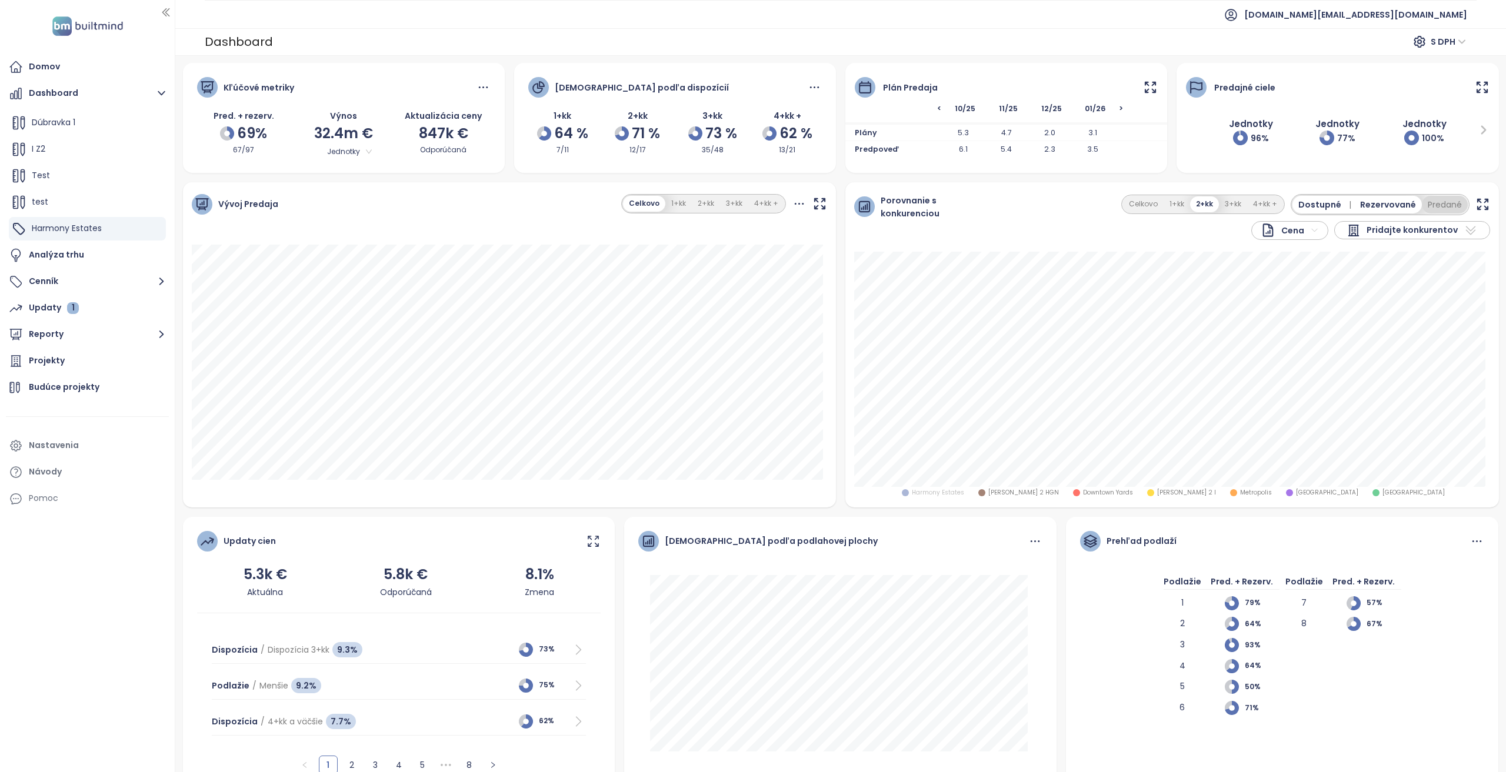
click at [1422, 211] on button "Predané" at bounding box center [1445, 205] width 46 height 18
click at [1425, 204] on span "Predané" at bounding box center [1443, 204] width 36 height 13
click at [78, 363] on div "Projekty" at bounding box center [87, 361] width 163 height 24
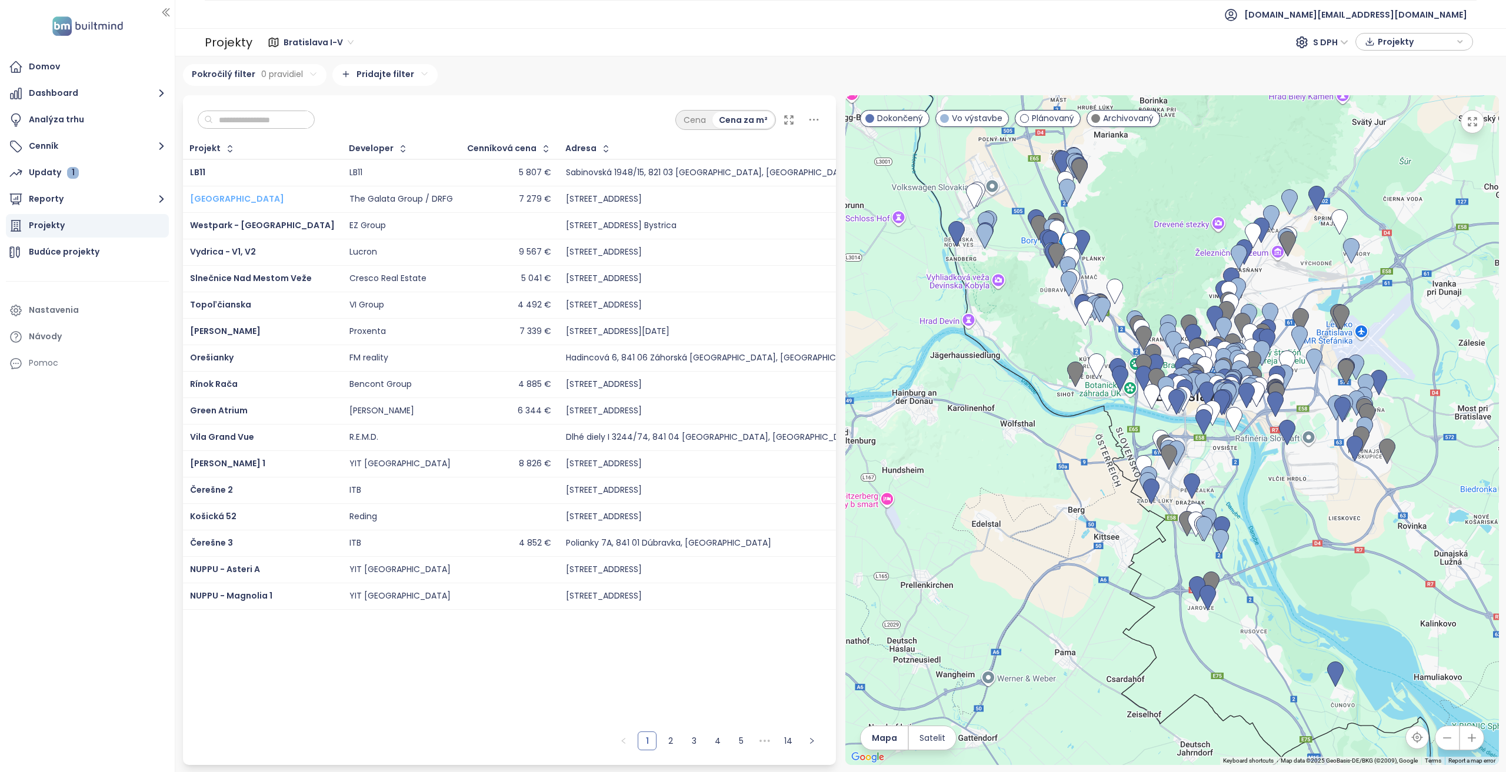
click at [213, 195] on span "Ister Tower" at bounding box center [237, 199] width 94 height 12
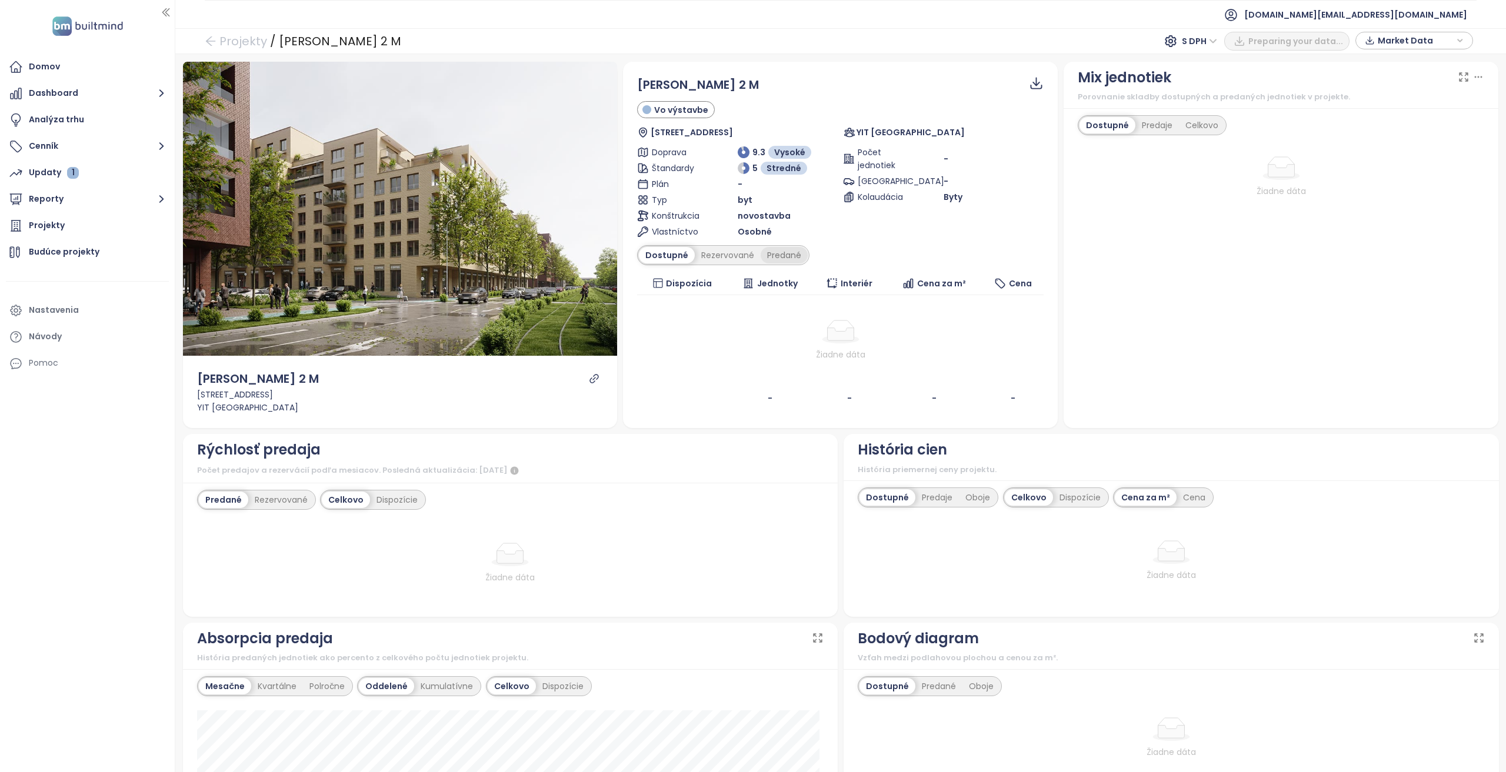
click at [786, 249] on div "Predané" at bounding box center [784, 255] width 47 height 16
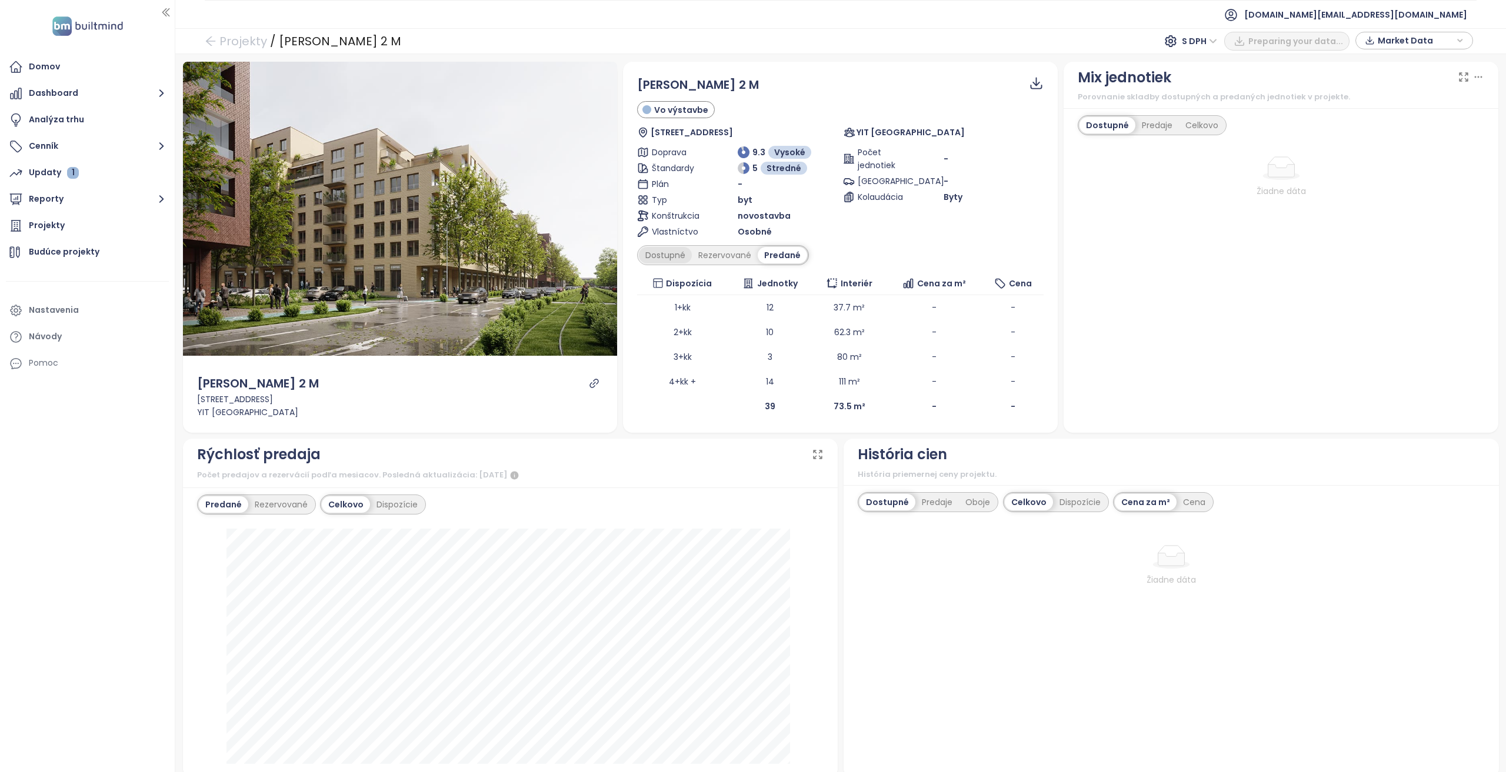
click at [669, 247] on div "Dostupné" at bounding box center [665, 255] width 53 height 16
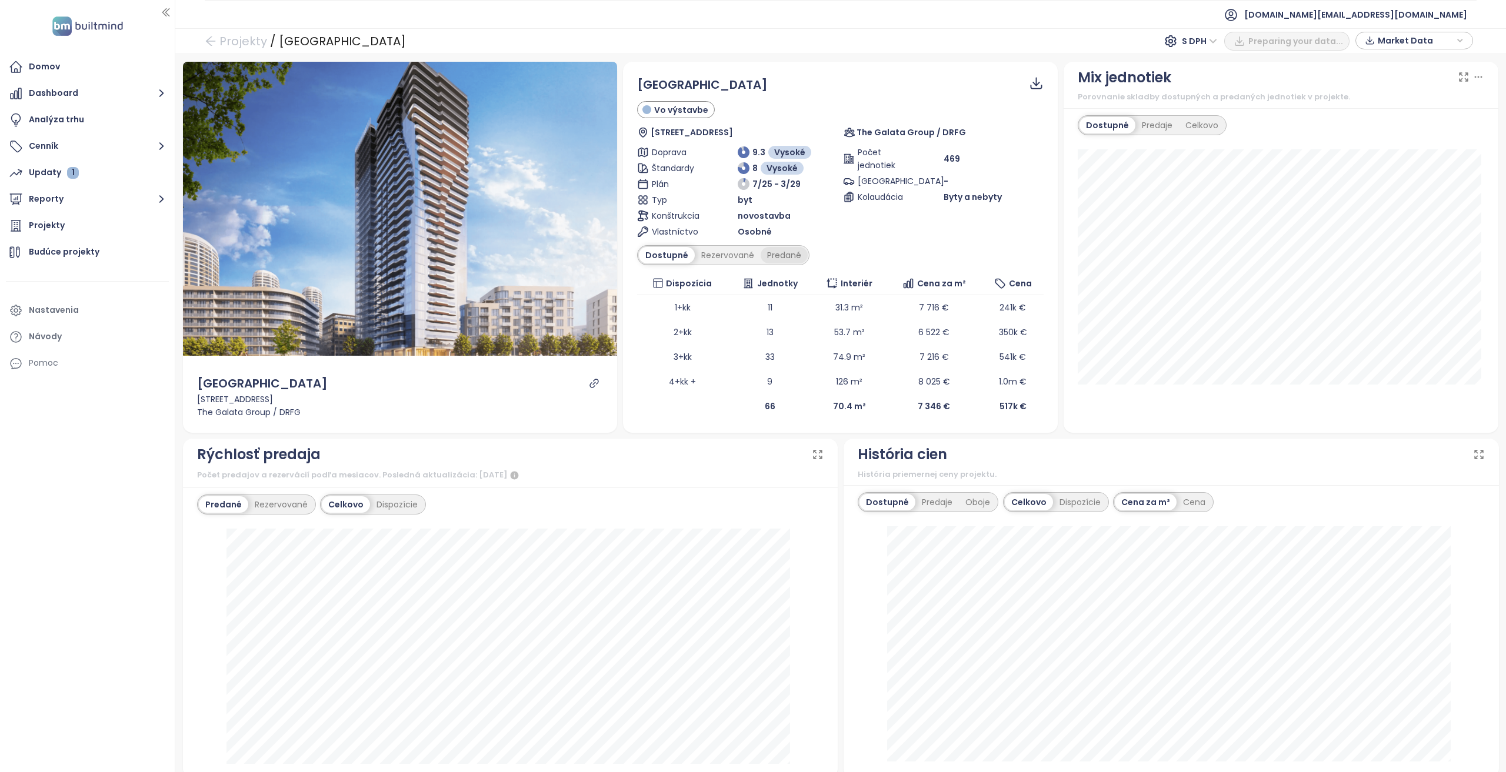
click at [775, 254] on div "Predané" at bounding box center [784, 255] width 47 height 16
click at [280, 499] on div "Rezervované" at bounding box center [281, 504] width 66 height 16
click at [217, 511] on div "Predané" at bounding box center [222, 504] width 47 height 16
click at [260, 499] on div "Rezervované" at bounding box center [281, 504] width 66 height 16
click at [208, 501] on div "Predané" at bounding box center [222, 504] width 47 height 16
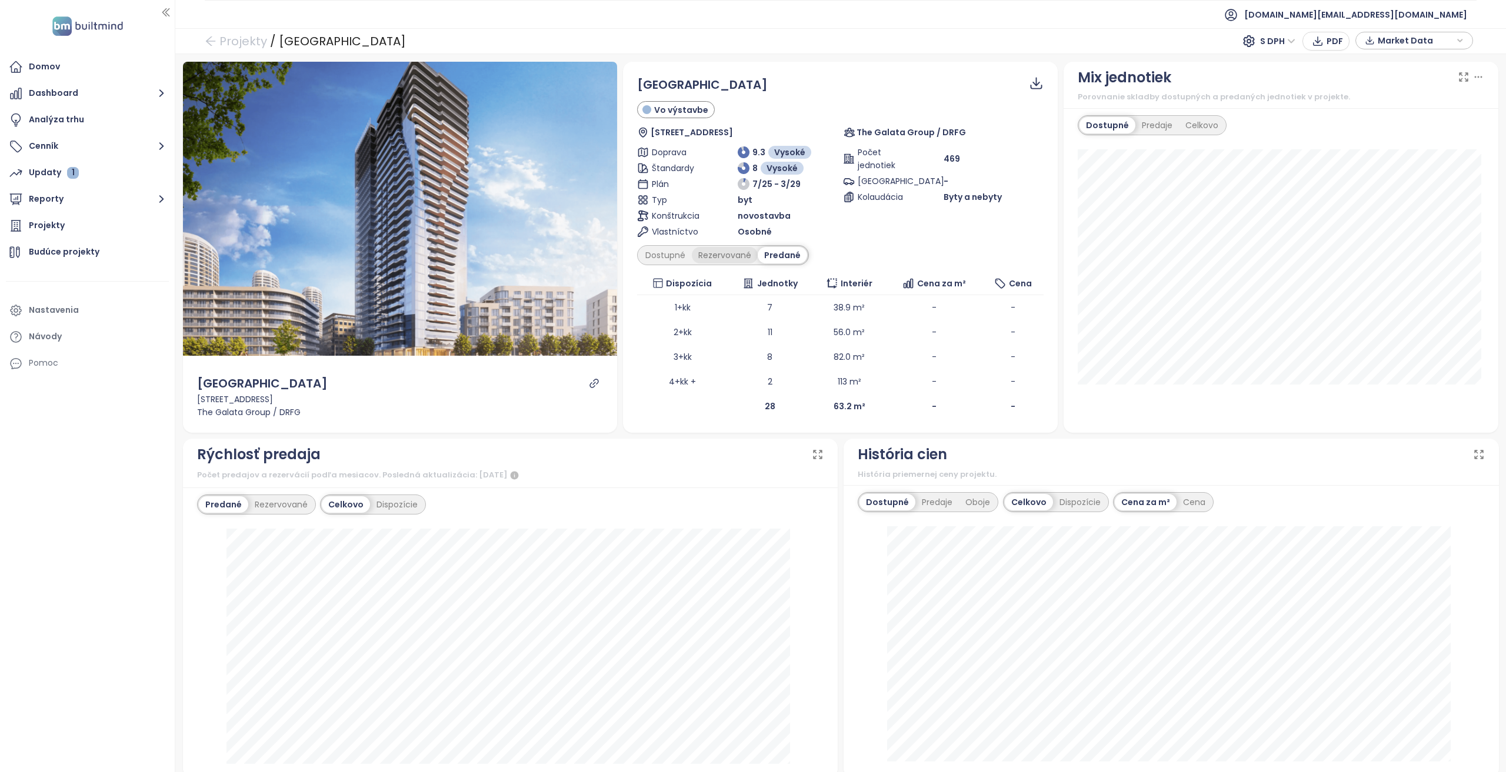
click at [733, 256] on div "Rezervované" at bounding box center [725, 255] width 66 height 16
click at [779, 259] on div "Predané" at bounding box center [784, 255] width 47 height 16
click at [704, 261] on div "Rezervované" at bounding box center [725, 255] width 66 height 16
click at [668, 256] on div "Dostupné" at bounding box center [665, 255] width 53 height 16
click at [722, 252] on div "Rezervované" at bounding box center [728, 255] width 66 height 16
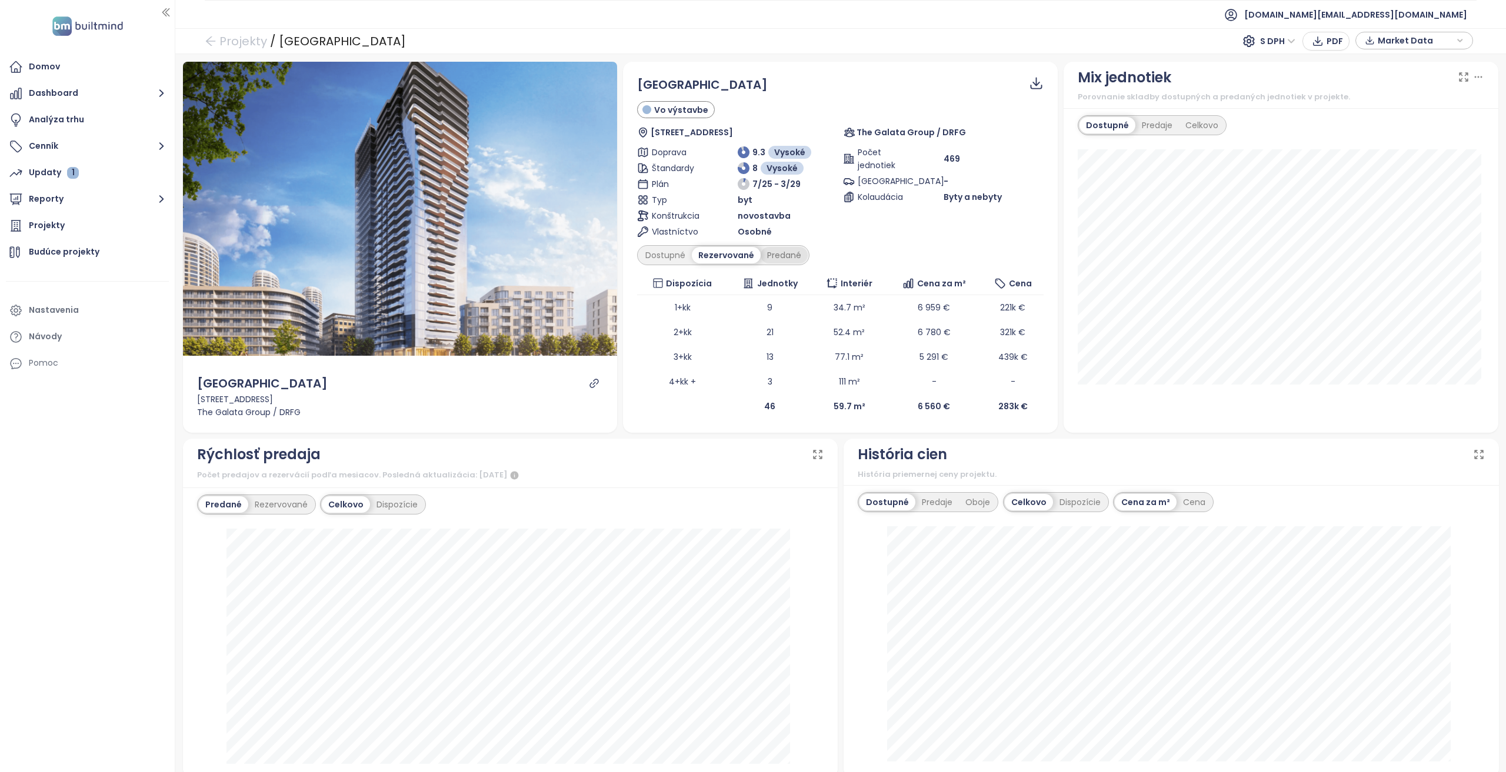
click at [798, 252] on div "Predané" at bounding box center [784, 255] width 47 height 16
click at [725, 254] on div "Rezervované" at bounding box center [725, 255] width 66 height 16
click at [725, 250] on div "Rezervované" at bounding box center [726, 255] width 69 height 16
click at [783, 255] on div "Predané" at bounding box center [784, 255] width 47 height 16
click at [659, 254] on div "Dostupné" at bounding box center [665, 255] width 53 height 16
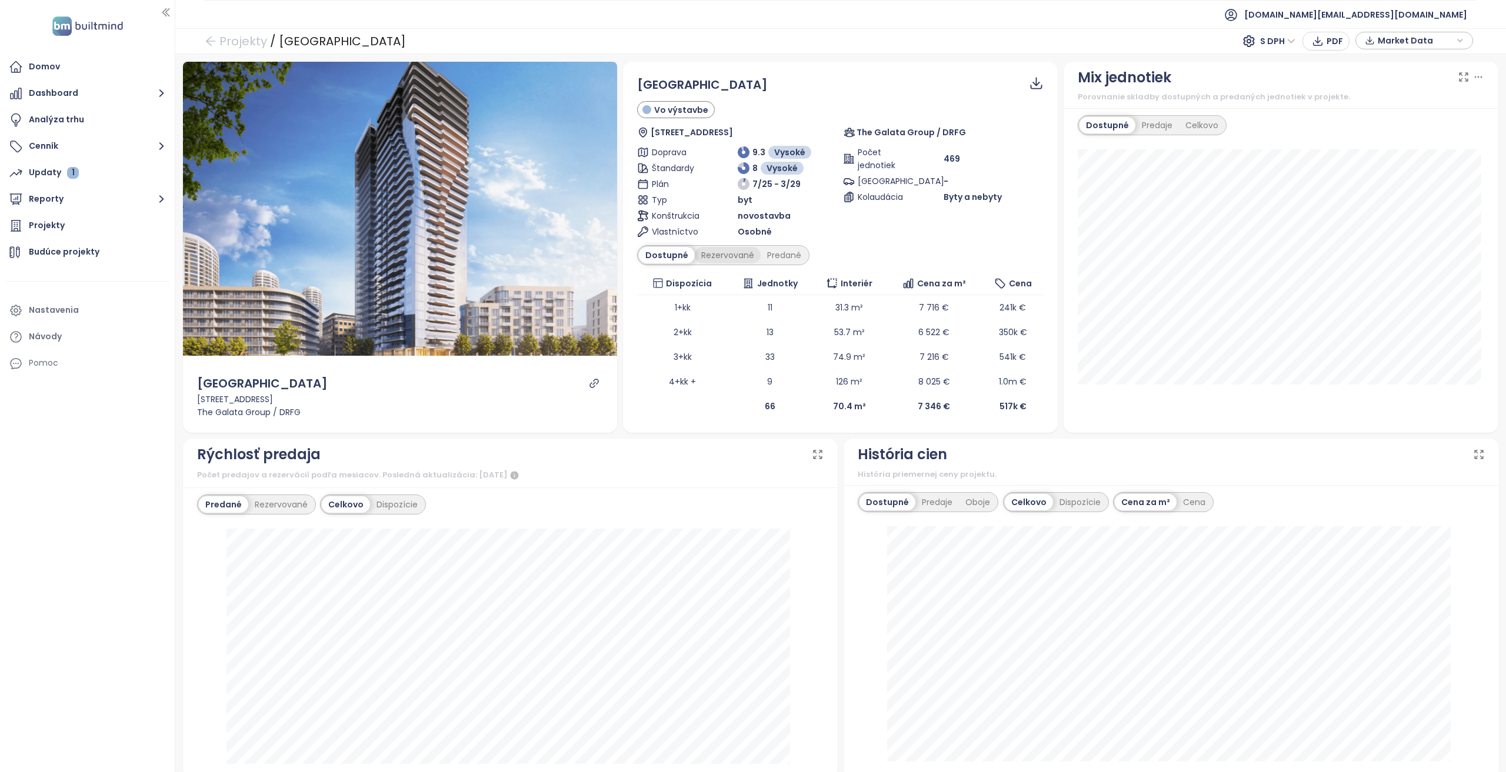
click at [703, 257] on div "Rezervované" at bounding box center [728, 255] width 66 height 16
click at [782, 257] on div "Predané" at bounding box center [784, 255] width 47 height 16
click at [719, 256] on div "Rezervované" at bounding box center [725, 255] width 66 height 16
click at [726, 259] on div "Rezervované" at bounding box center [726, 255] width 69 height 16
click at [781, 261] on div "Predané" at bounding box center [784, 255] width 47 height 16
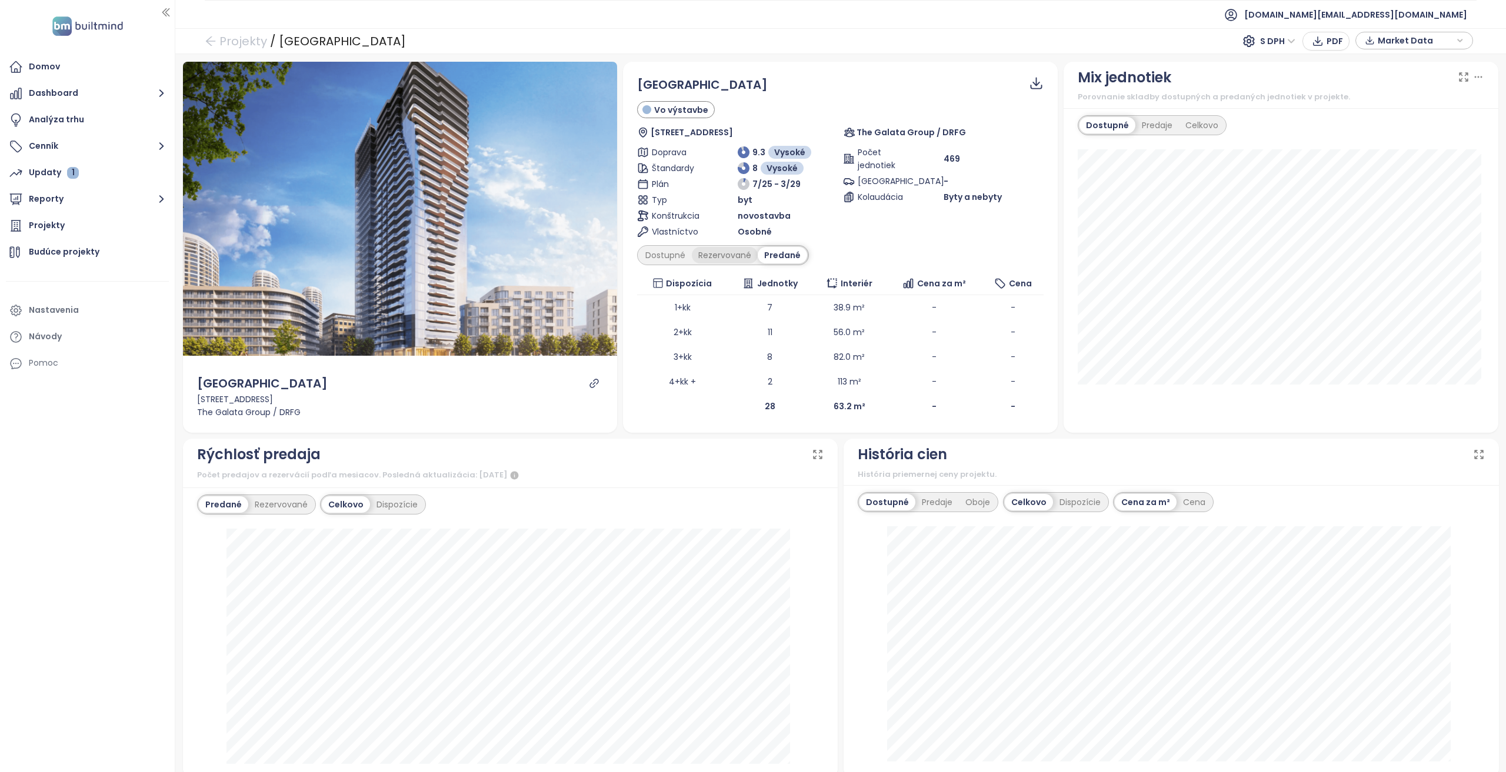
click at [730, 261] on div "Rezervované" at bounding box center [725, 255] width 66 height 16
click at [106, 99] on button "Dashboard" at bounding box center [87, 94] width 163 height 24
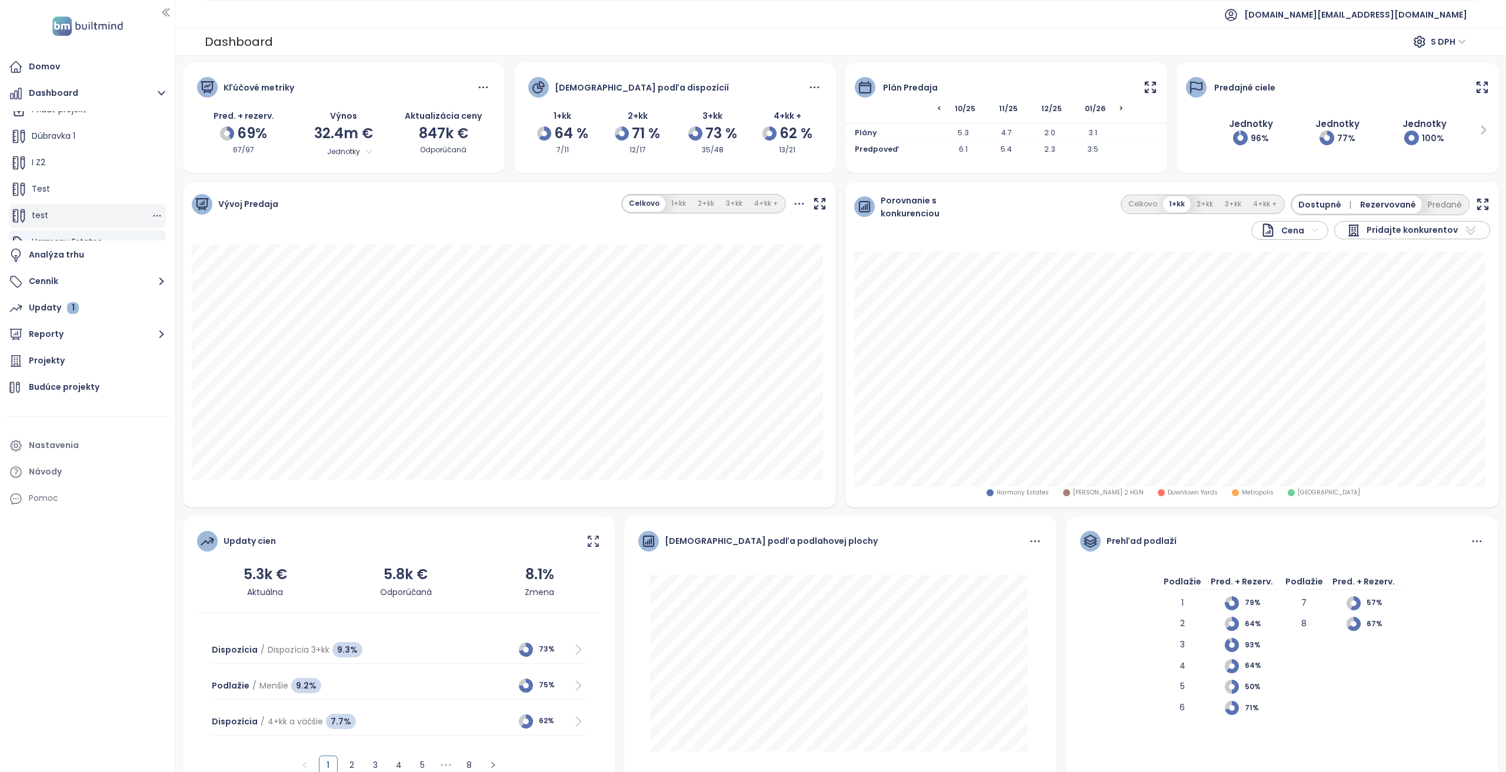
scroll to position [26, 0]
click at [1477, 206] on icon "button" at bounding box center [1482, 204] width 10 height 10
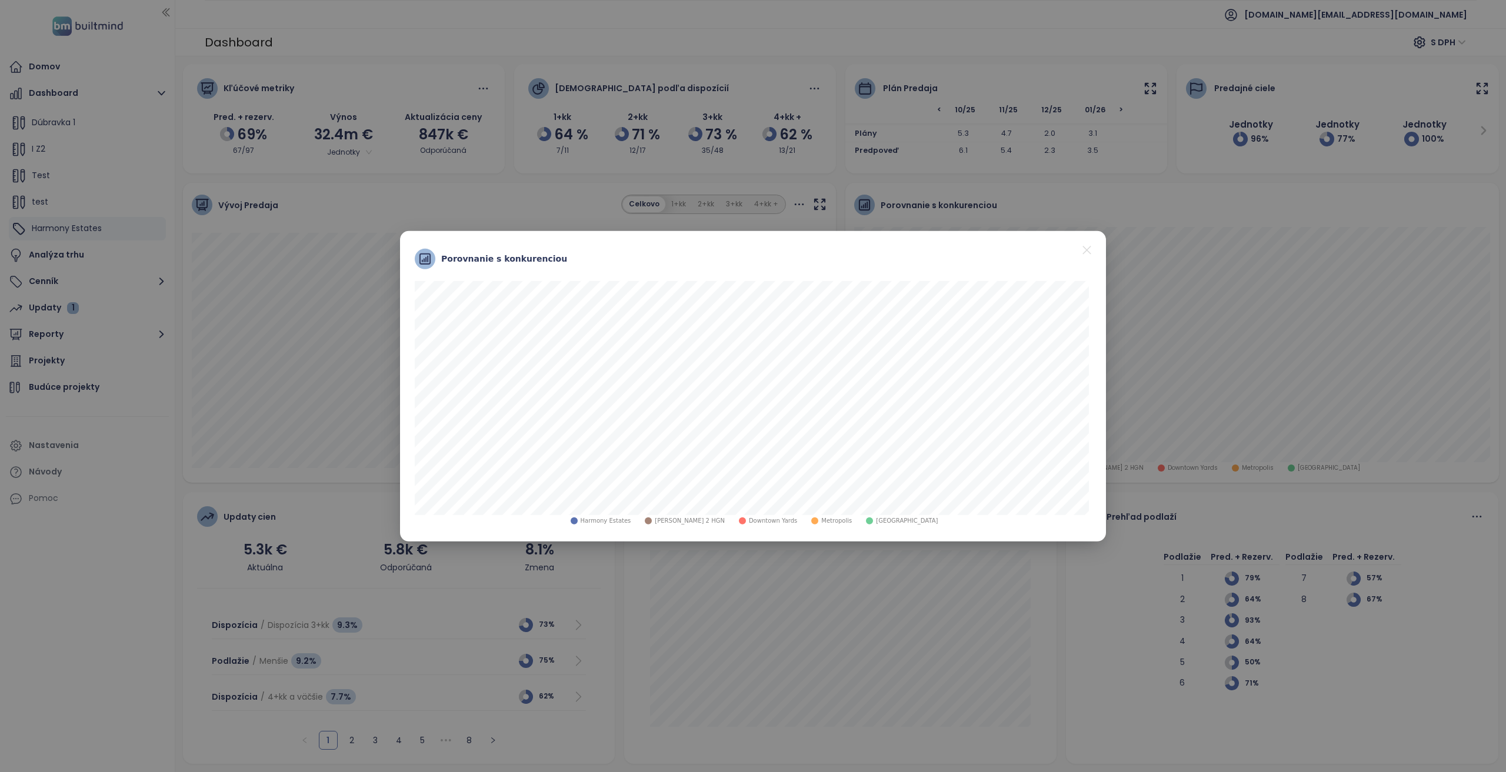
click at [631, 523] on span "Harmony Estates" at bounding box center [606, 520] width 51 height 9
click at [1088, 252] on icon "close" at bounding box center [1086, 249] width 8 height 8
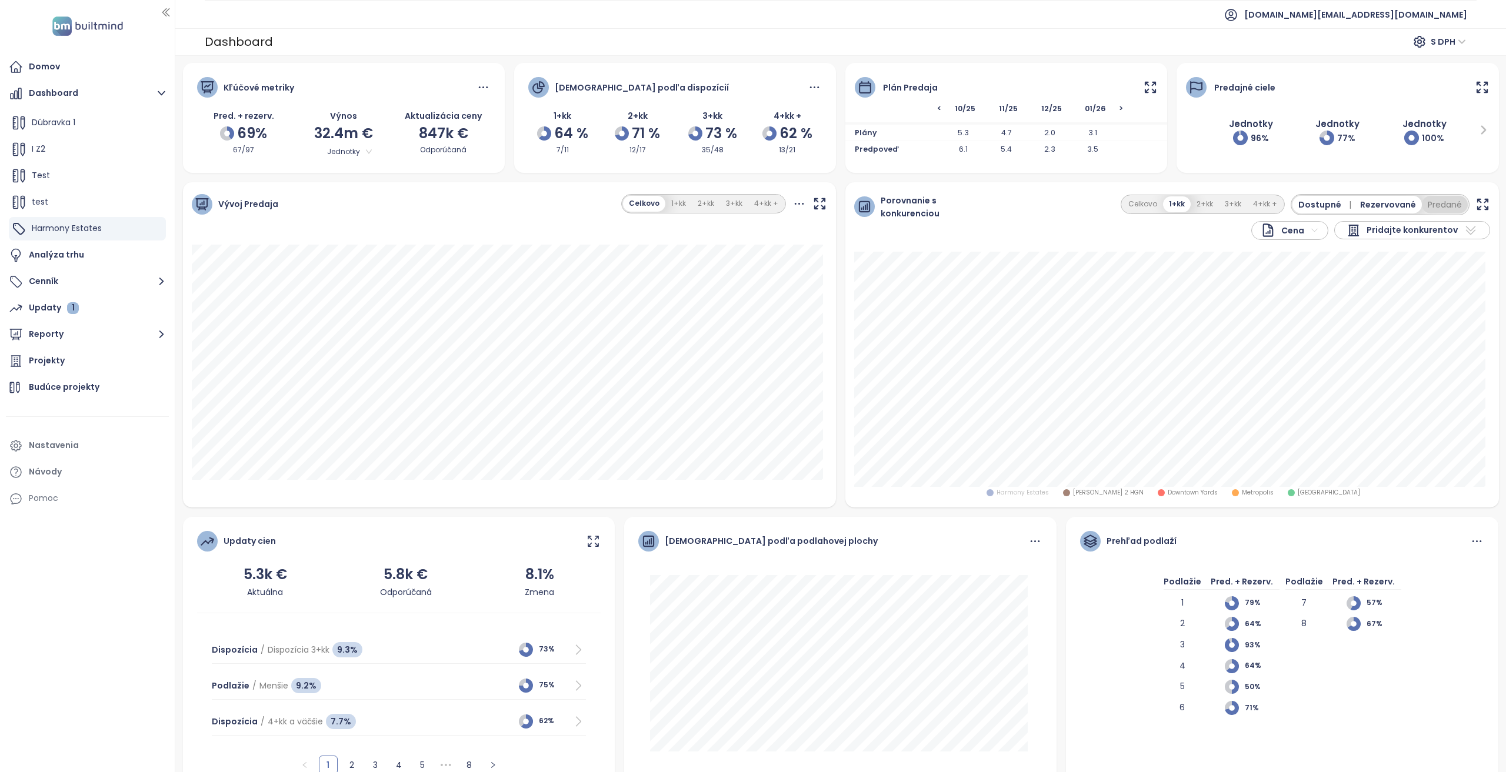
click at [1422, 204] on button "Predané" at bounding box center [1445, 205] width 46 height 18
click at [1475, 203] on icon "button" at bounding box center [1482, 204] width 15 height 15
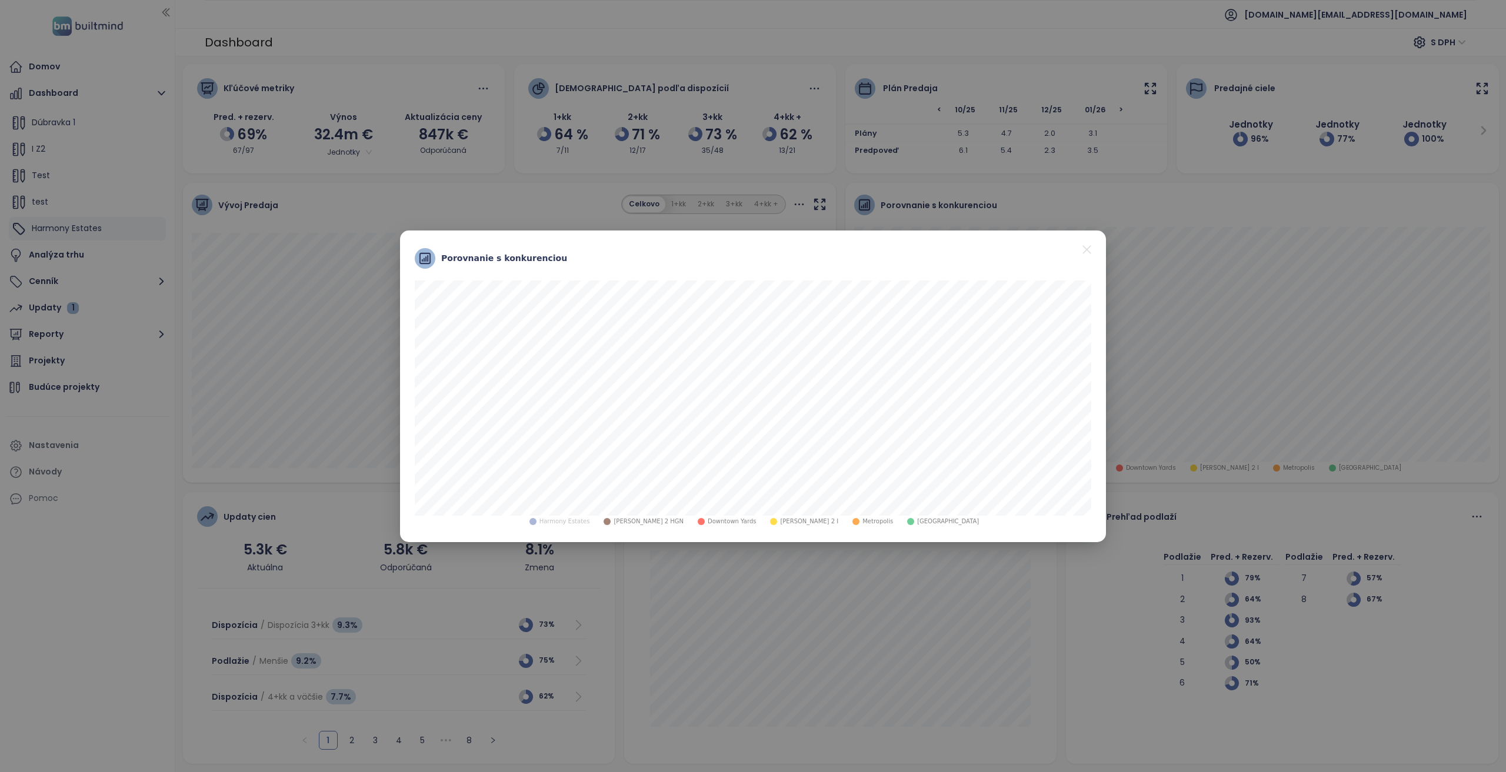
click at [1086, 249] on icon "close" at bounding box center [1086, 249] width 8 height 8
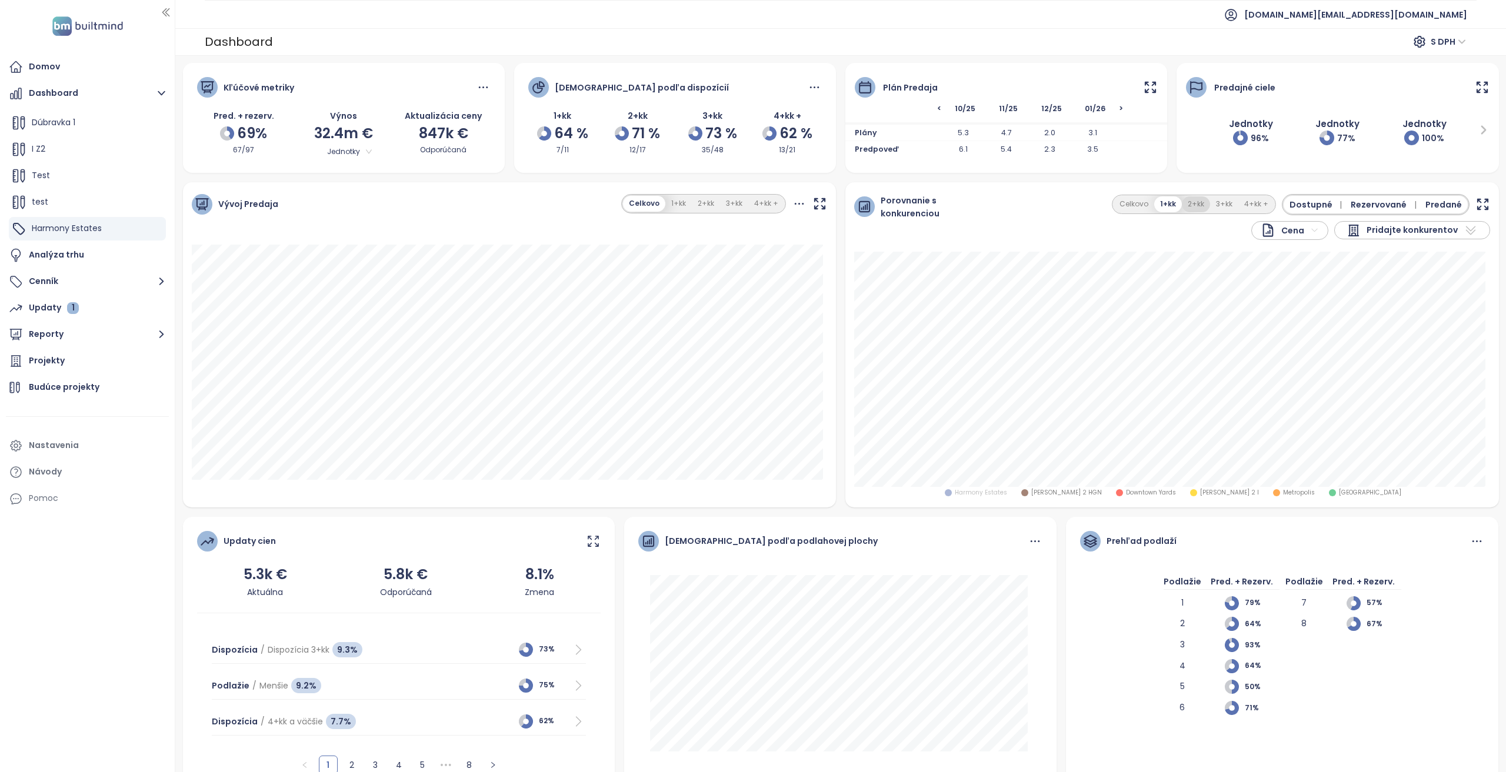
click at [1195, 204] on button "2+kk" at bounding box center [1196, 204] width 28 height 16
click at [1475, 203] on icon "button" at bounding box center [1482, 204] width 15 height 15
click at [1425, 209] on span "Predané" at bounding box center [1443, 204] width 36 height 13
click at [1115, 494] on span "Downtown Yards" at bounding box center [1108, 492] width 50 height 9
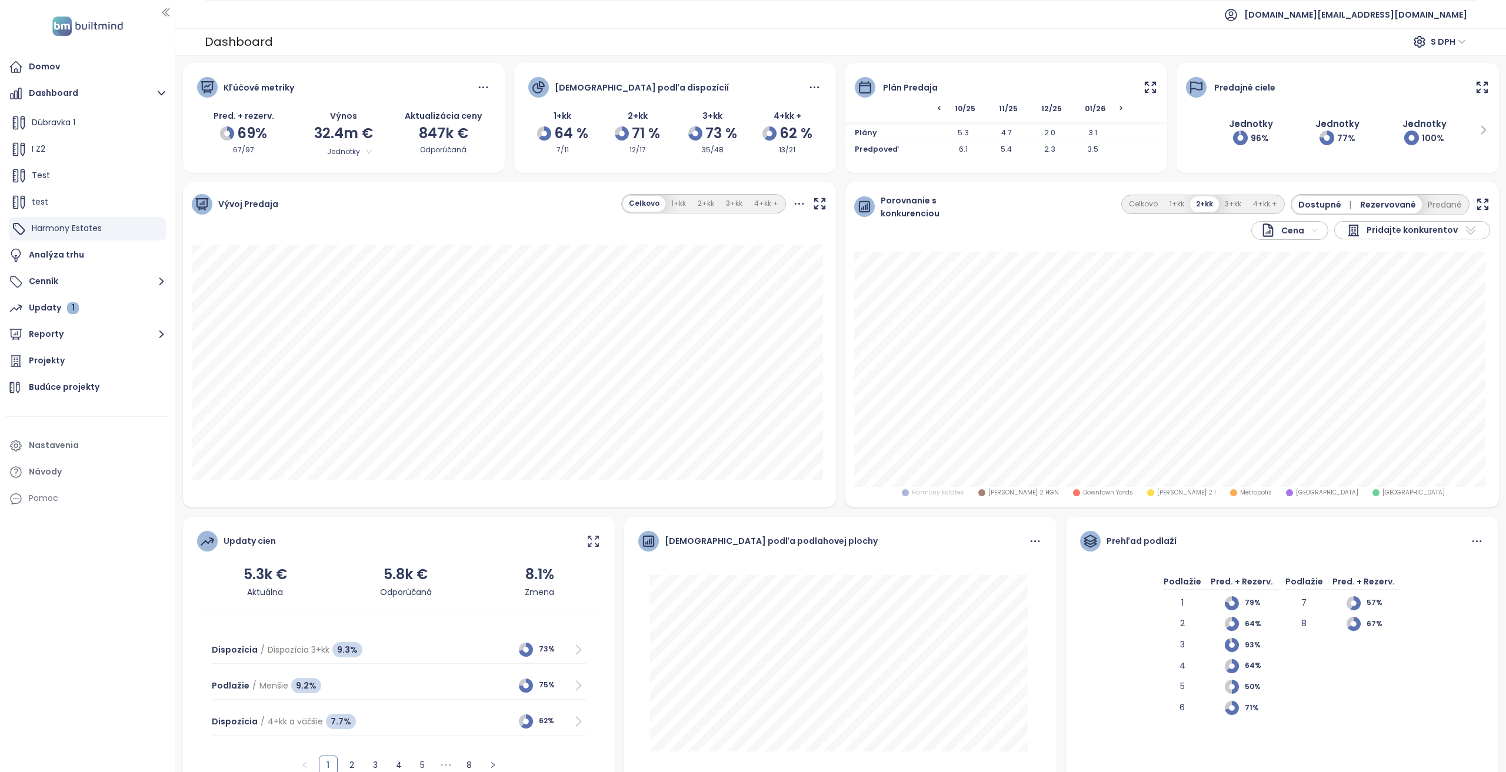
click at [1115, 494] on span "Downtown Yards" at bounding box center [1108, 492] width 50 height 9
click at [1296, 491] on span "SkyPark Tower" at bounding box center [1327, 492] width 62 height 9
click at [1059, 493] on span "Zwirn 2 HGN" at bounding box center [1023, 492] width 71 height 9
drag, startPoint x: 340, startPoint y: 46, endPoint x: 354, endPoint y: 49, distance: 14.3
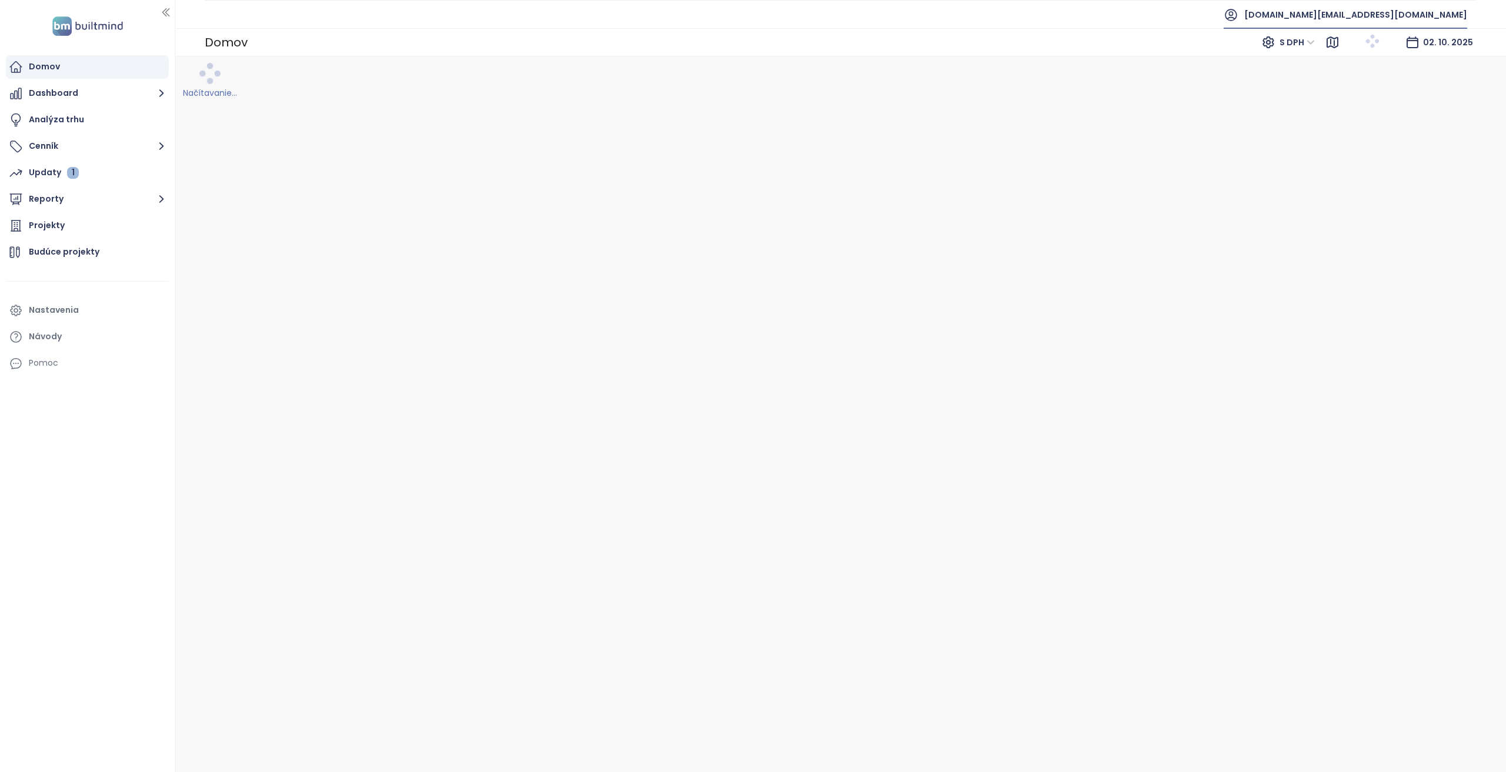
click at [1373, 12] on span "[DOMAIN_NAME][EMAIL_ADDRESS][DOMAIN_NAME]" at bounding box center [1355, 15] width 223 height 28
click at [1376, 48] on span "Odhlásiť sa" at bounding box center [1358, 47] width 46 height 12
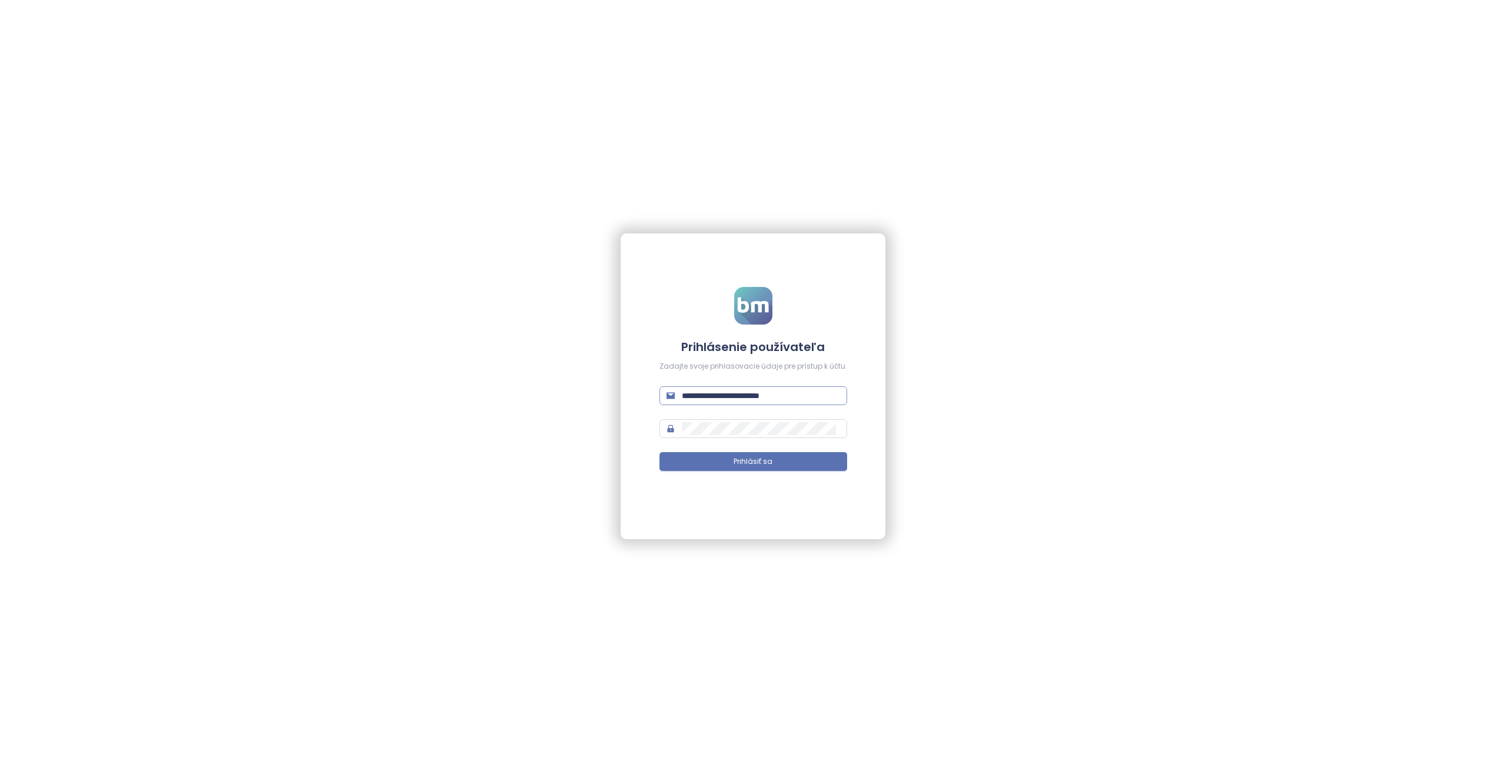
click at [786, 395] on input "**********" at bounding box center [761, 395] width 158 height 13
type input "**********"
click at [659, 452] on button "Prihlásiť sa" at bounding box center [753, 461] width 188 height 19
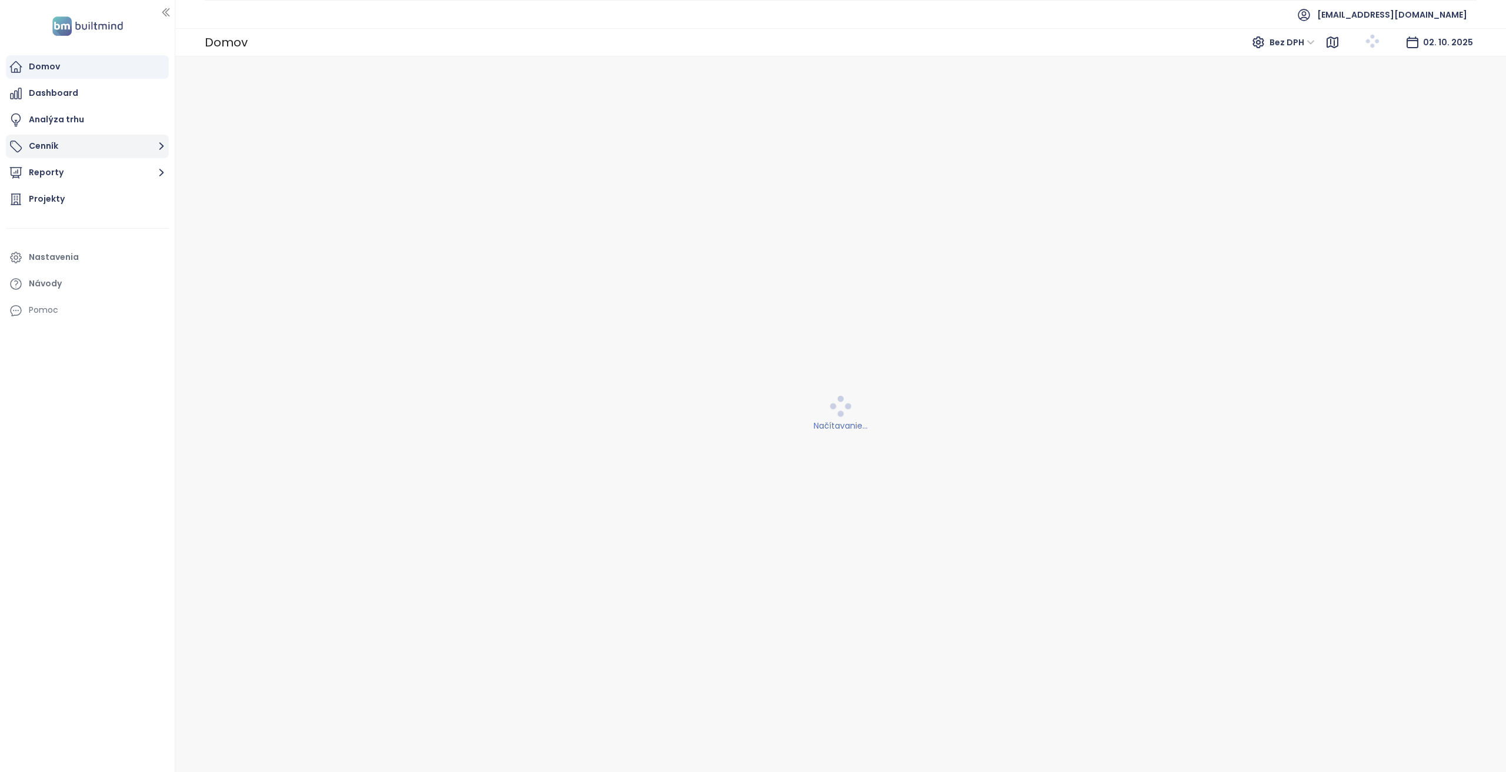
click at [78, 155] on button "Cenník" at bounding box center [87, 147] width 163 height 24
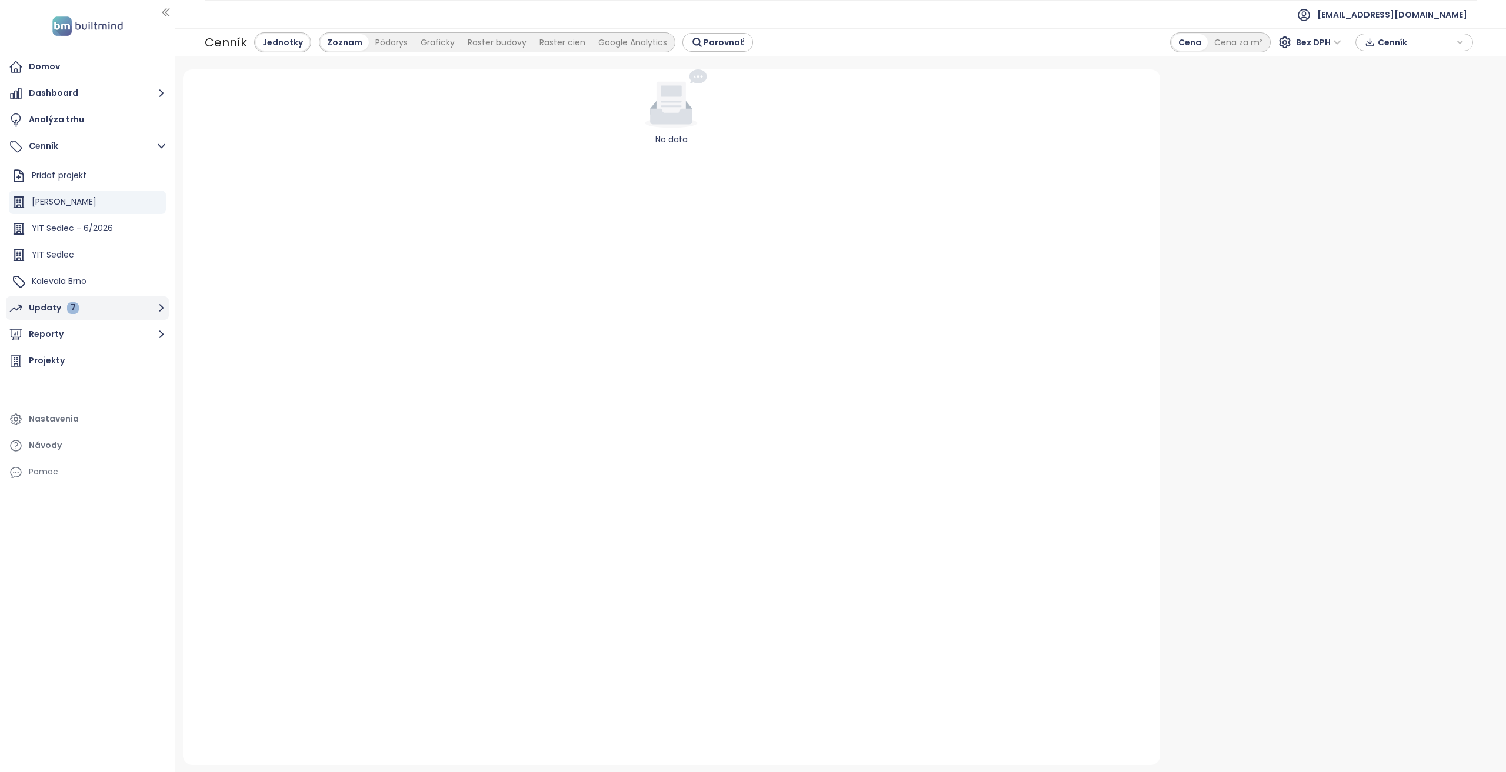
click at [76, 318] on button "Updaty 7" at bounding box center [87, 308] width 163 height 24
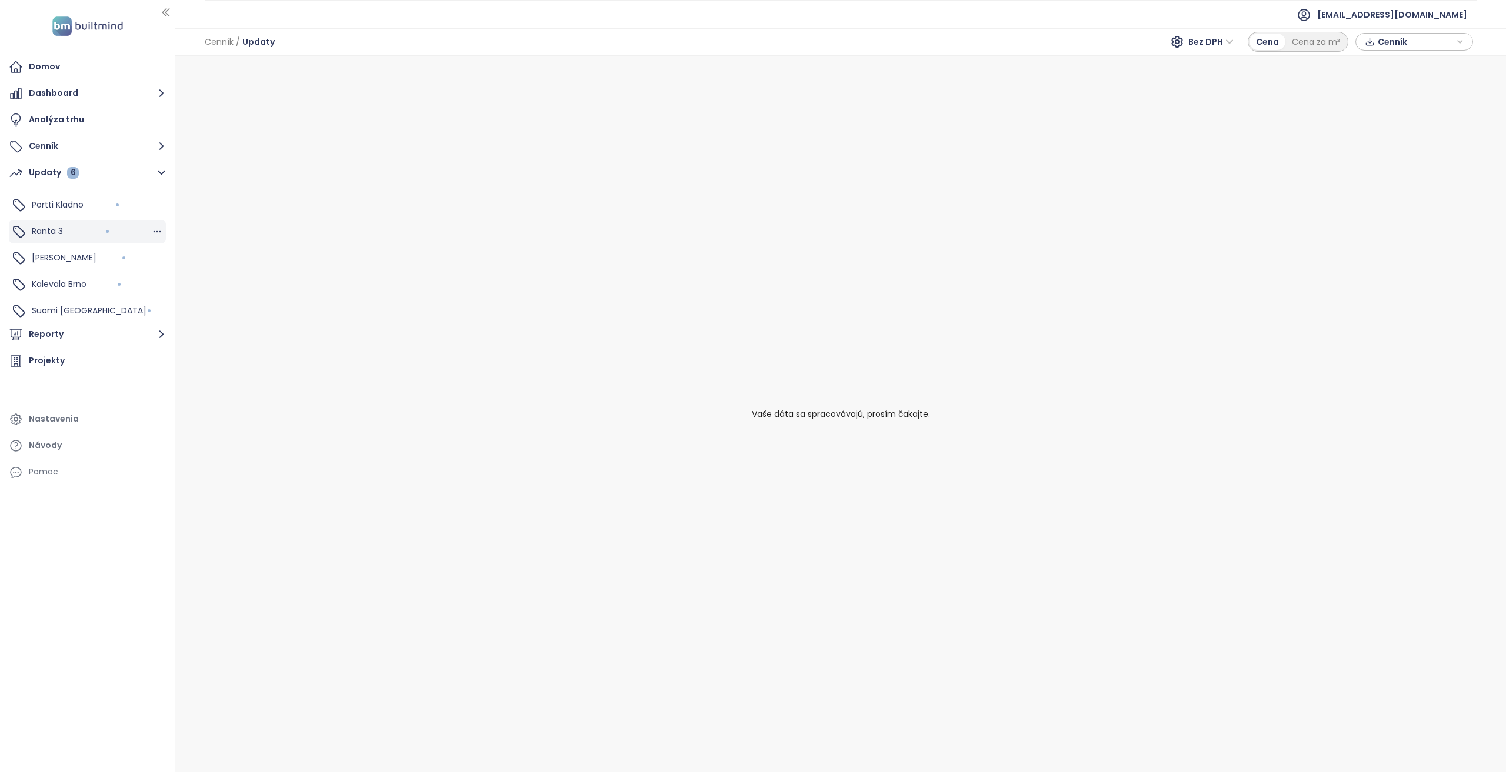
scroll to position [79, 0]
drag, startPoint x: 85, startPoint y: 283, endPoint x: 369, endPoint y: 332, distance: 288.4
click at [85, 283] on span "Kalevala Brno" at bounding box center [59, 282] width 55 height 12
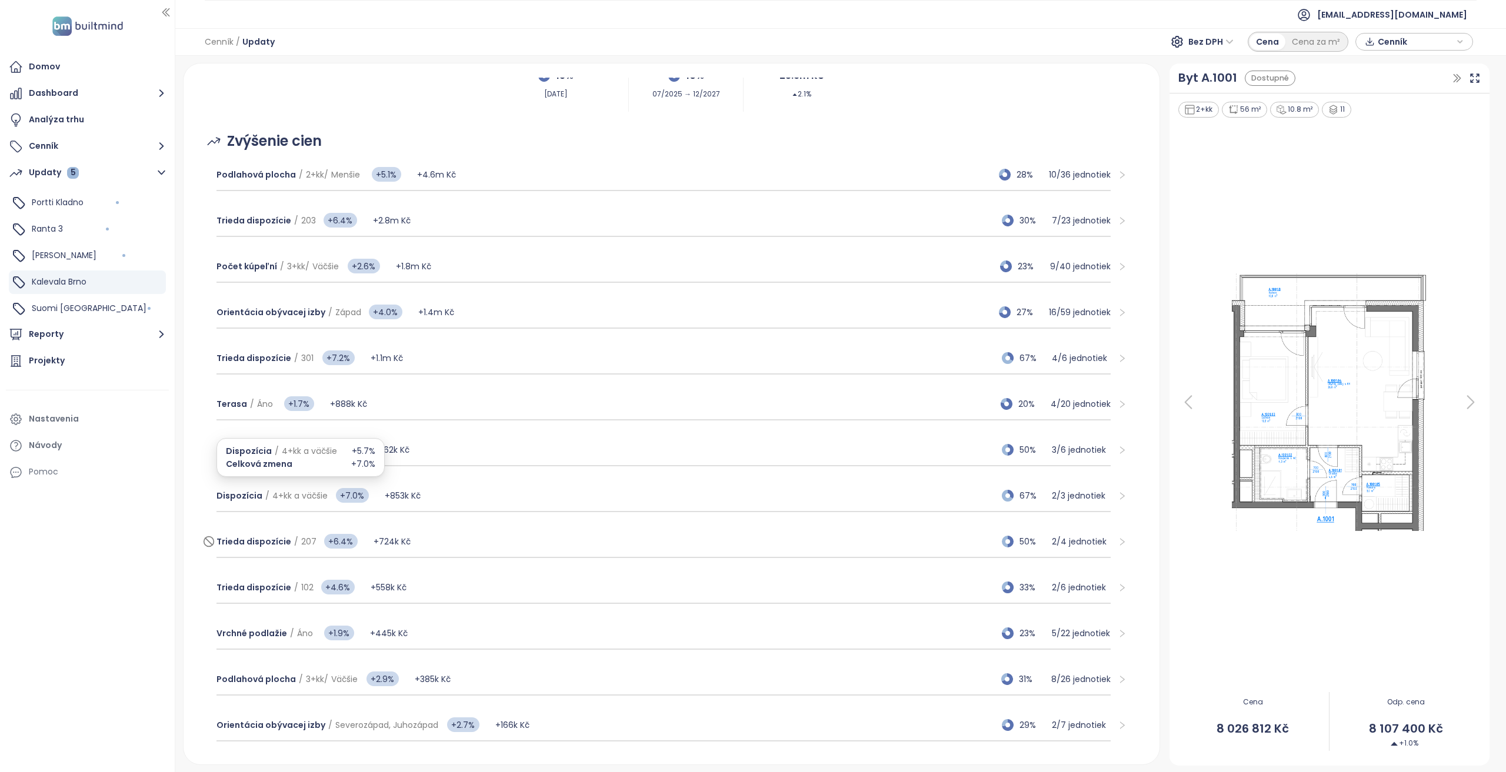
scroll to position [127, 0]
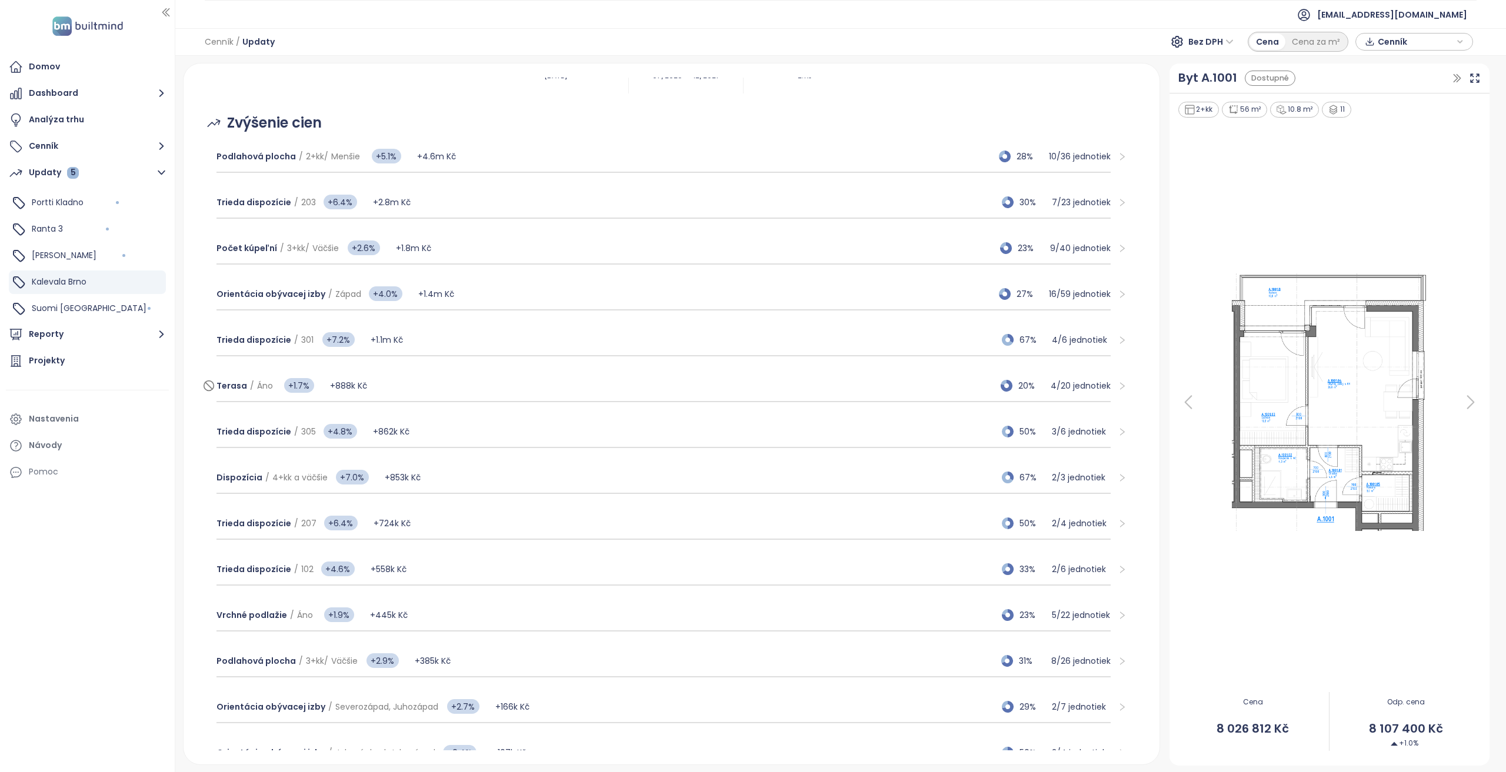
click at [391, 384] on div "[PERSON_NAME] / Áno +1.7% +888k Kč 20% 4 / 20 jednotiek" at bounding box center [663, 387] width 895 height 32
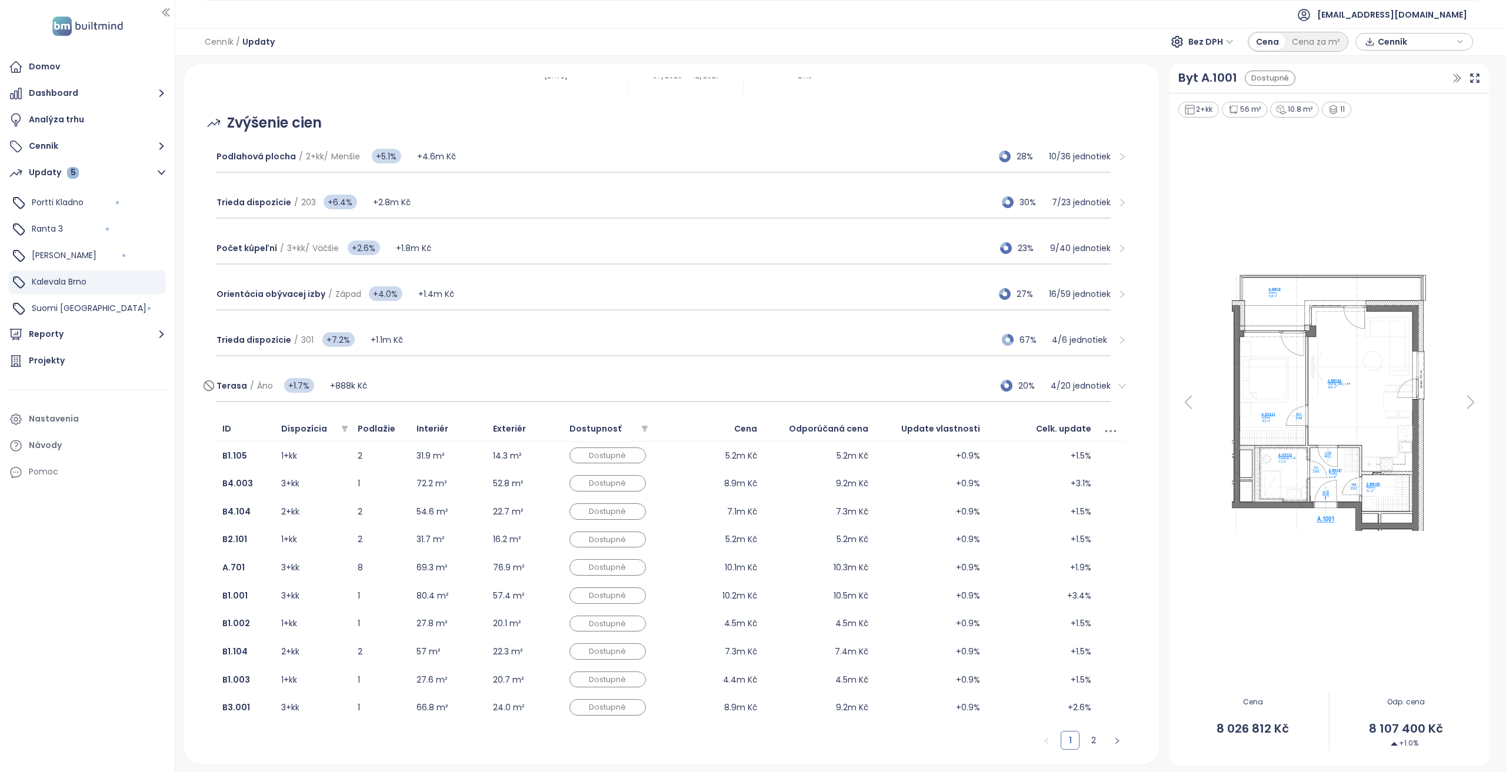
click at [391, 383] on div "[PERSON_NAME] / Áno +1.7% +888k Kč 20% 4 / 20 jednotiek" at bounding box center [663, 387] width 895 height 32
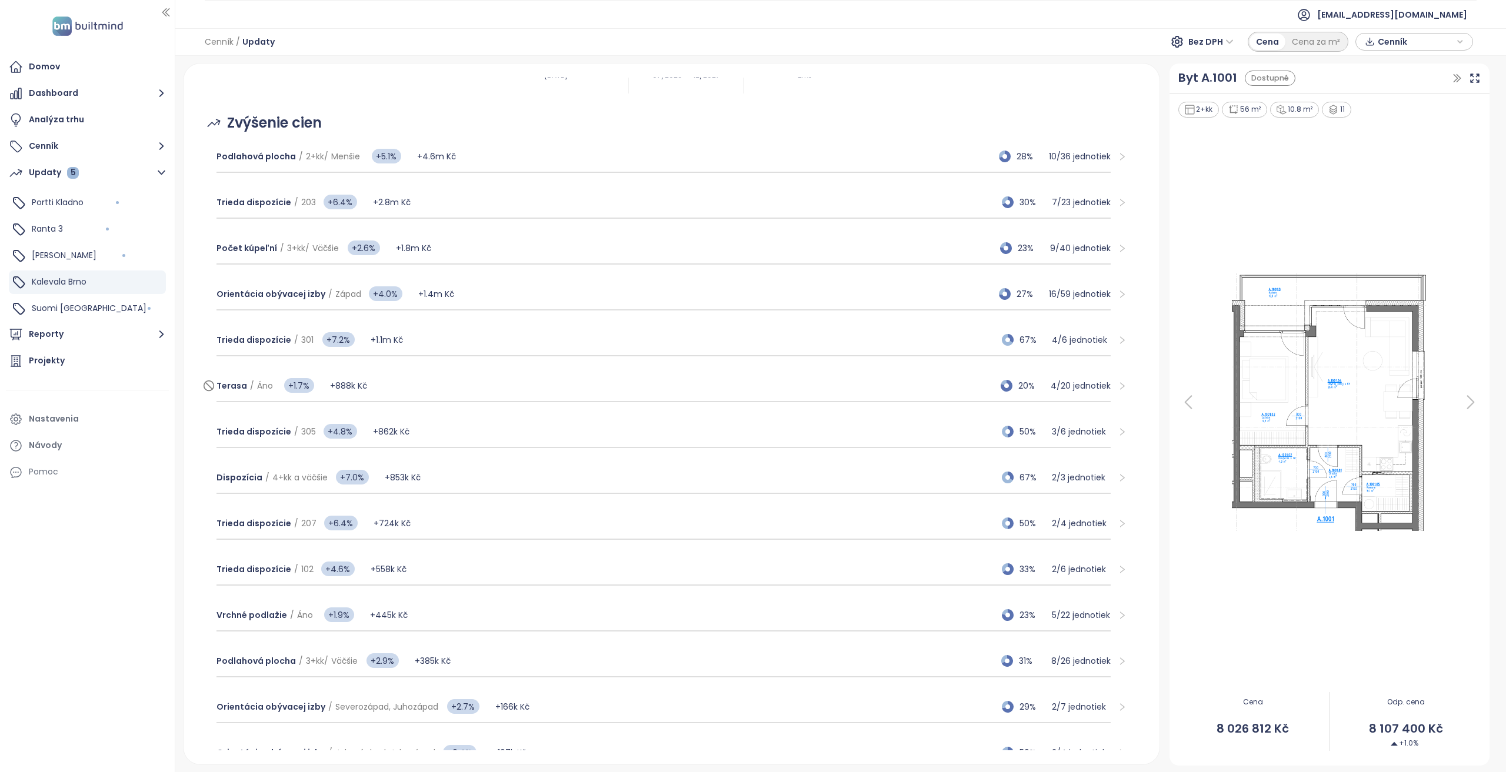
click at [391, 383] on div "[PERSON_NAME] / Áno +1.7% +888k Kč 20% 4 / 20 jednotiek" at bounding box center [663, 387] width 895 height 32
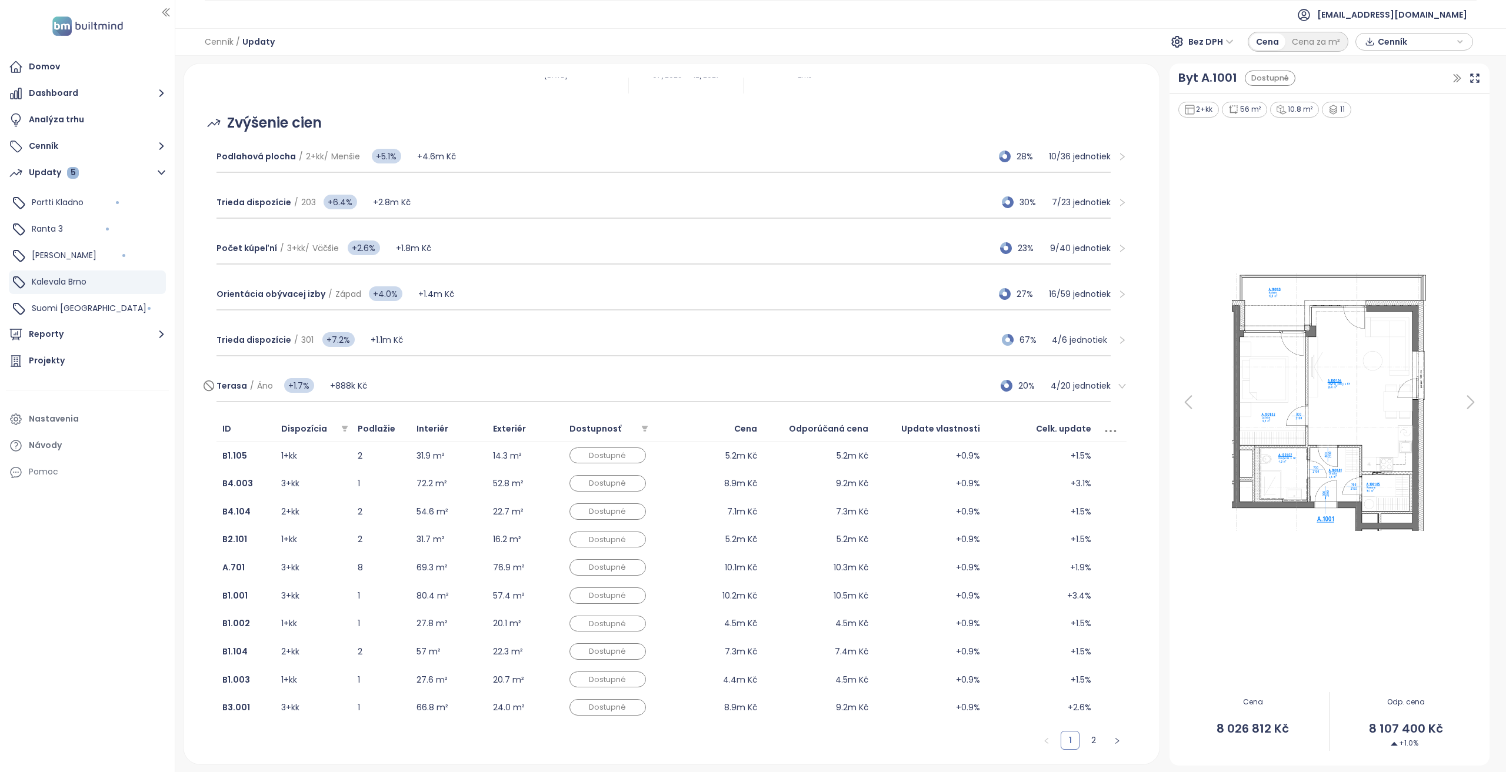
click at [391, 383] on div "[PERSON_NAME] / Áno +1.7% +888k Kč 20% 4 / 20 jednotiek" at bounding box center [663, 387] width 895 height 32
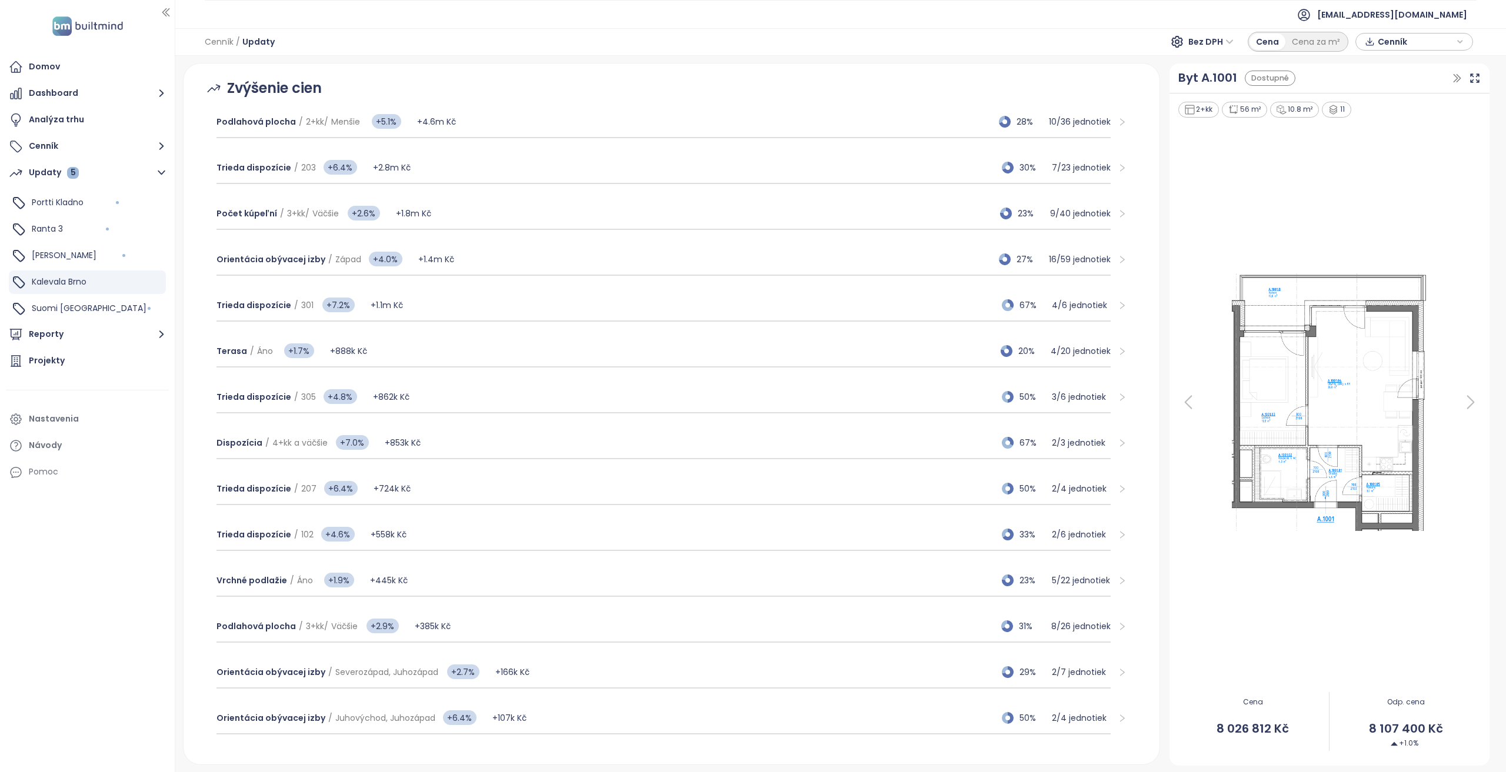
scroll to position [245, 0]
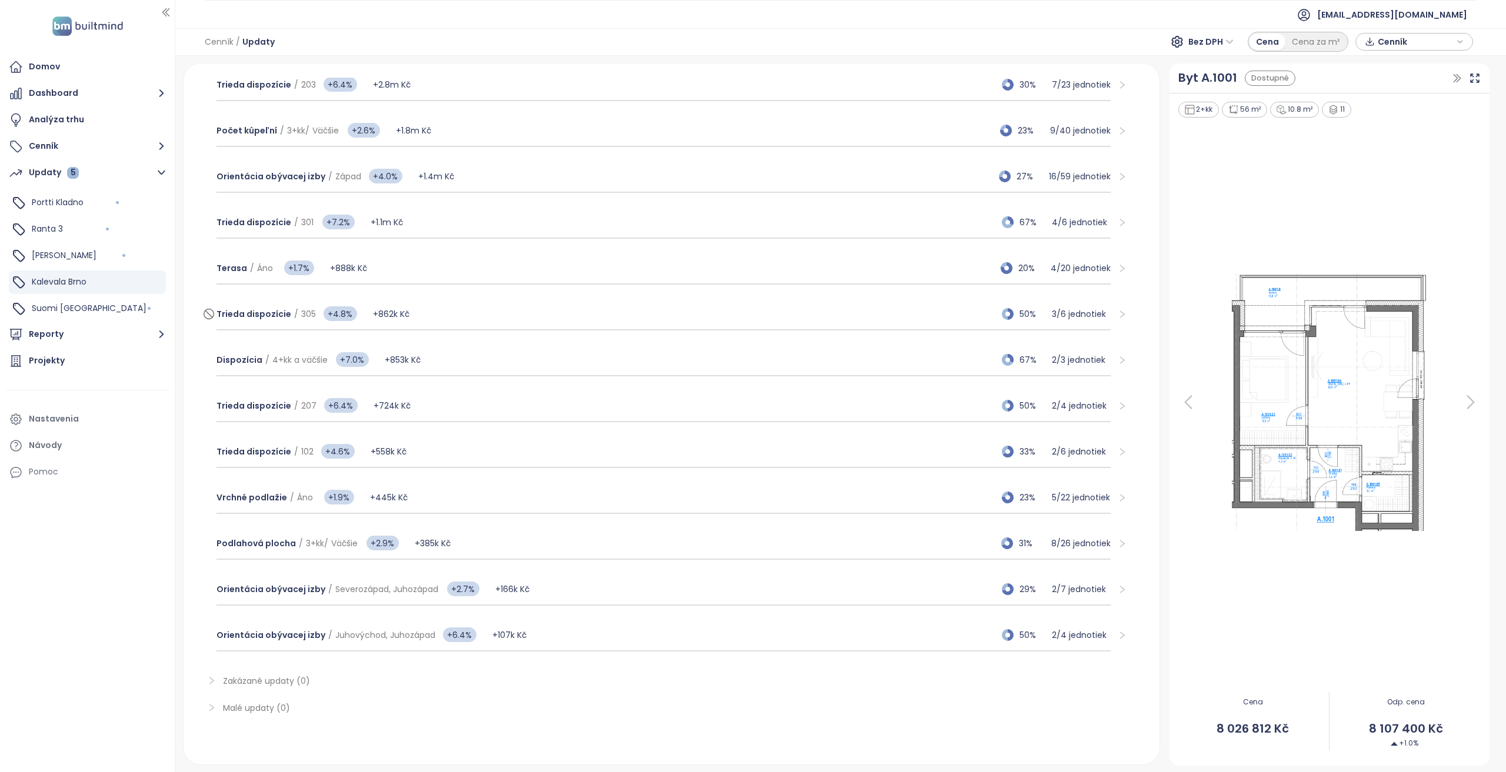
click at [462, 305] on div "Trieda dispozície / 305 +4.8% +862k Kč 50% 3 / 6 jednotiek" at bounding box center [663, 315] width 895 height 32
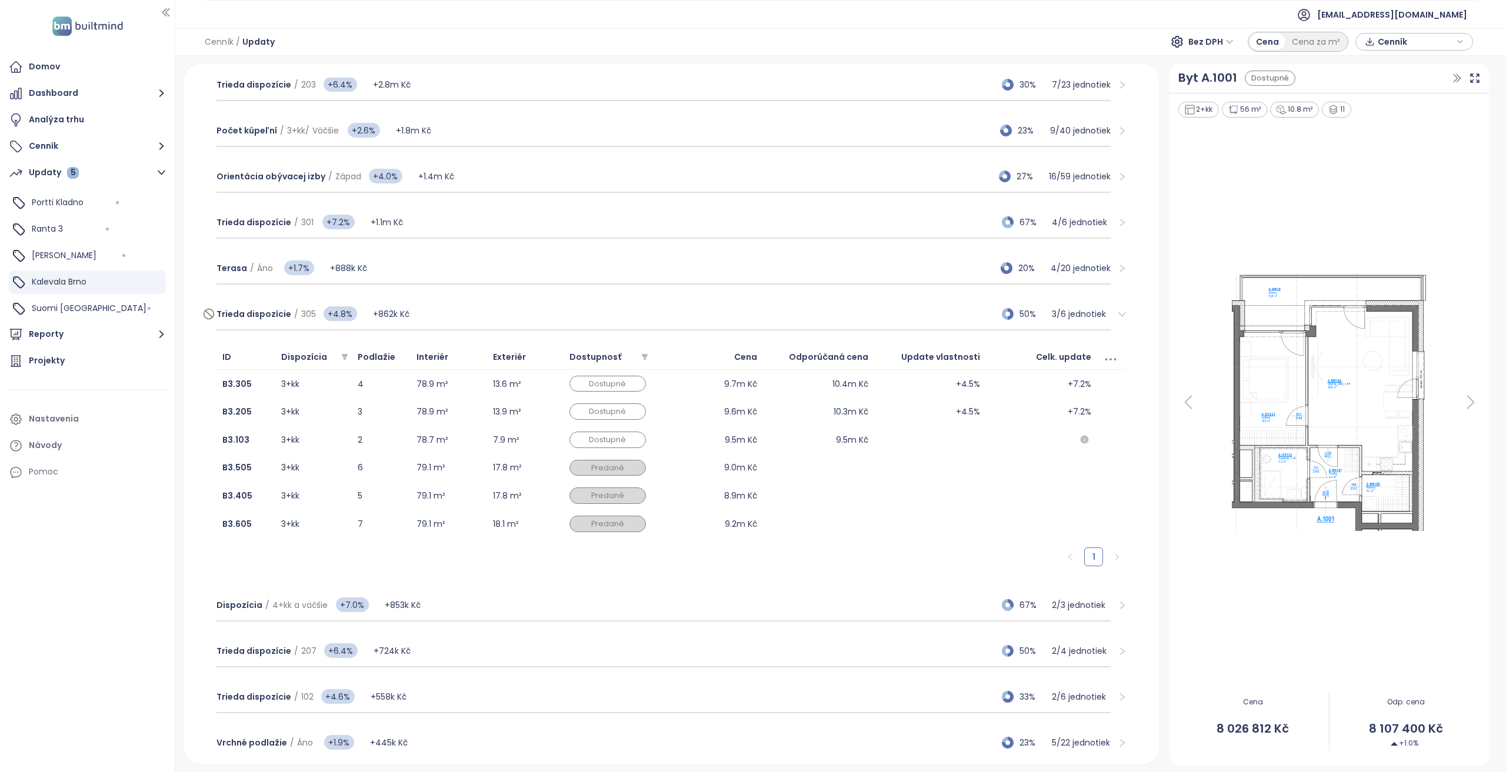
click at [462, 305] on div "Trieda dispozície / 305 +4.8% +862k Kč 50% 3 / 6 jednotiek" at bounding box center [663, 315] width 895 height 32
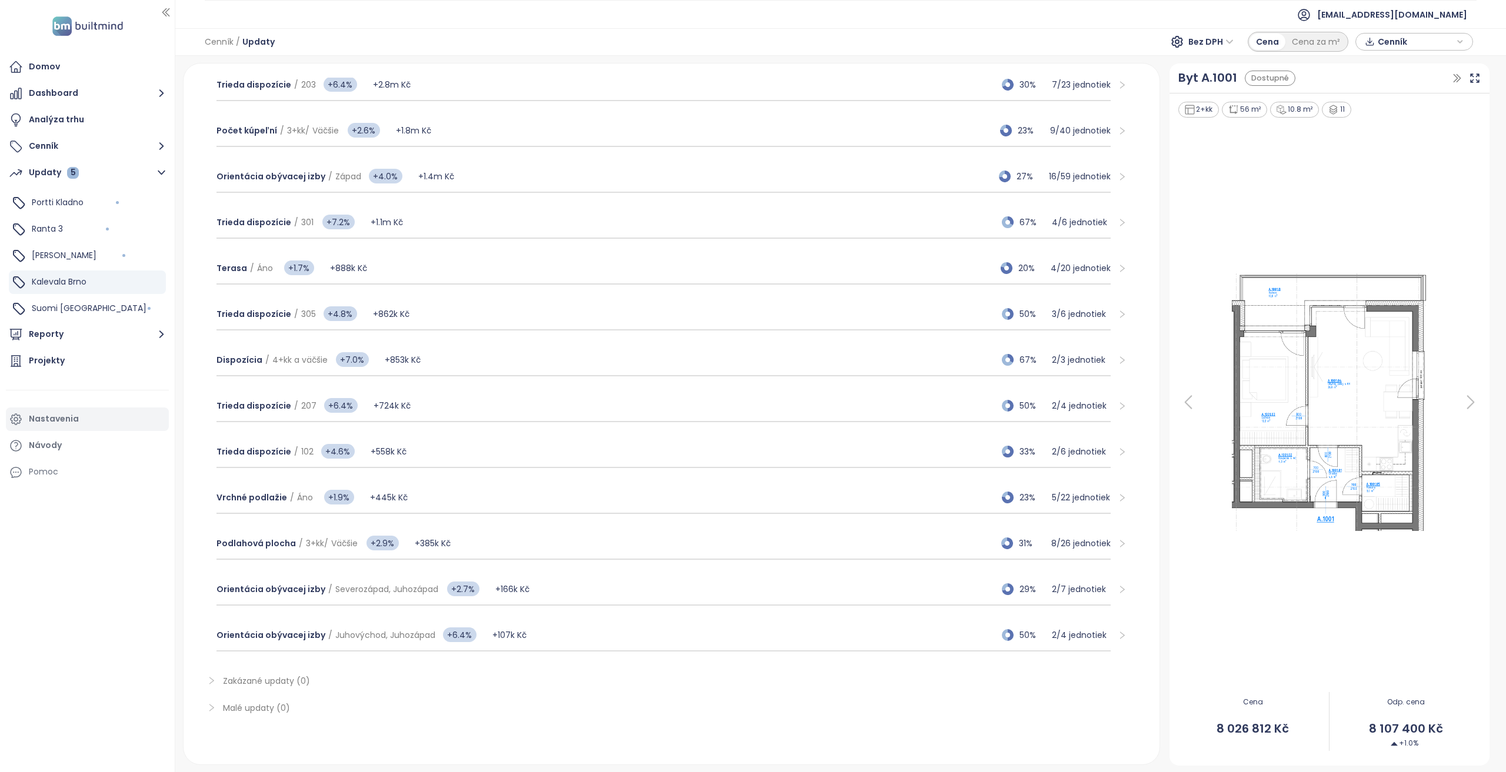
click at [64, 409] on div "Nastavenia" at bounding box center [87, 420] width 163 height 24
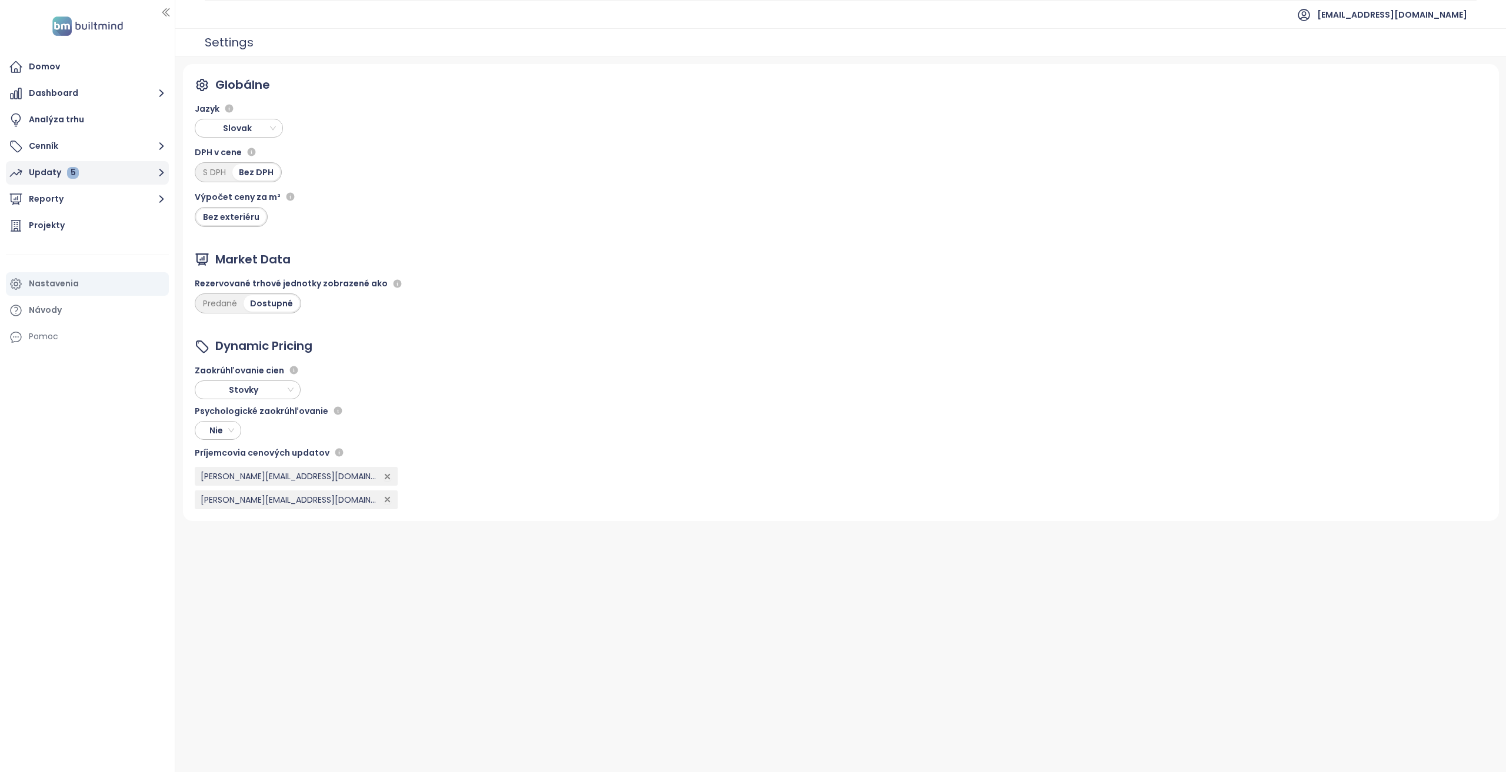
click at [101, 170] on button "Updaty 5" at bounding box center [87, 173] width 163 height 24
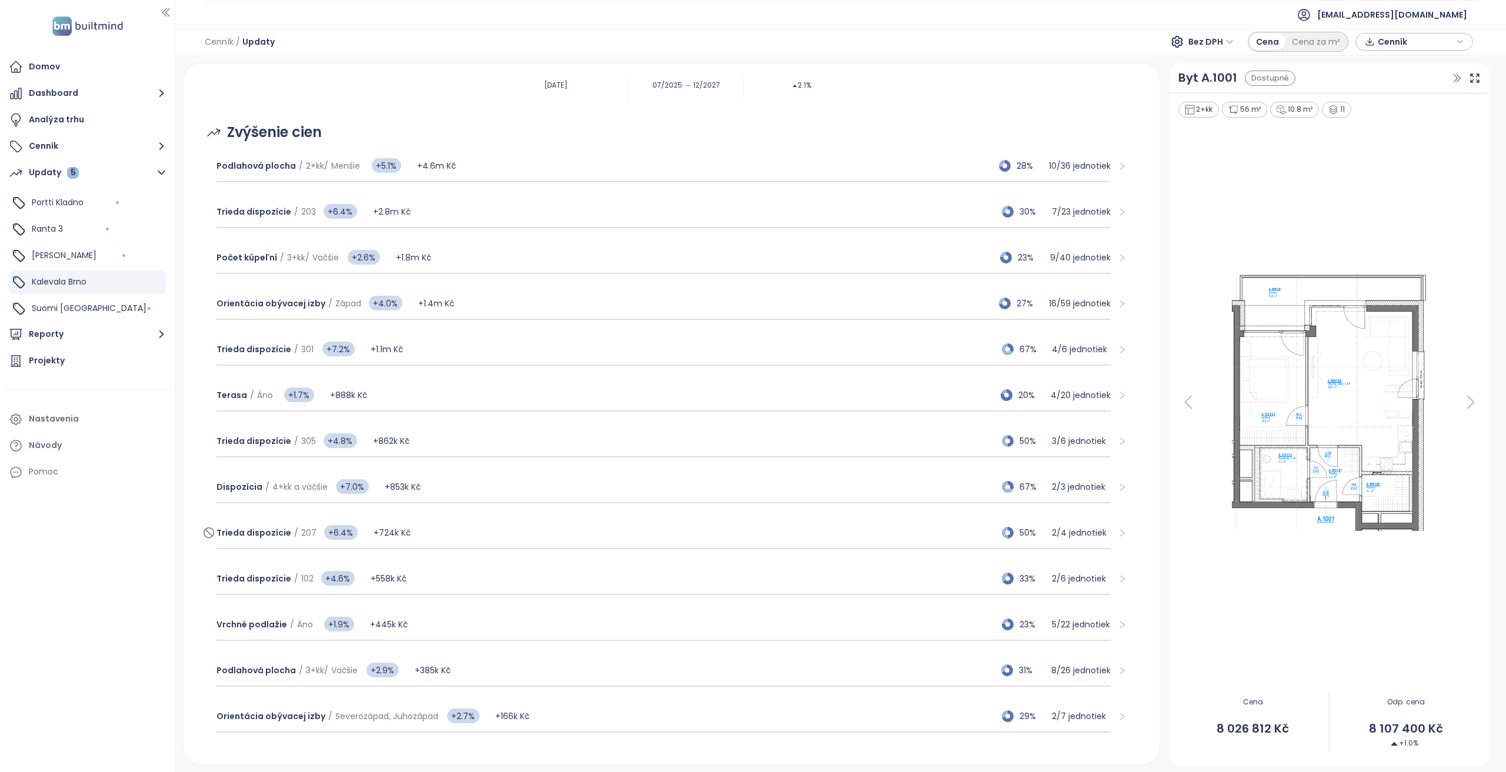
scroll to position [235, 0]
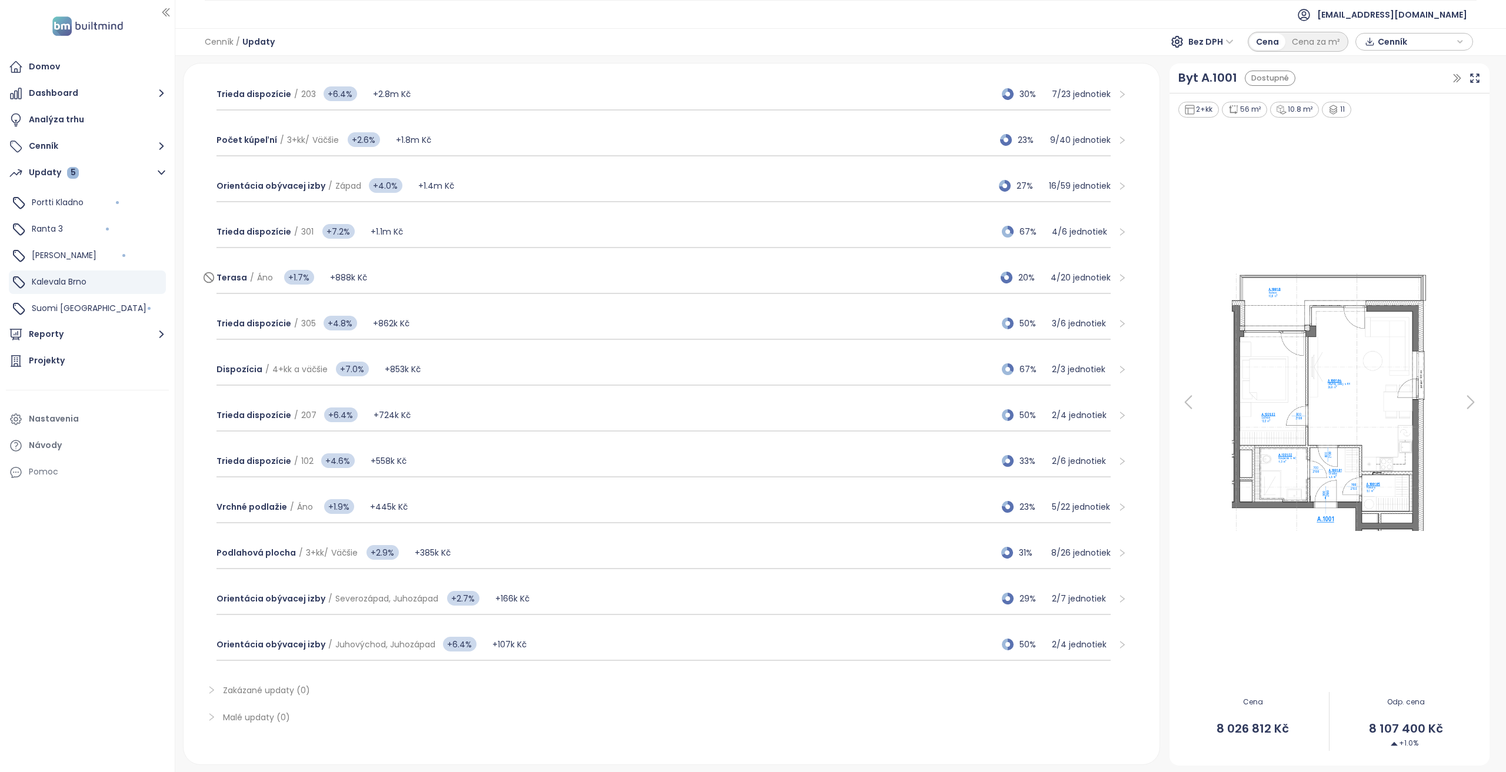
click at [456, 285] on div "[PERSON_NAME] / Áno +1.7% +888k Kč 20% 4 / 20 jednotiek" at bounding box center [663, 278] width 895 height 32
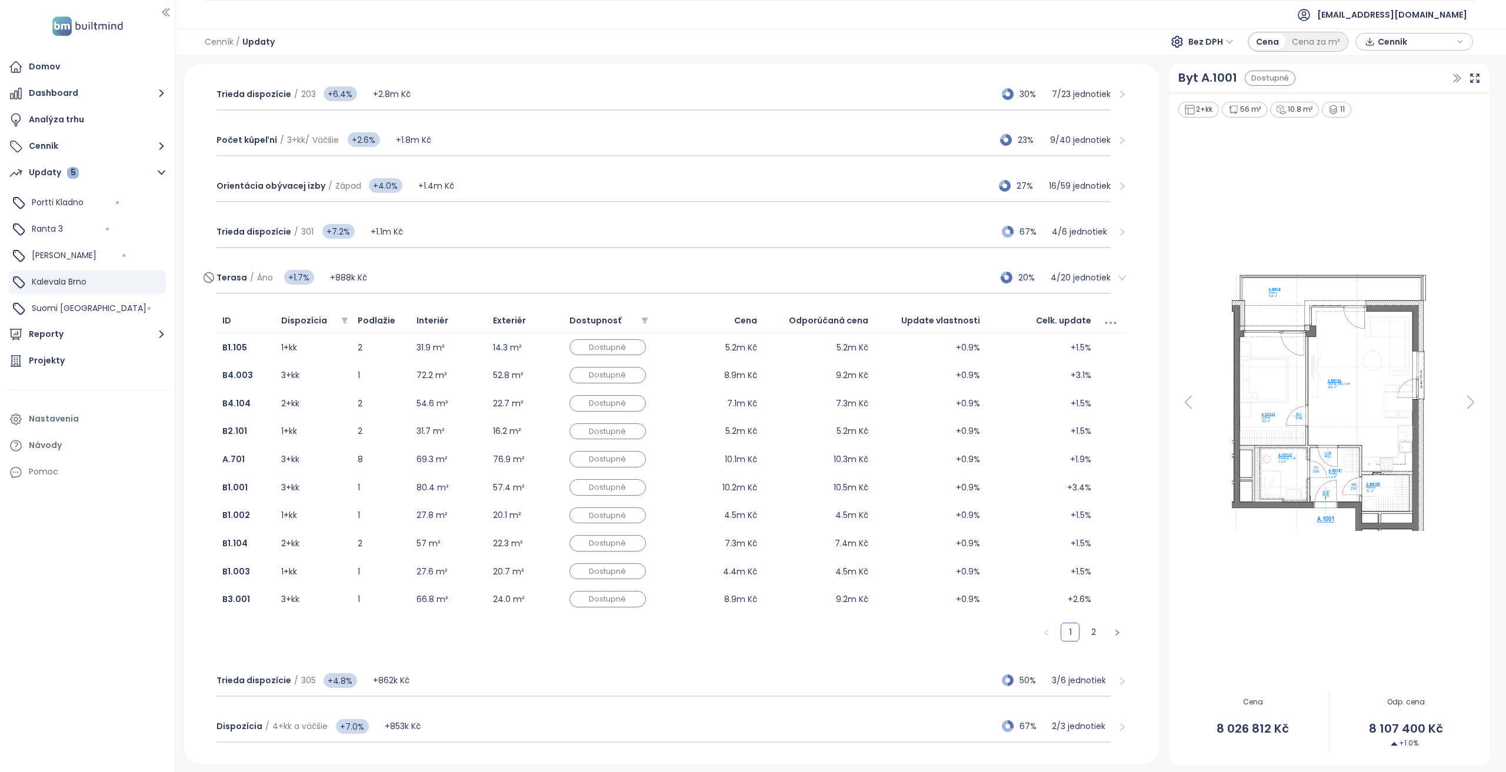
click at [455, 288] on div "[PERSON_NAME] / Áno +1.7% +888k Kč 20% 4 / 20 jednotiek" at bounding box center [663, 278] width 895 height 32
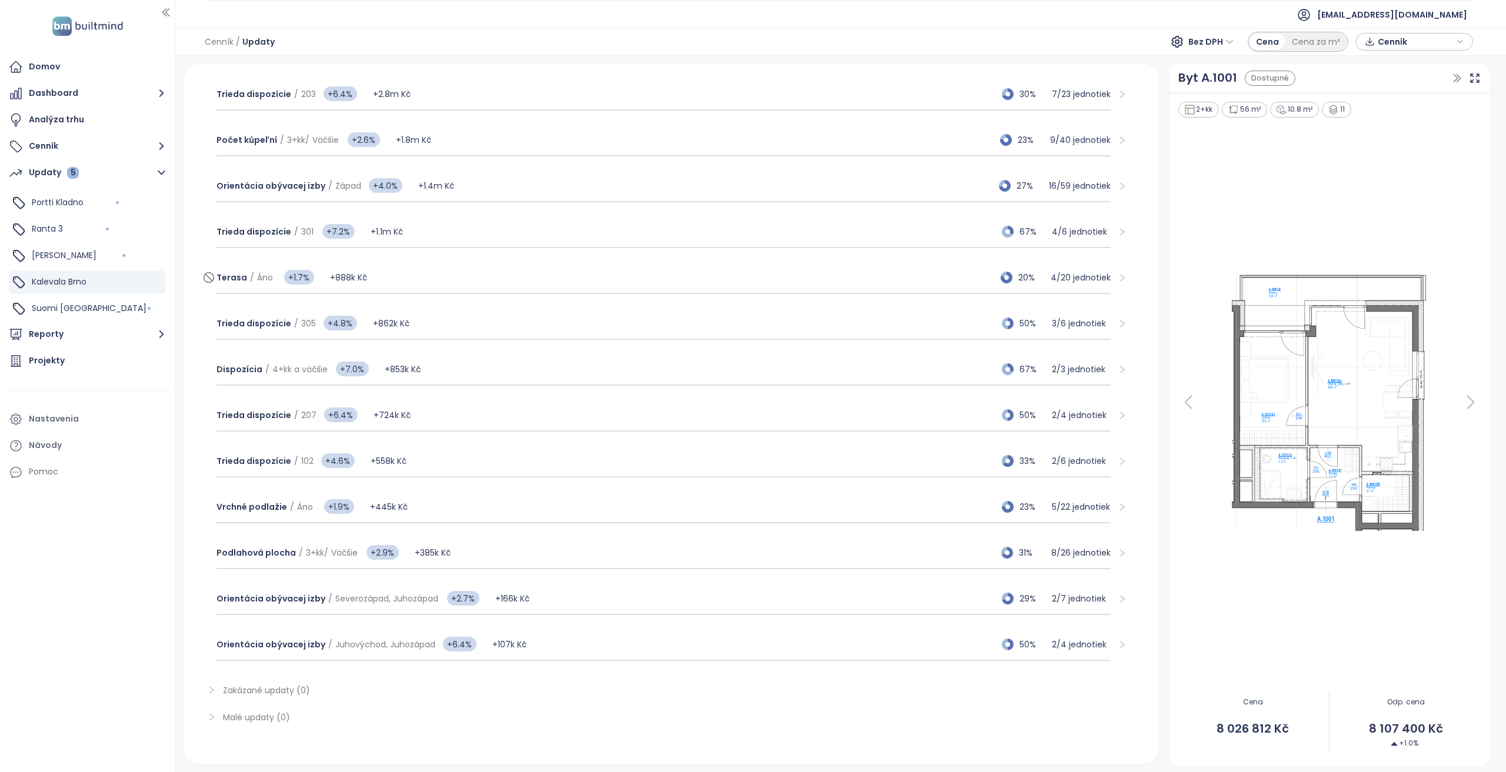
click at [455, 288] on div "[PERSON_NAME] / Áno +1.7% +888k Kč 20% 4 / 20 jednotiek" at bounding box center [663, 278] width 895 height 32
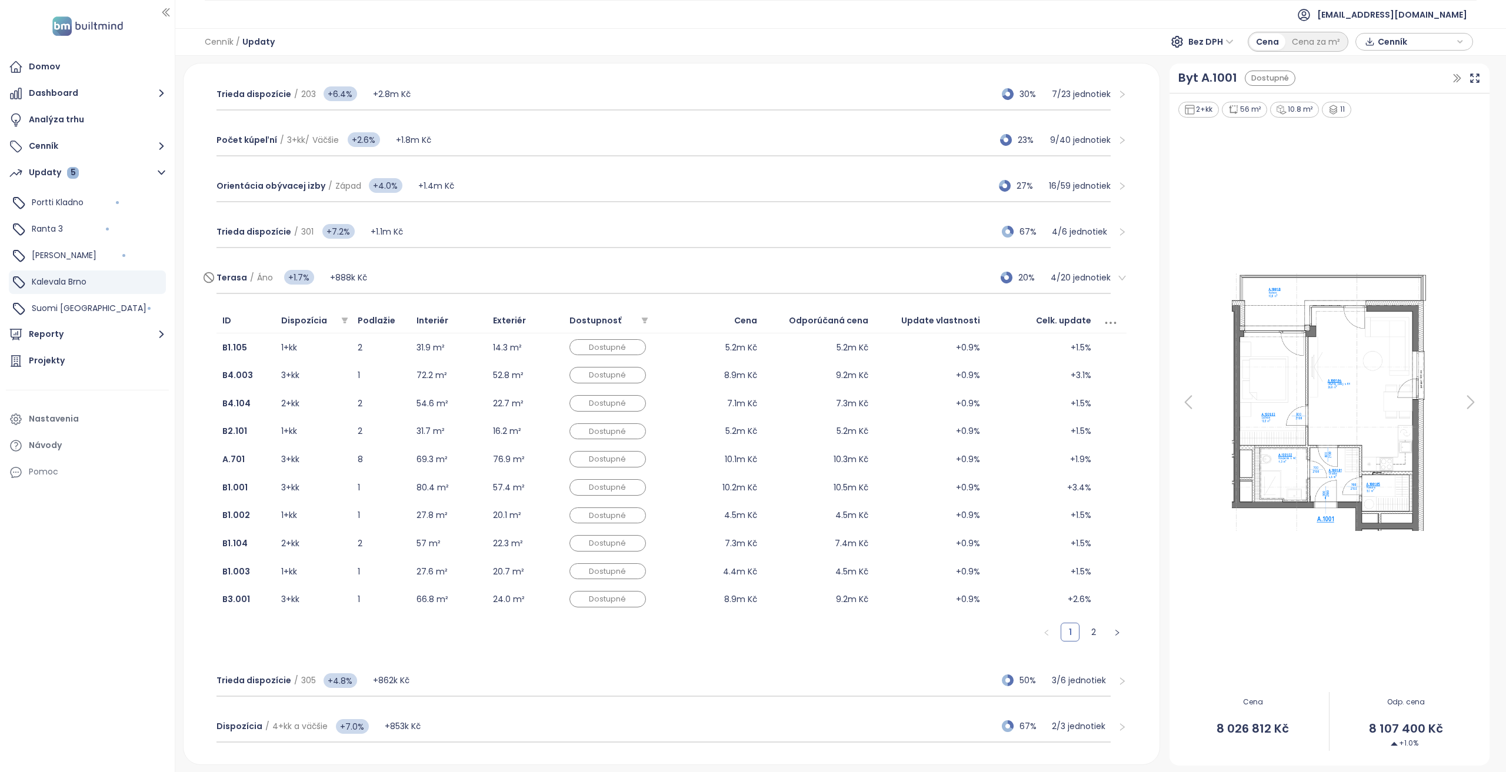
click at [455, 288] on div "[PERSON_NAME] / Áno +1.7% +888k Kč 20% 4 / 20 jednotiek" at bounding box center [663, 278] width 895 height 32
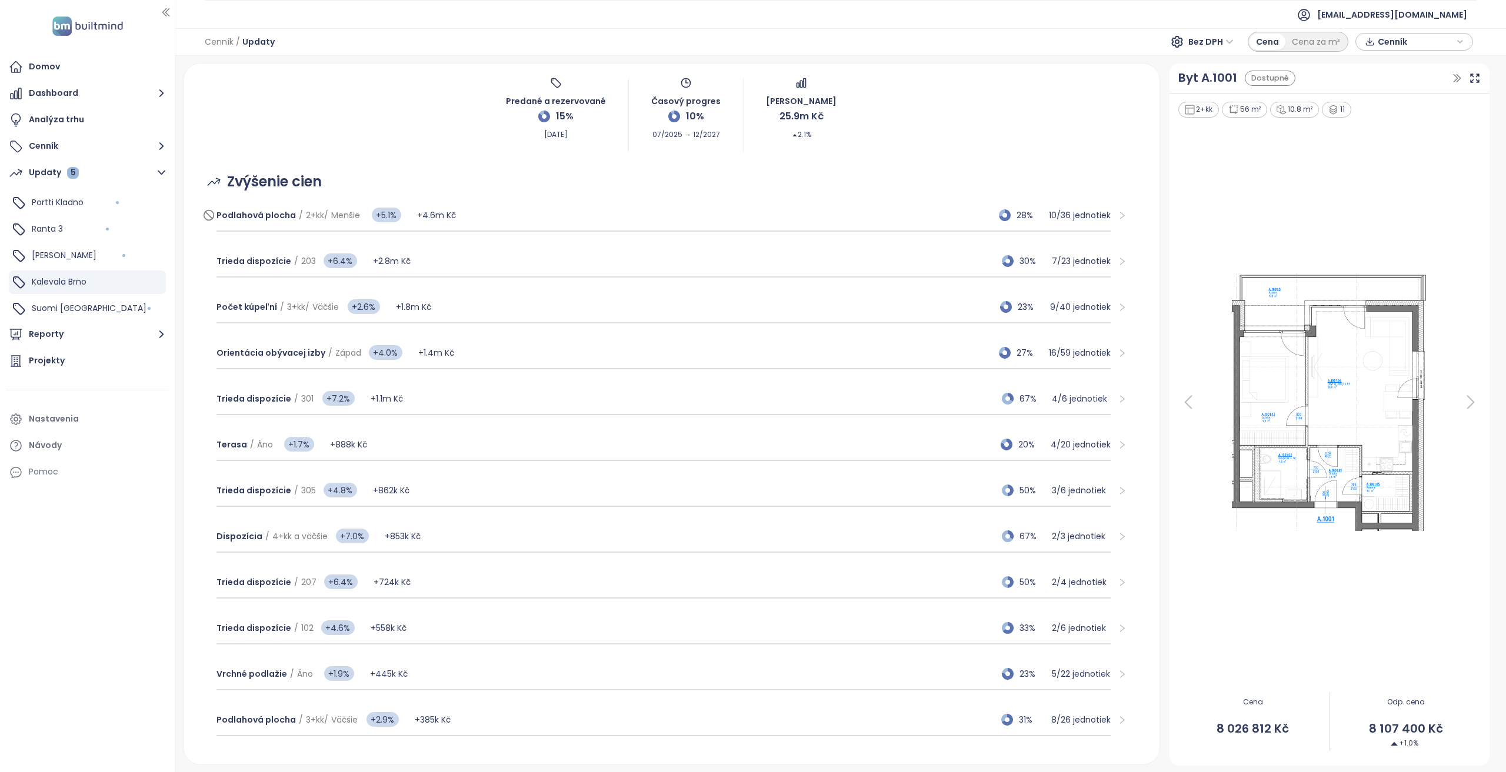
scroll to position [245, 0]
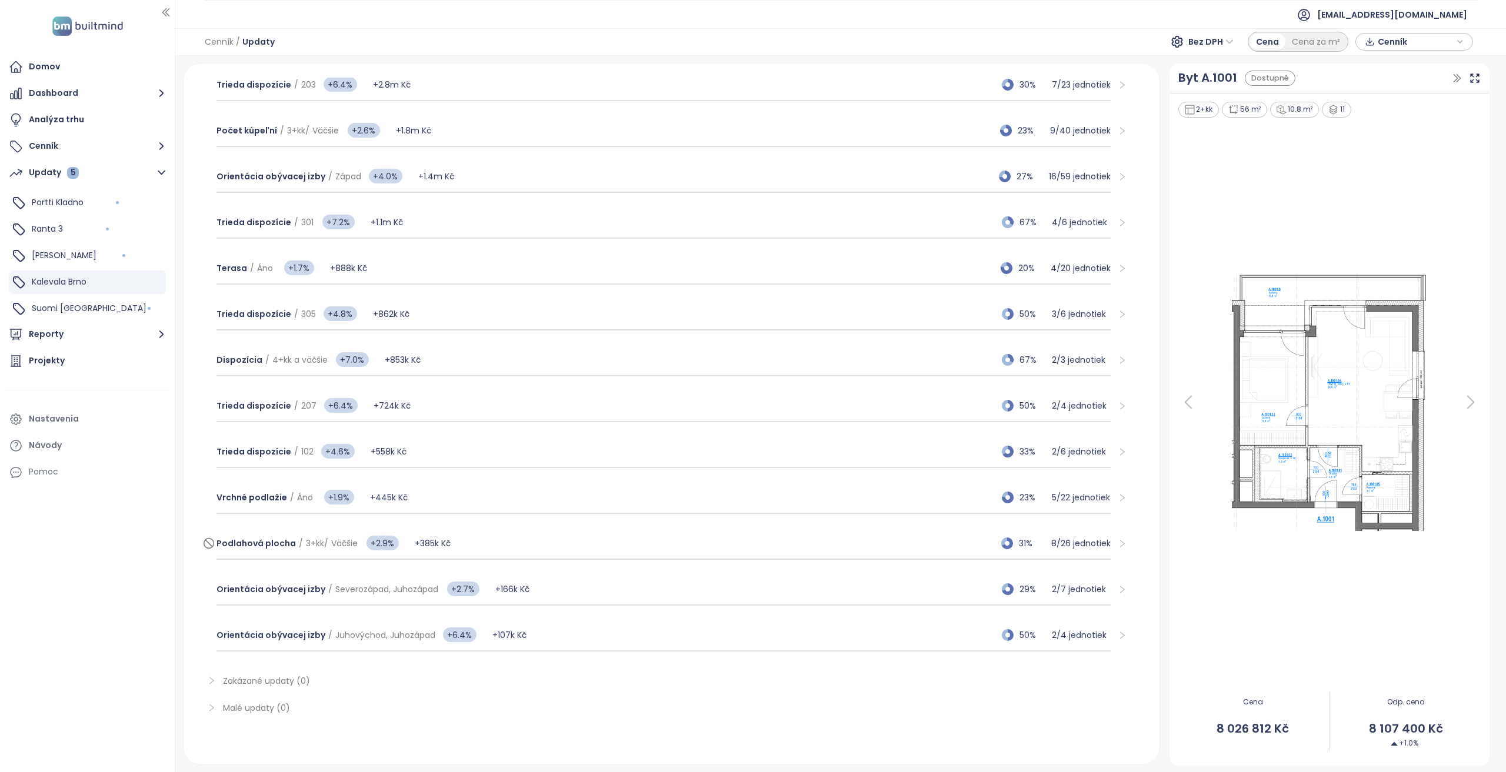
click at [506, 535] on div "Podlahová plocha / 3+kk / Väčšie +2.9% +385k Kč 31% 8 / 26 jednotiek" at bounding box center [663, 544] width 895 height 32
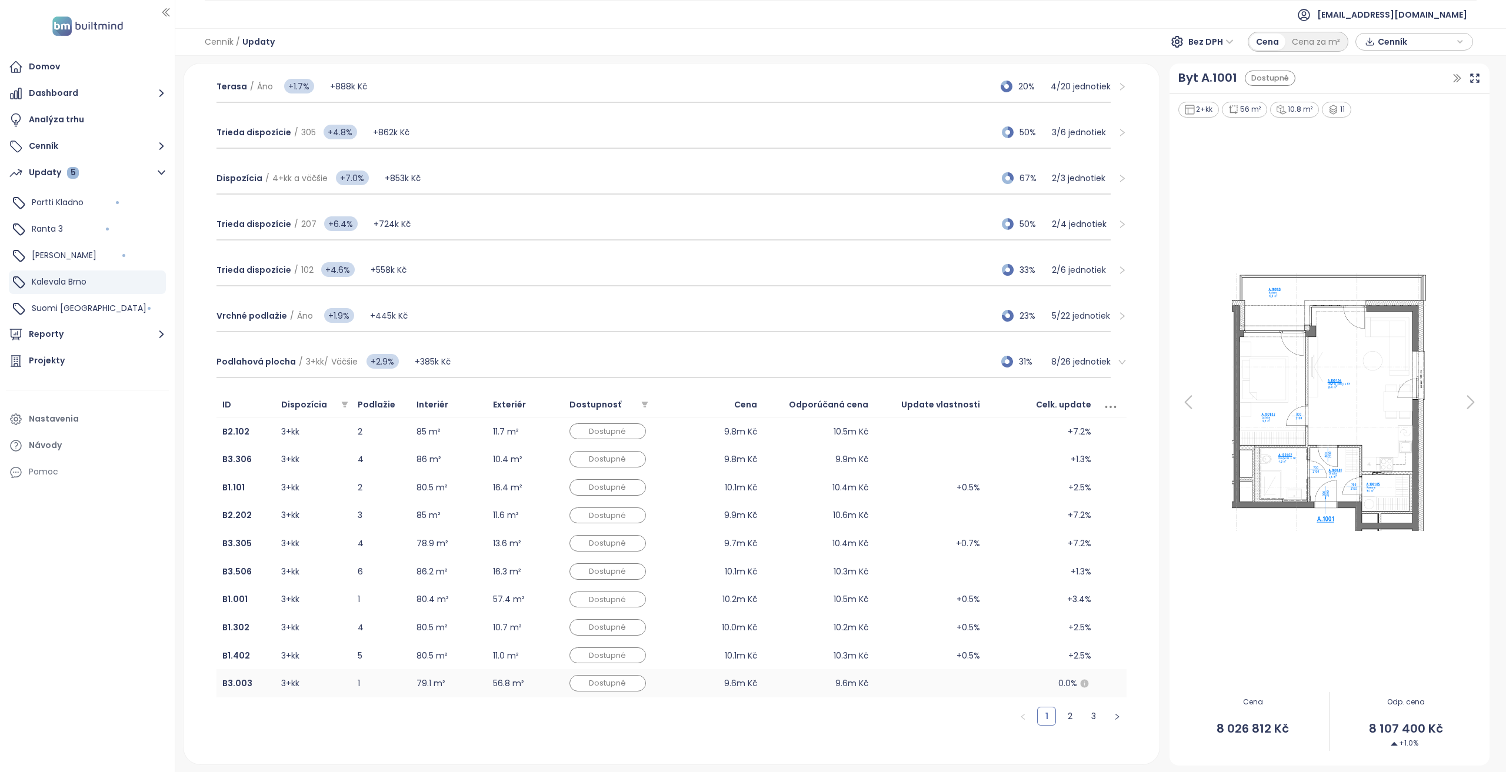
scroll to position [539, 0]
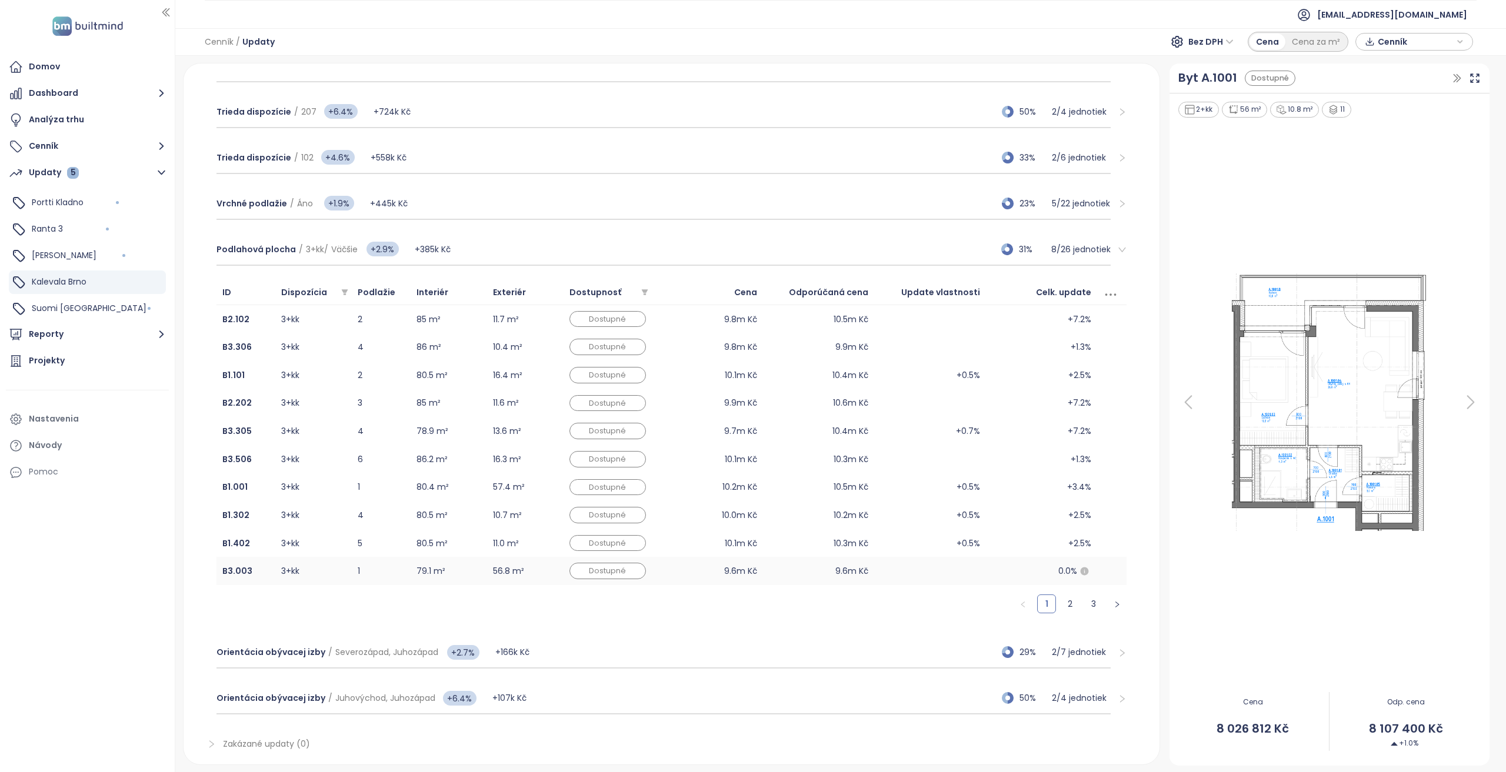
click at [455, 564] on td "79.1 m²" at bounding box center [449, 571] width 76 height 28
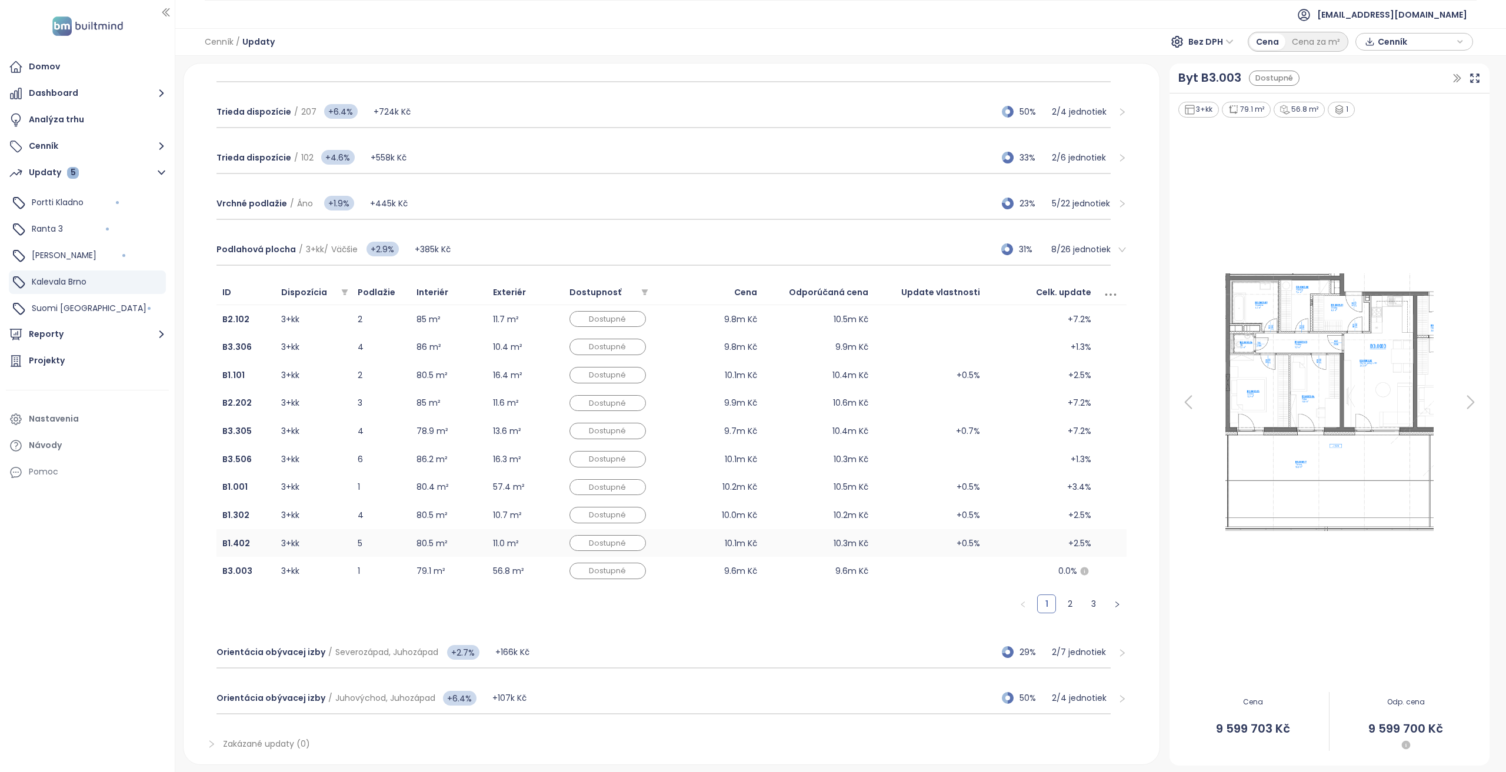
click at [461, 537] on td "80.5 m²" at bounding box center [449, 543] width 76 height 28
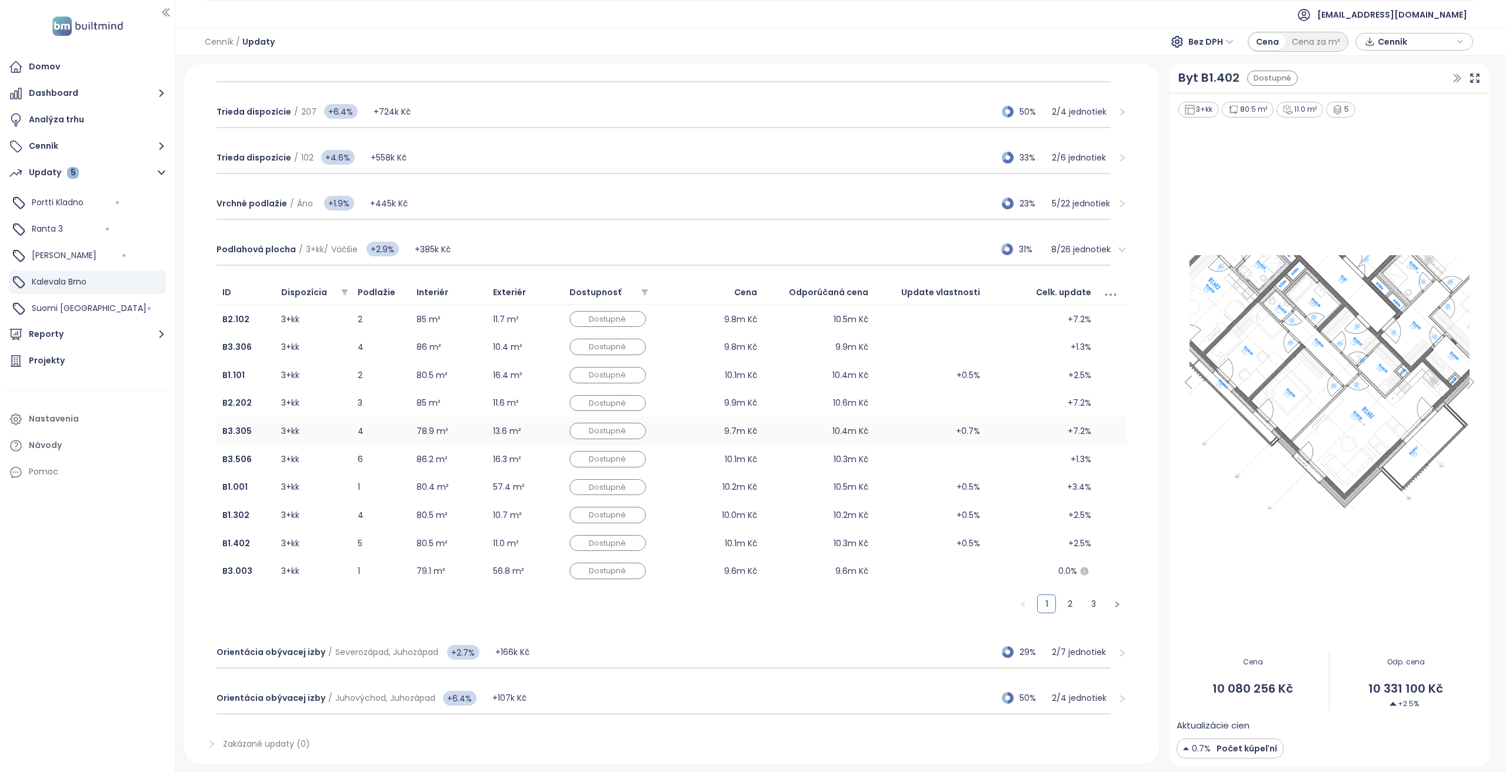
click at [468, 423] on td "78.9 m²" at bounding box center [449, 431] width 76 height 28
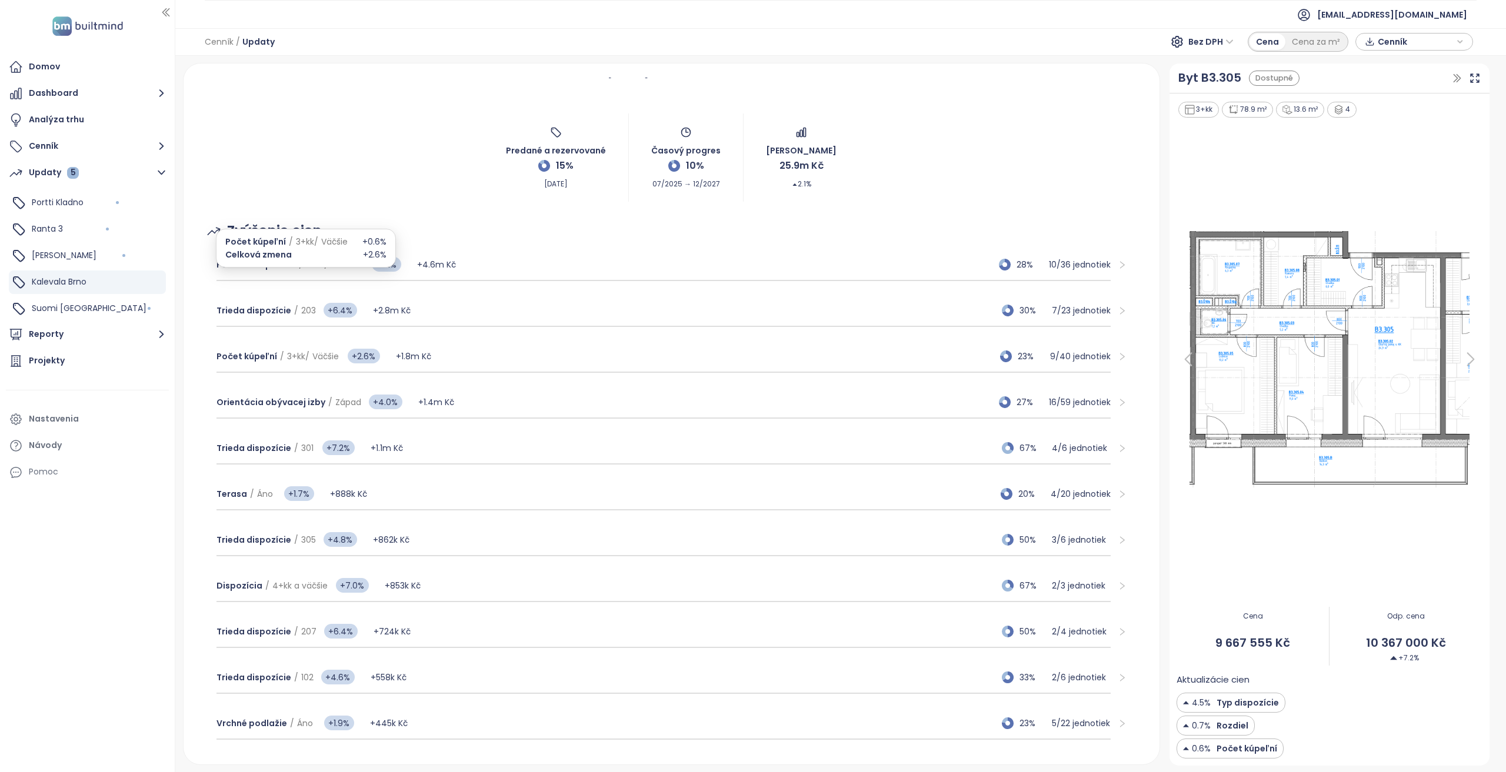
scroll to position [0, 0]
